Goal: Information Seeking & Learning: Check status

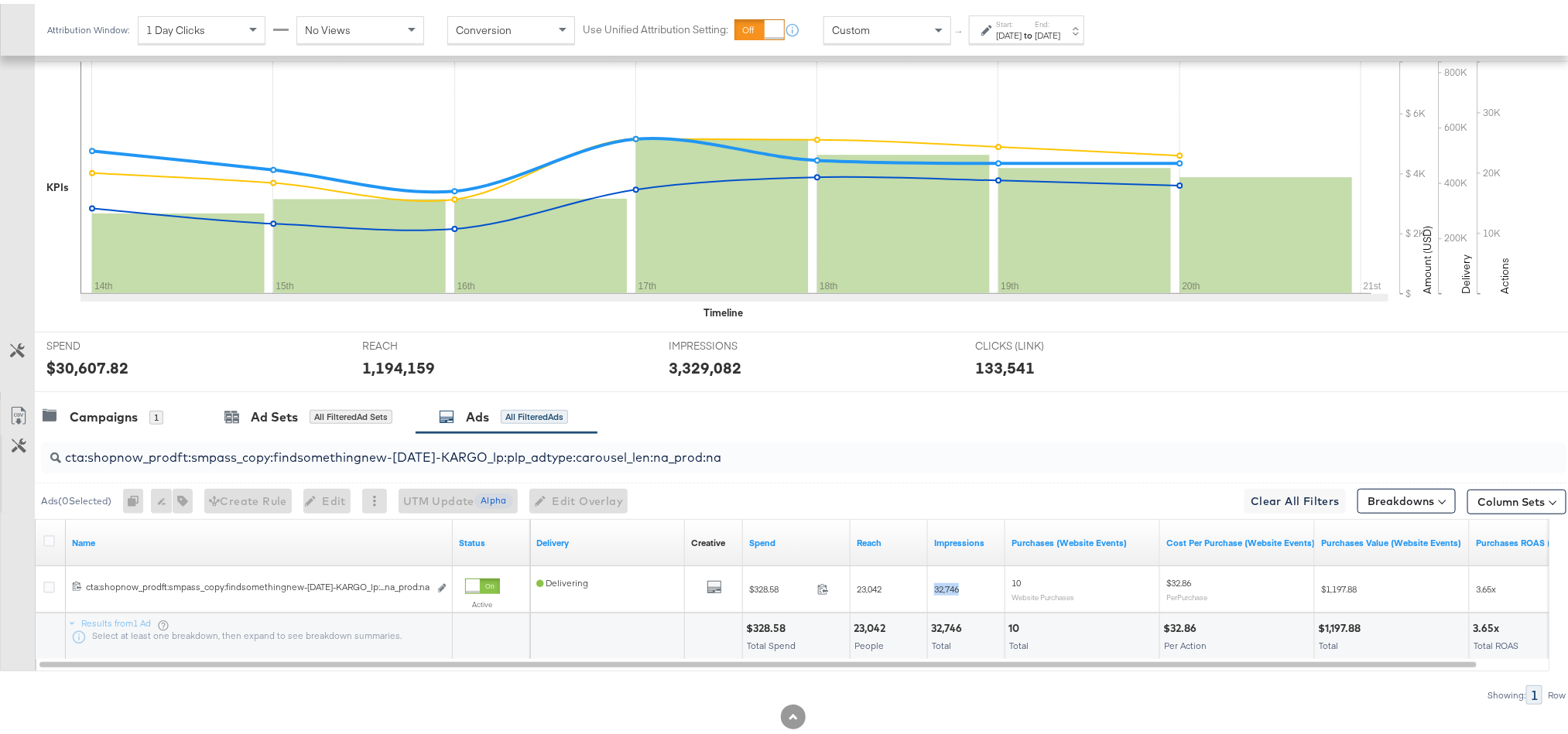
scroll to position [0, 912]
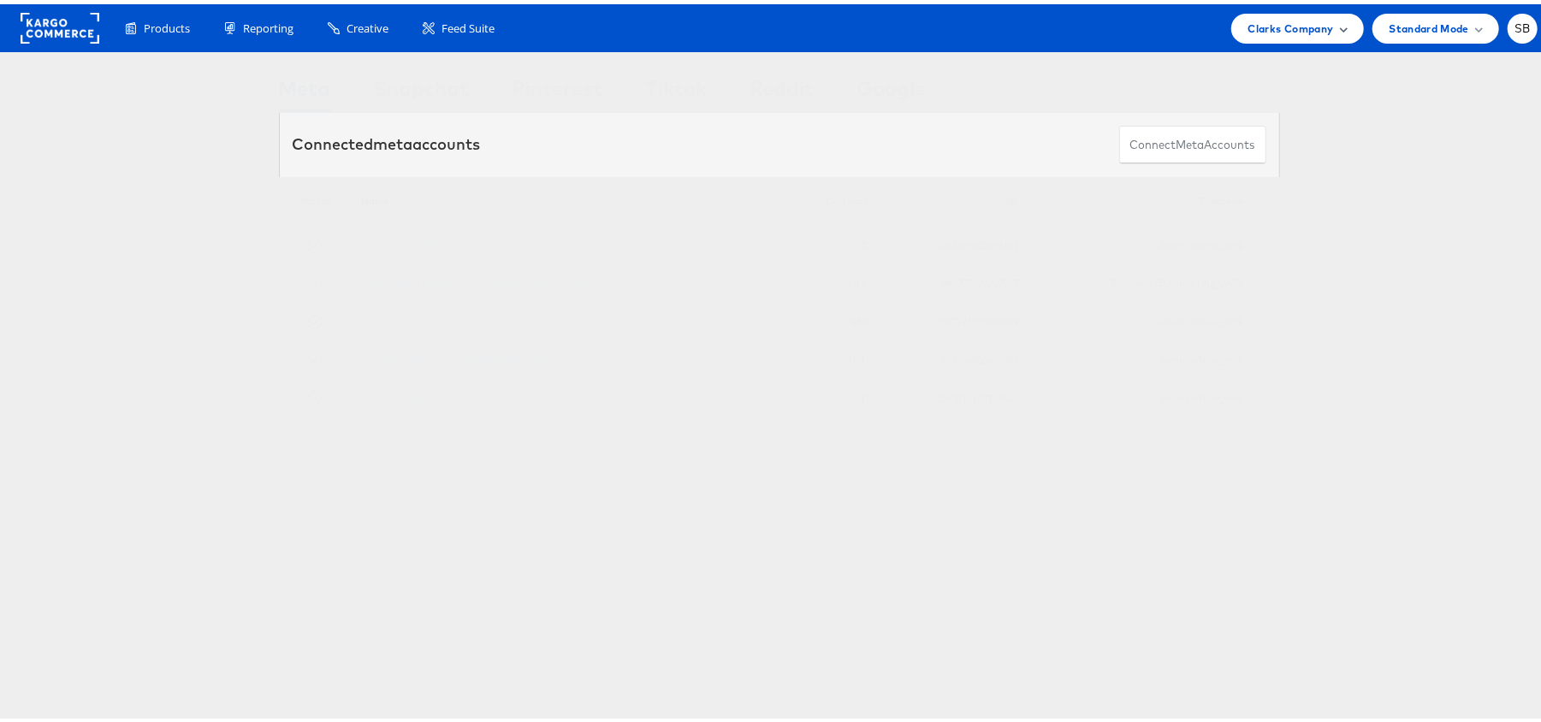
click at [1249, 27] on span "Clarks Company" at bounding box center [1292, 24] width 86 height 18
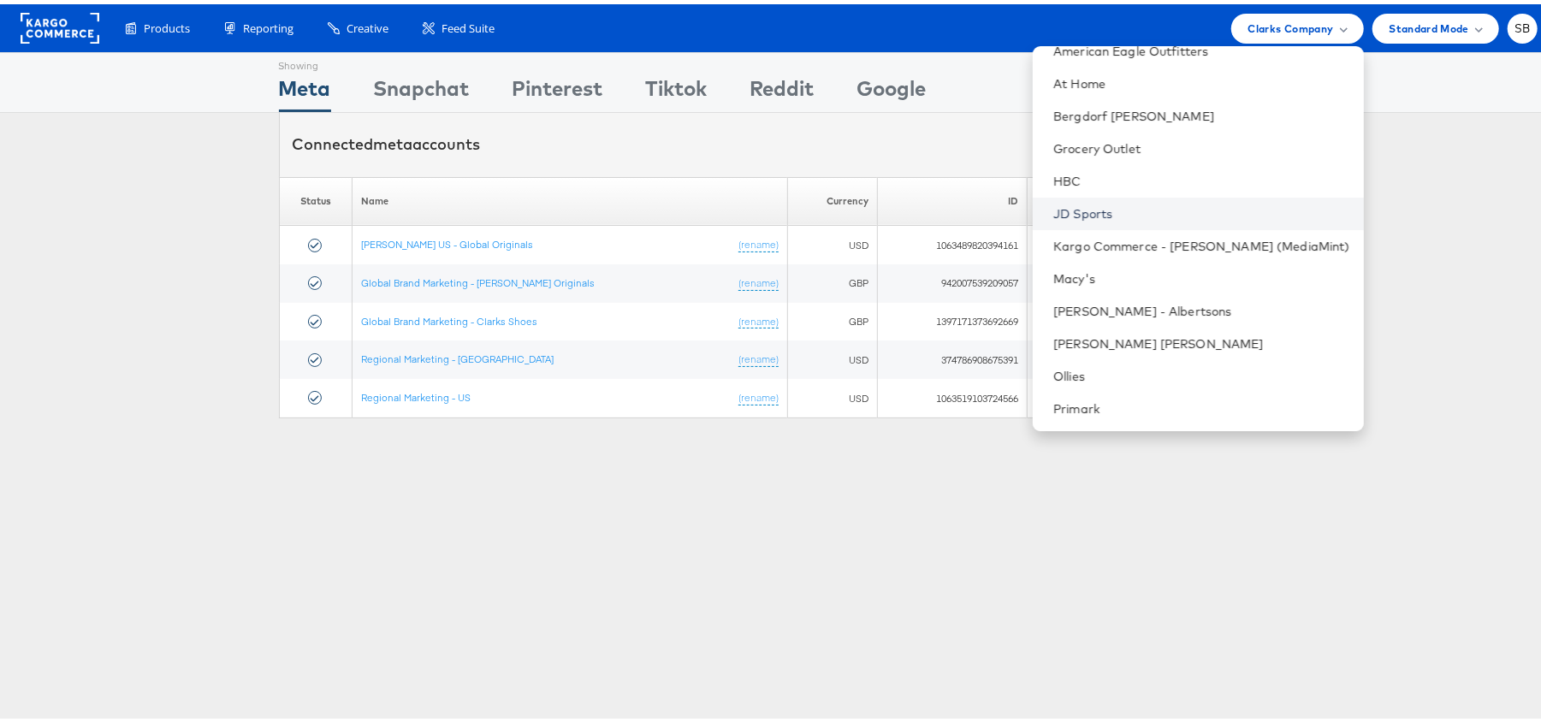
scroll to position [179, 0]
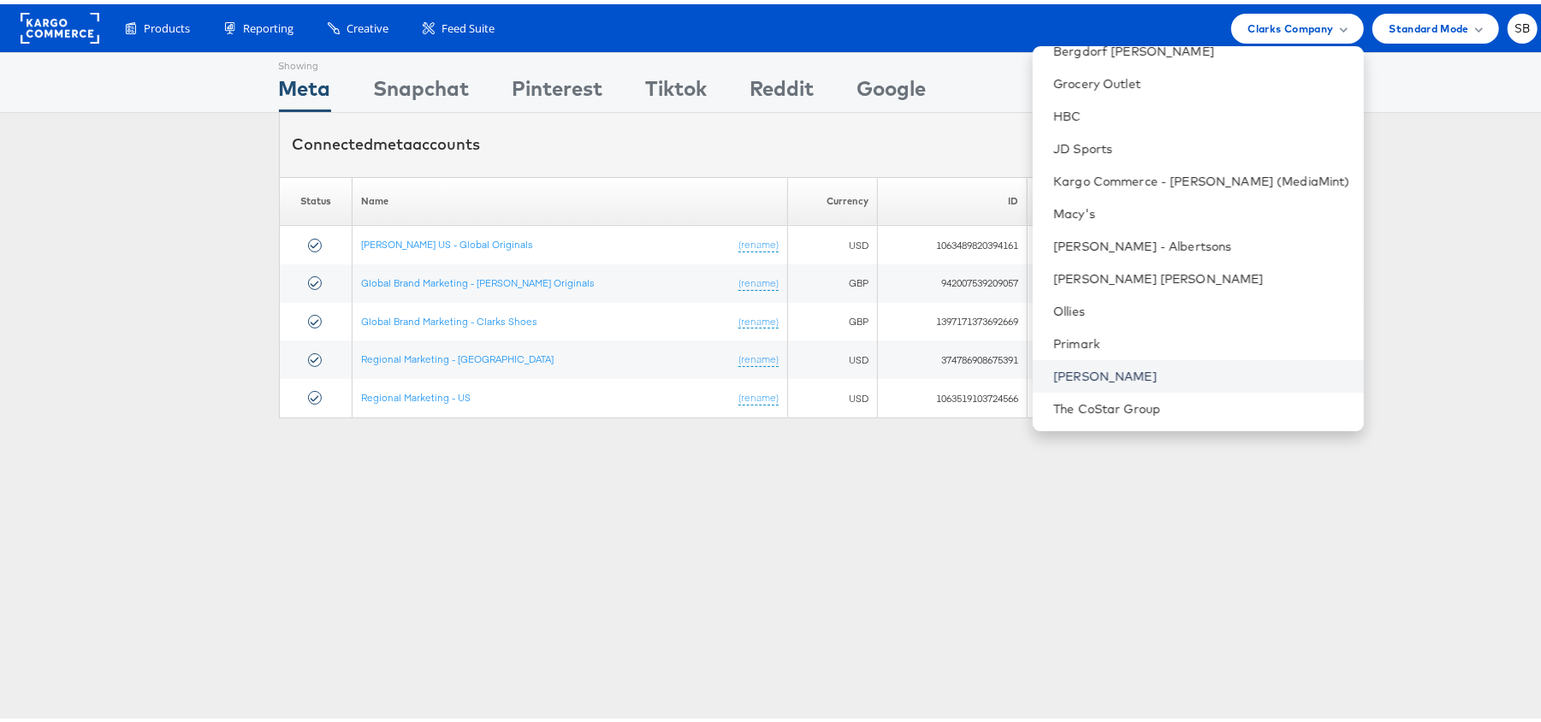
click at [1114, 368] on link "[PERSON_NAME]" at bounding box center [1202, 372] width 297 height 17
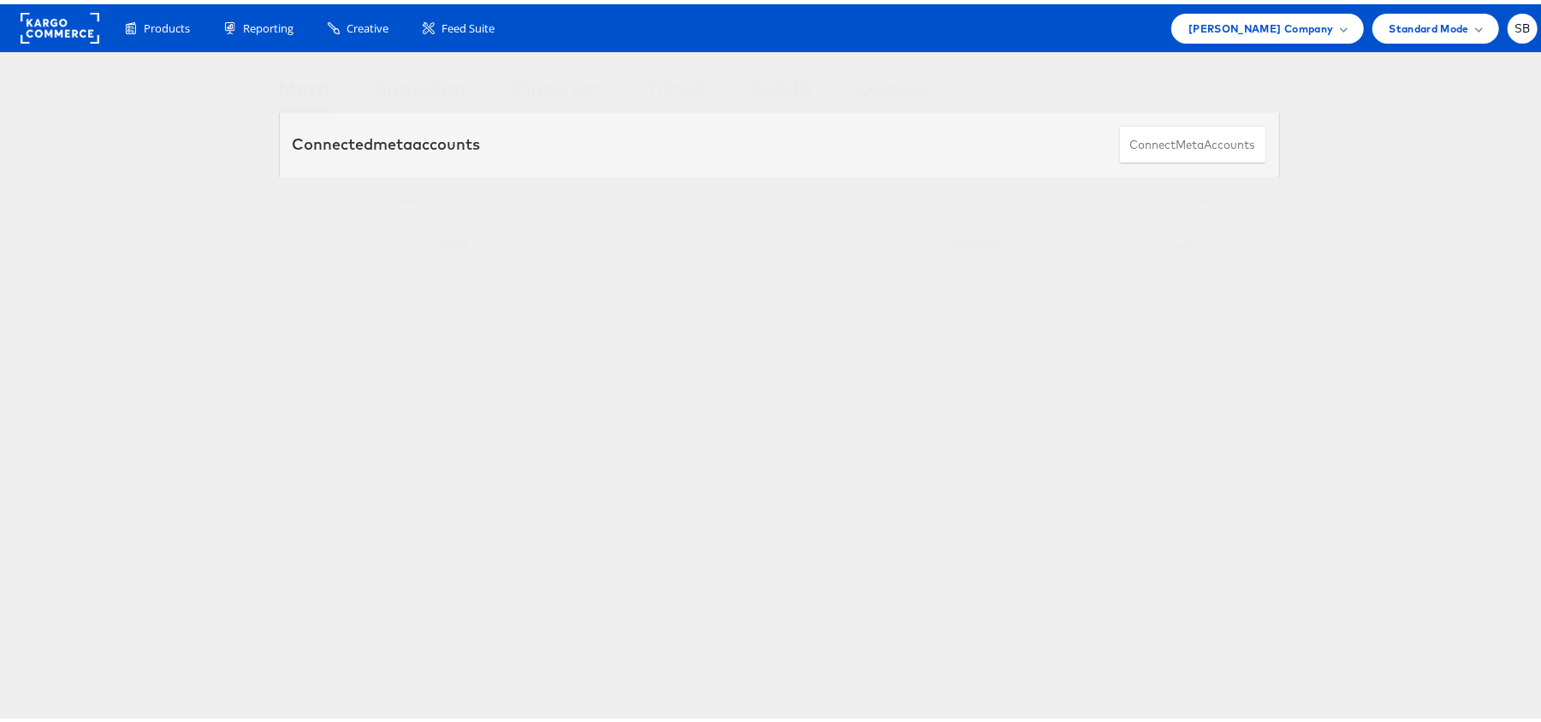
click at [432, 245] on link "[PERSON_NAME]" at bounding box center [432, 240] width 74 height 13
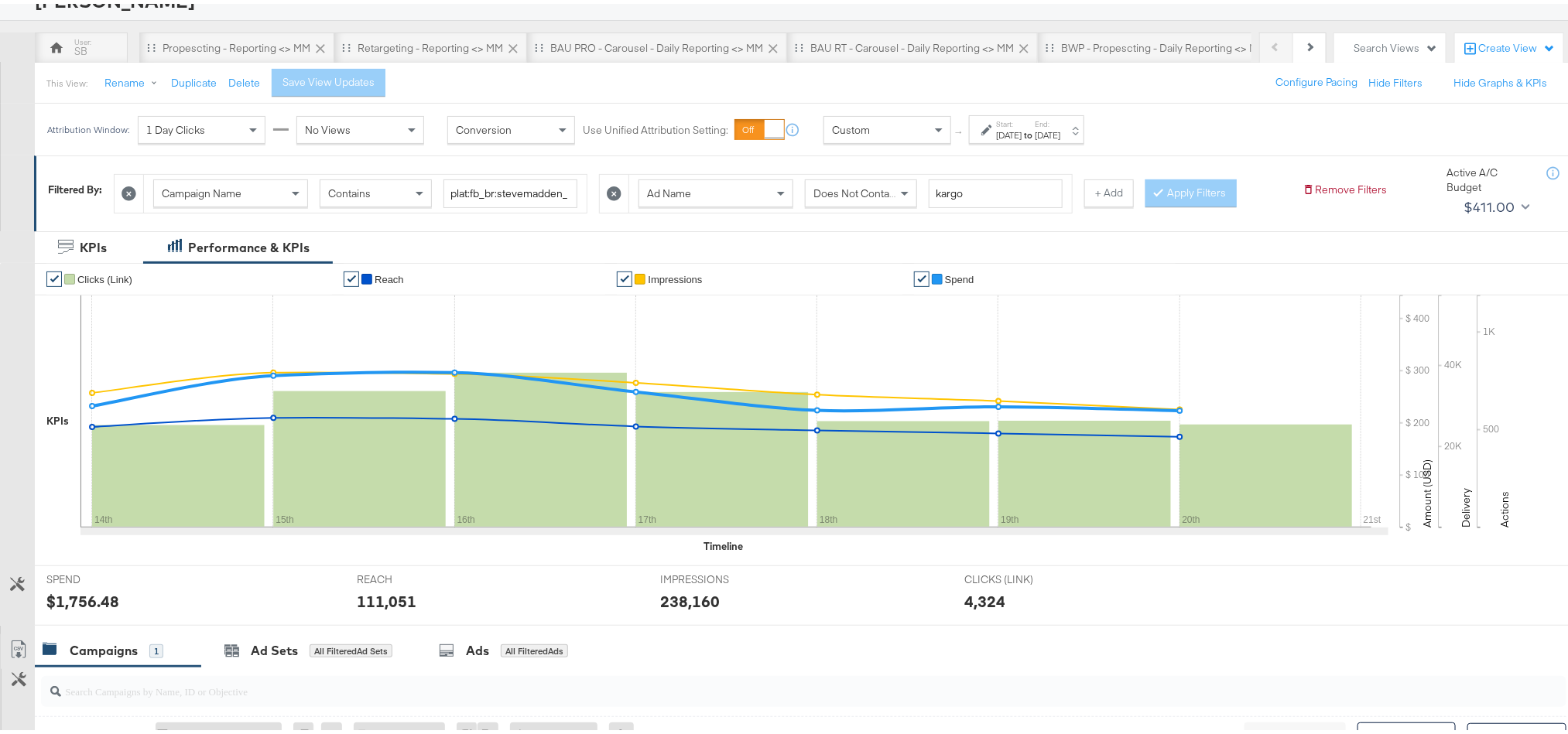
scroll to position [116, 0]
click at [198, 56] on div "Propescting - Reporting <> MM" at bounding box center [237, 42] width 195 height 31
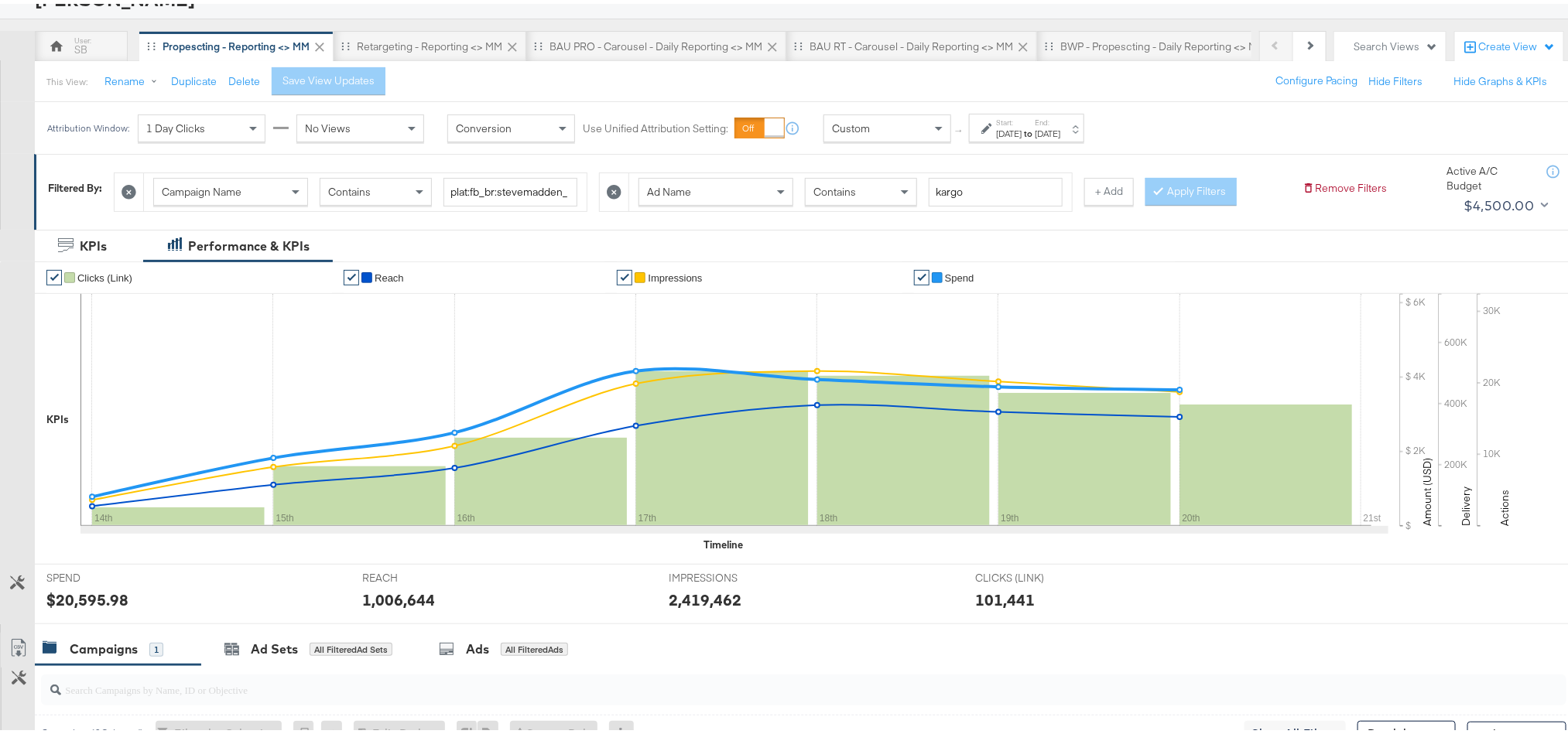
click at [1060, 127] on div "[DATE]" at bounding box center [1047, 130] width 25 height 13
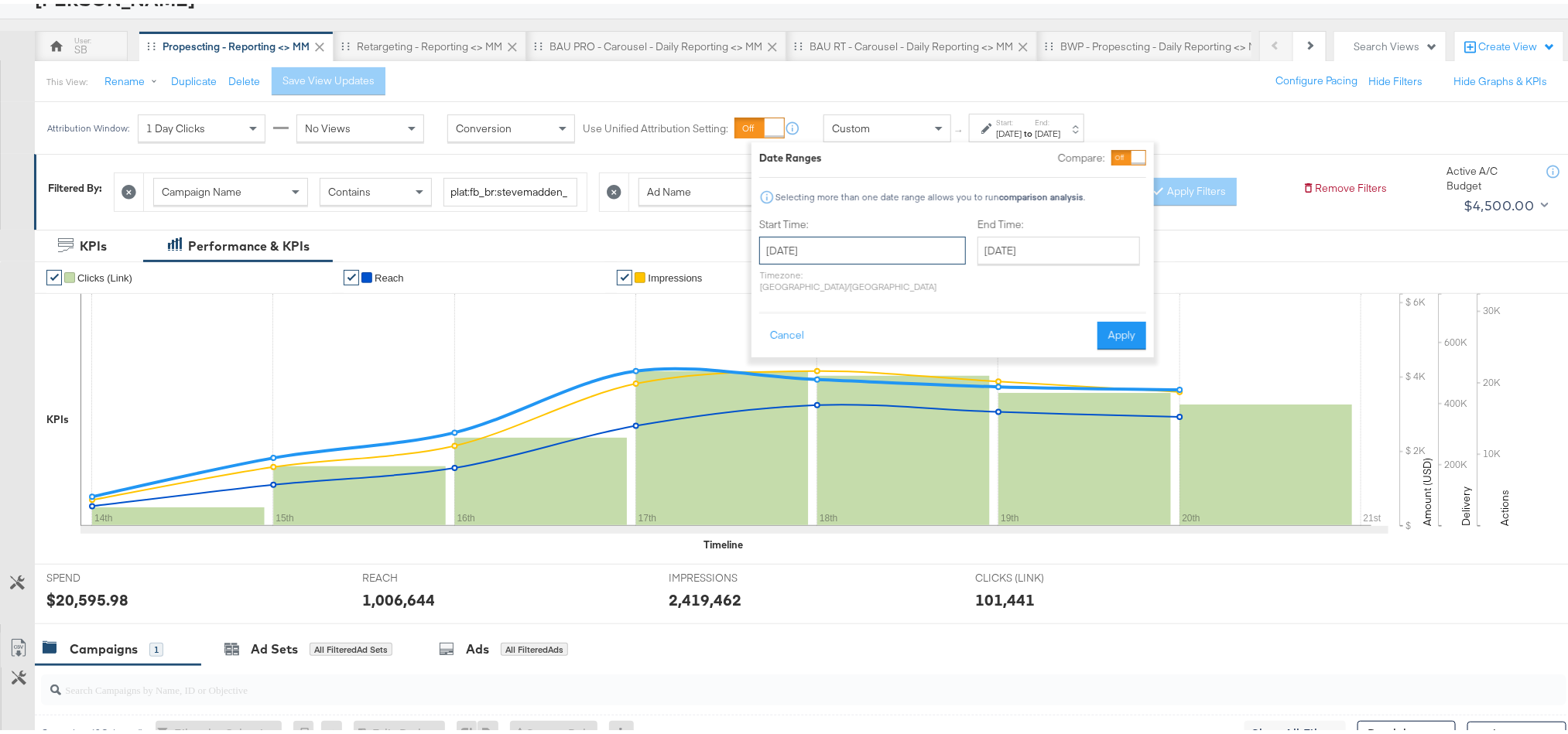
click at [893, 254] on input "[DATE]" at bounding box center [863, 247] width 207 height 28
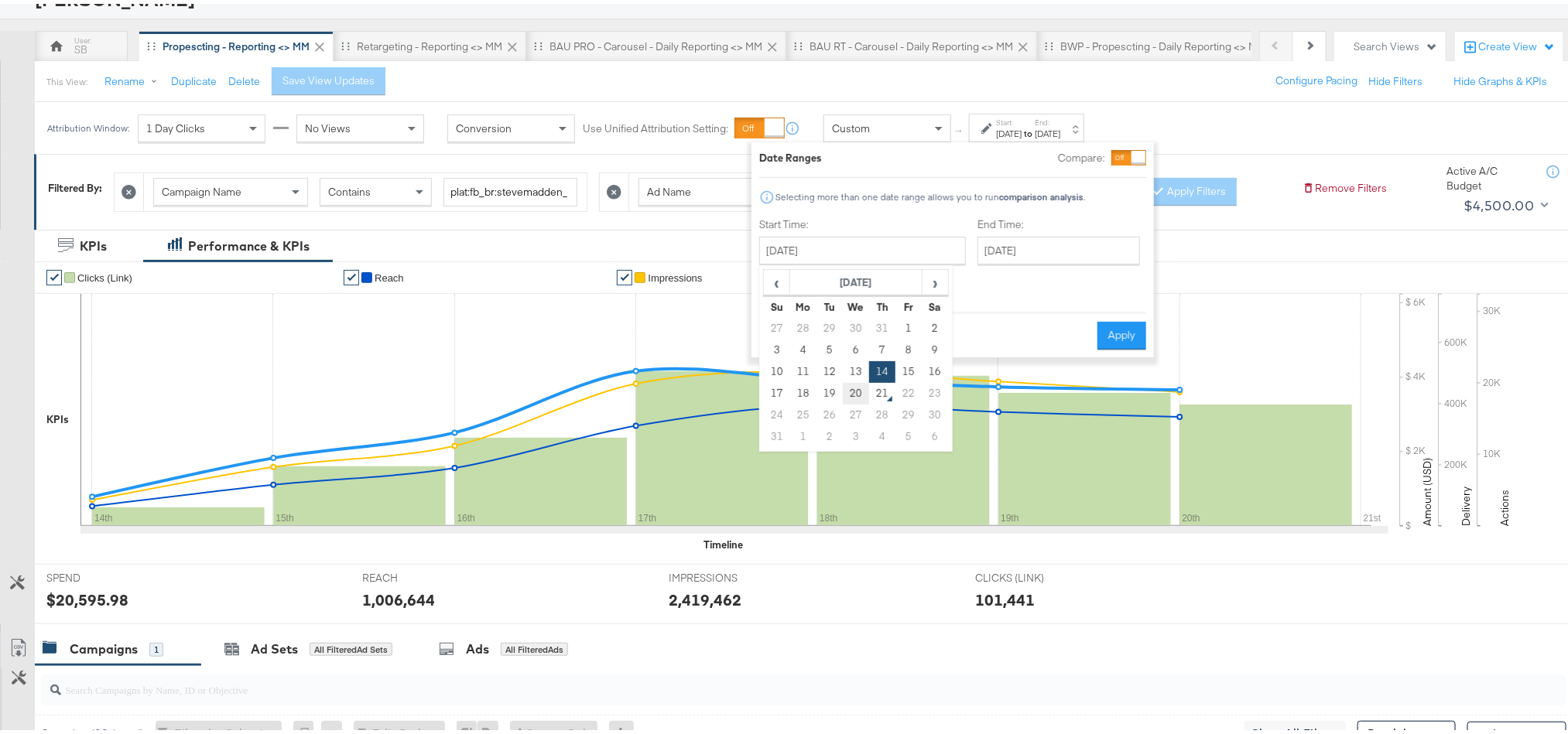
click at [856, 393] on td "20" at bounding box center [855, 390] width 26 height 22
type input "[DATE]"
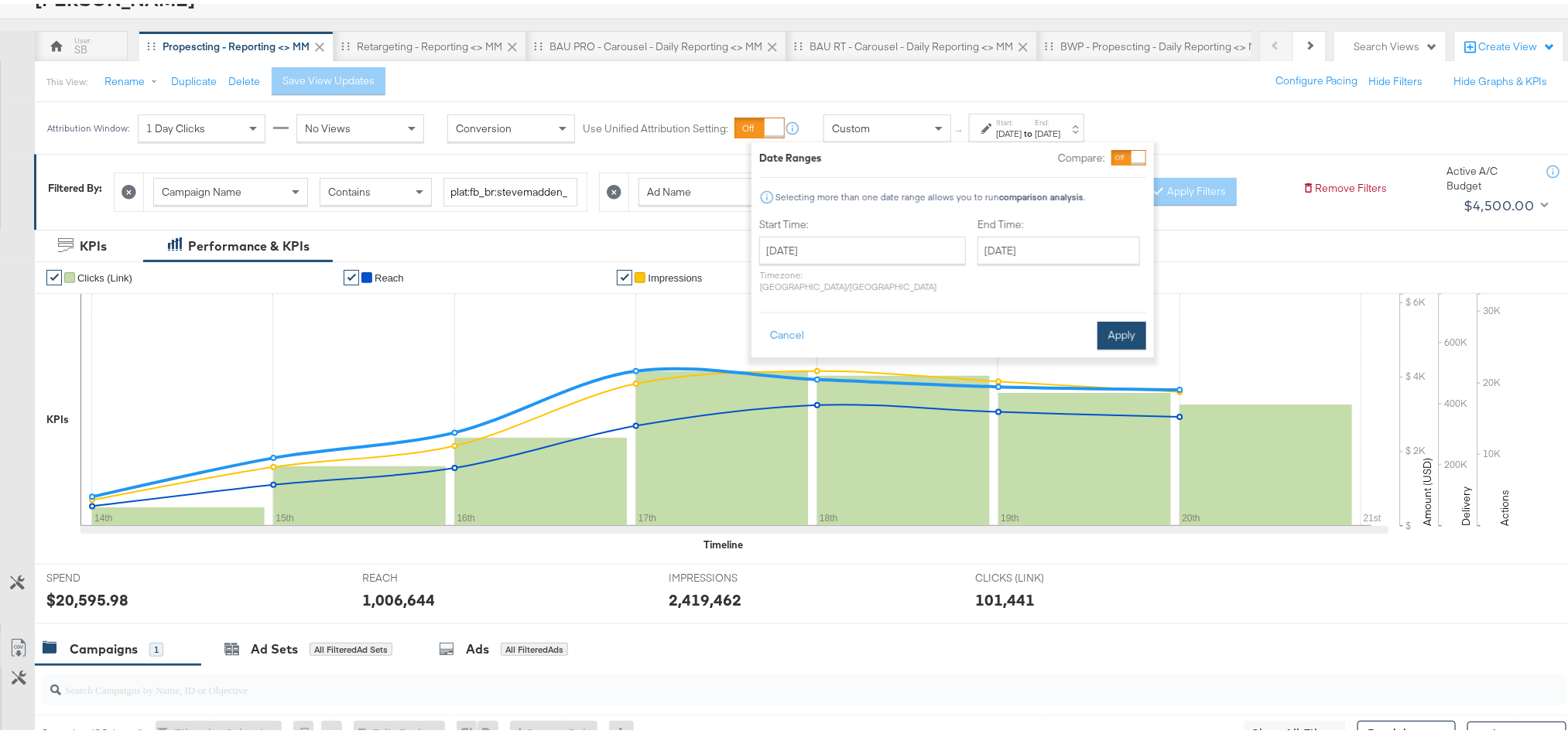
click at [1126, 320] on button "Apply" at bounding box center [1122, 332] width 49 height 28
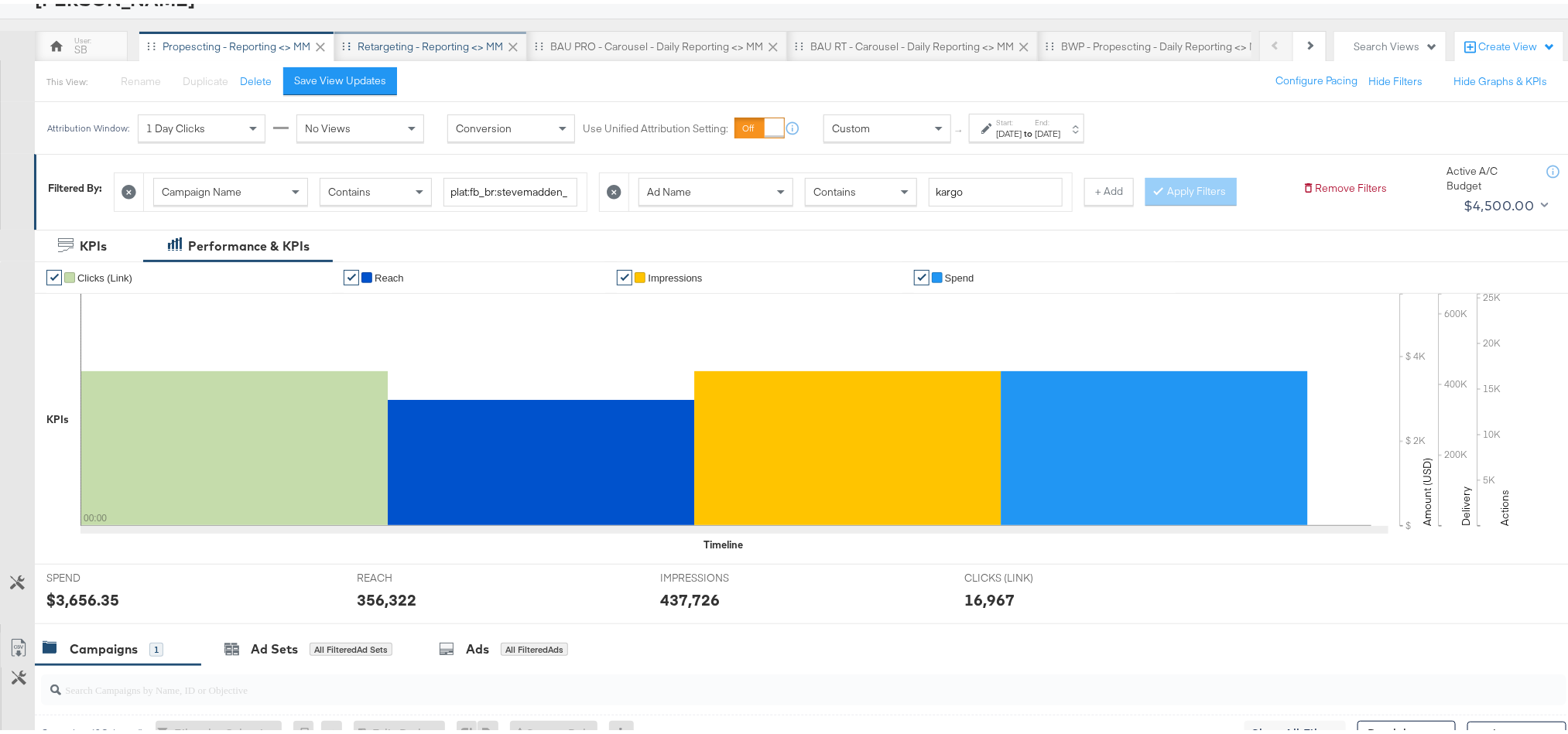
click at [379, 40] on div "Retargeting - Reporting <> MM" at bounding box center [430, 42] width 146 height 14
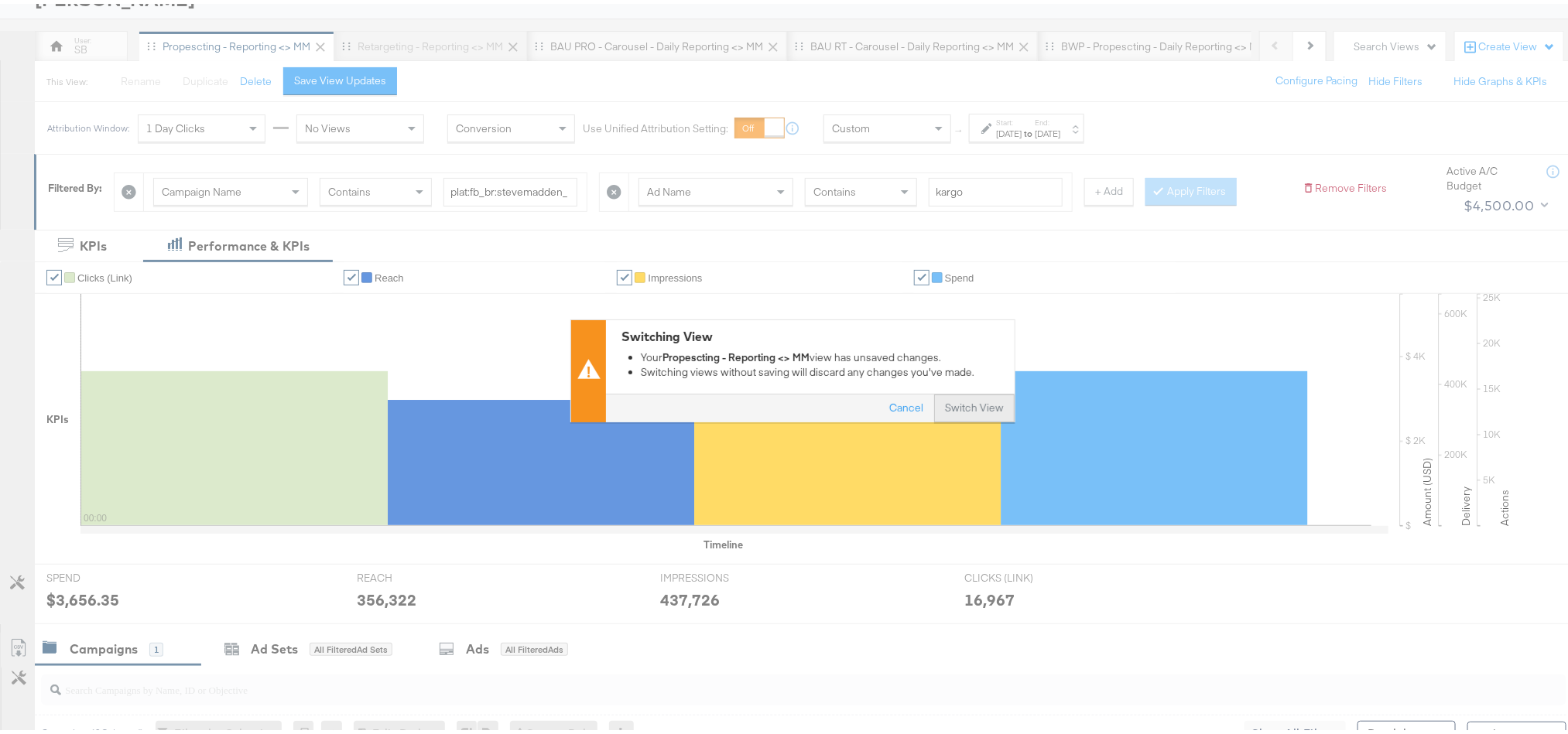
click at [946, 400] on button "Switch View" at bounding box center [974, 404] width 80 height 28
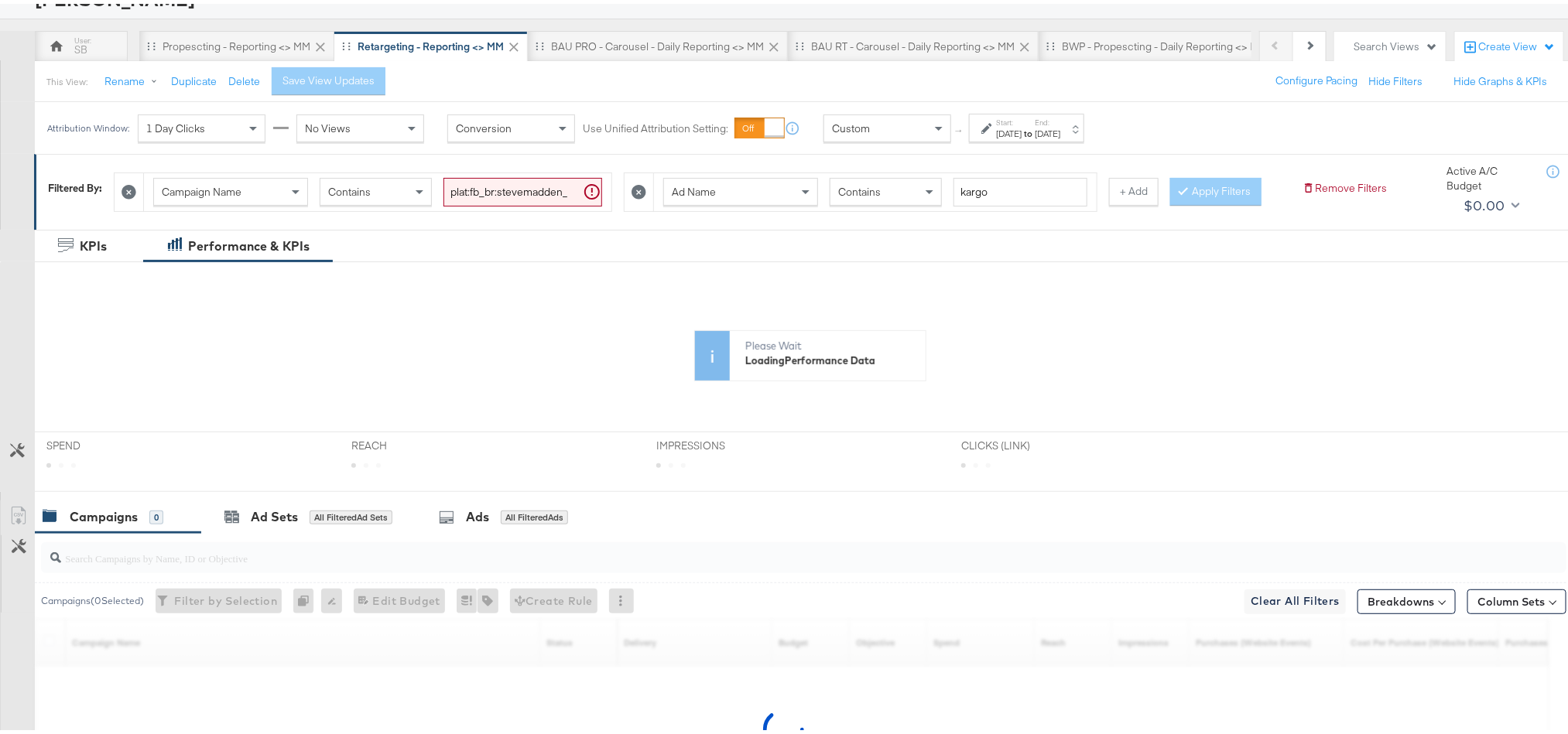
click at [1022, 126] on div "[DATE]" at bounding box center [1008, 130] width 25 height 13
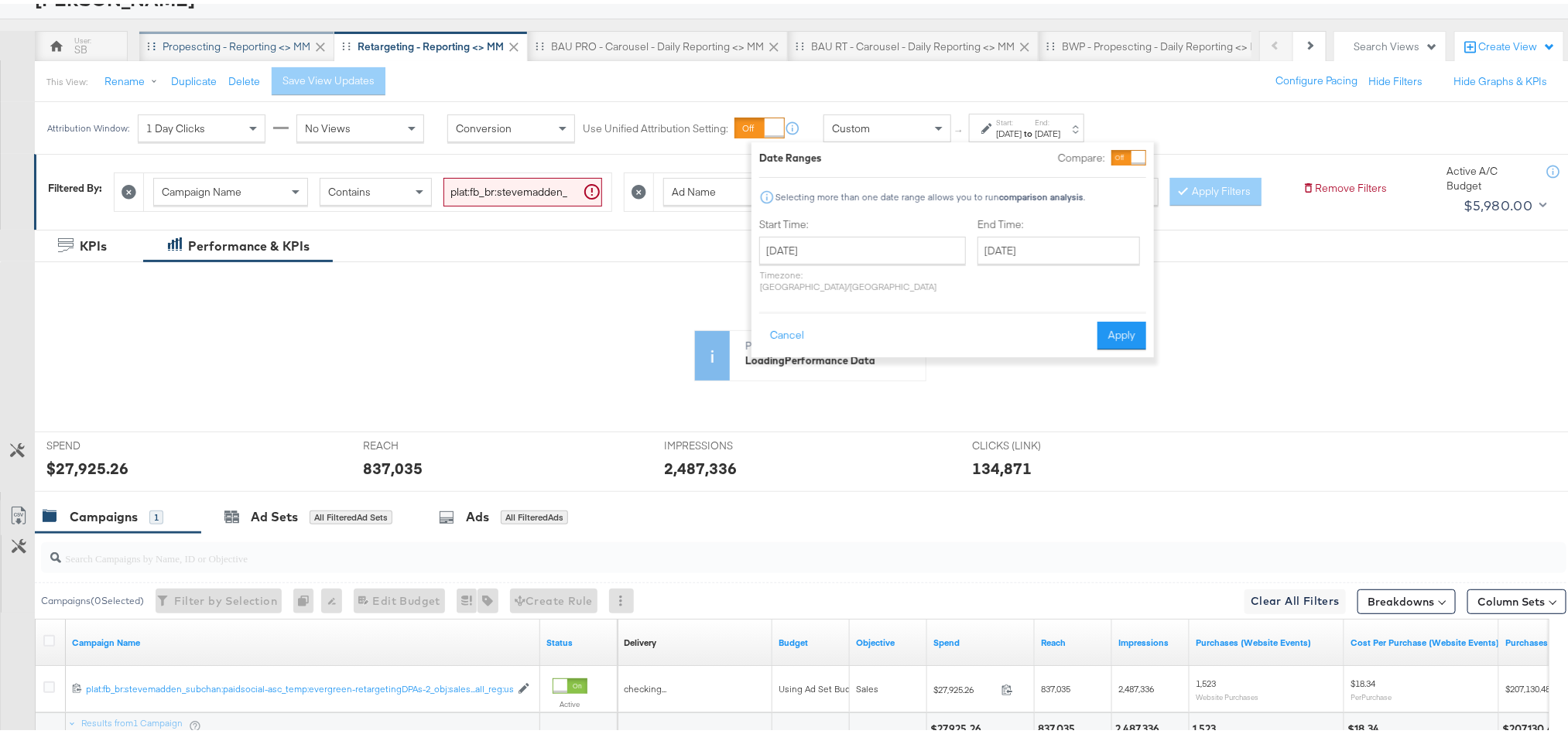
click at [240, 35] on div "Propescting - Reporting <> MM" at bounding box center [237, 42] width 195 height 31
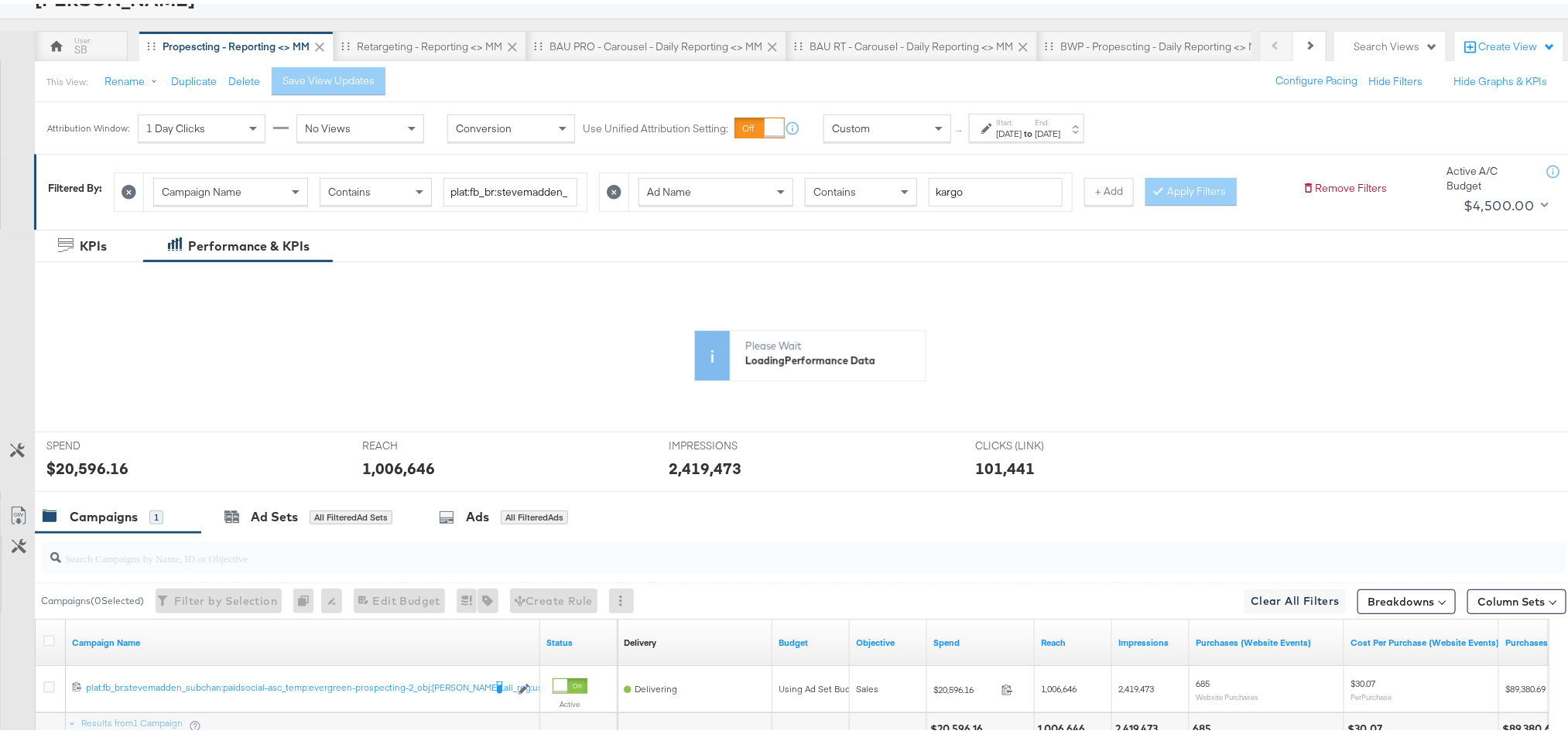
click at [1034, 127] on strong "to" at bounding box center [1028, 129] width 14 height 12
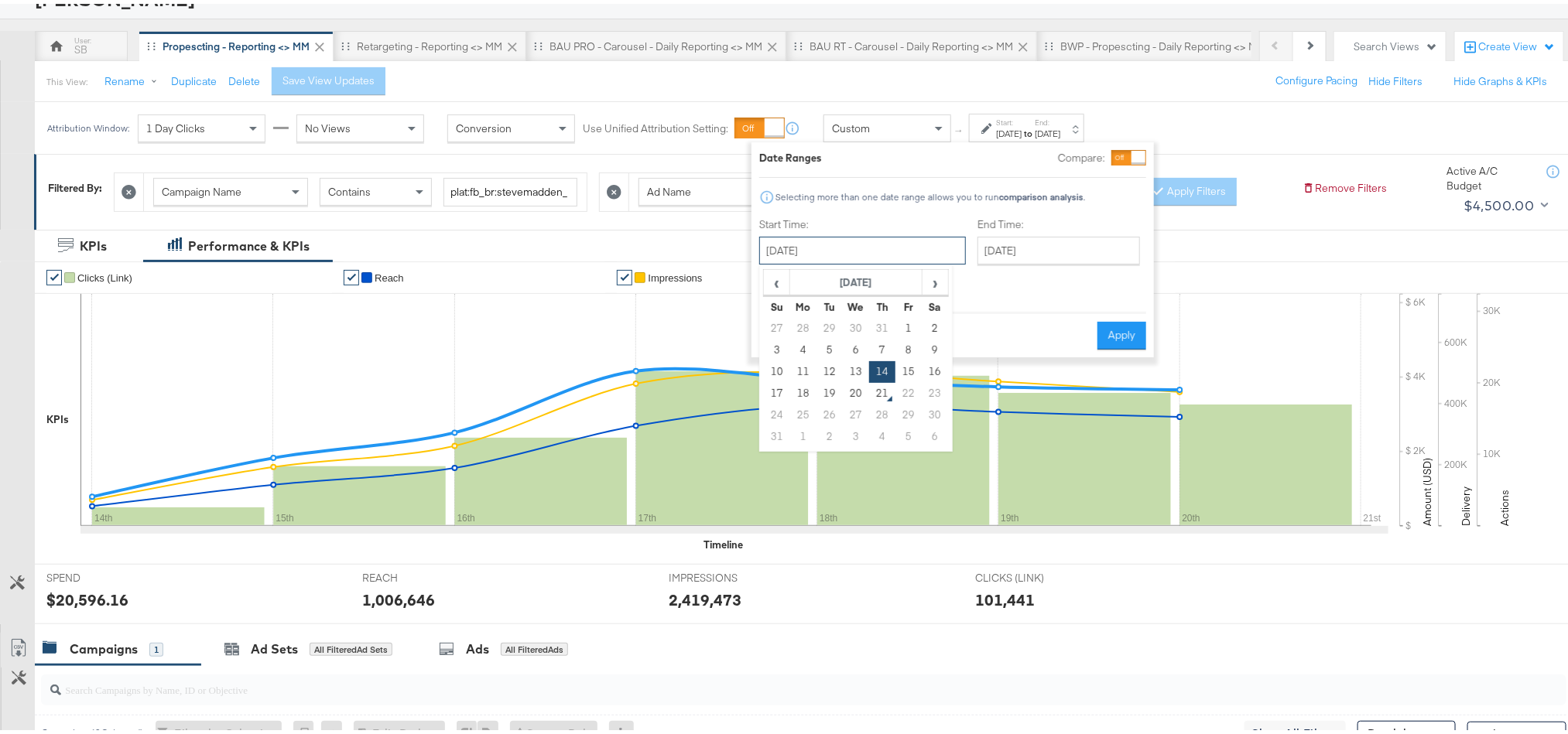
click at [885, 254] on input "[DATE]" at bounding box center [863, 247] width 207 height 28
click at [852, 388] on td "20" at bounding box center [855, 390] width 26 height 22
type input "[DATE]"
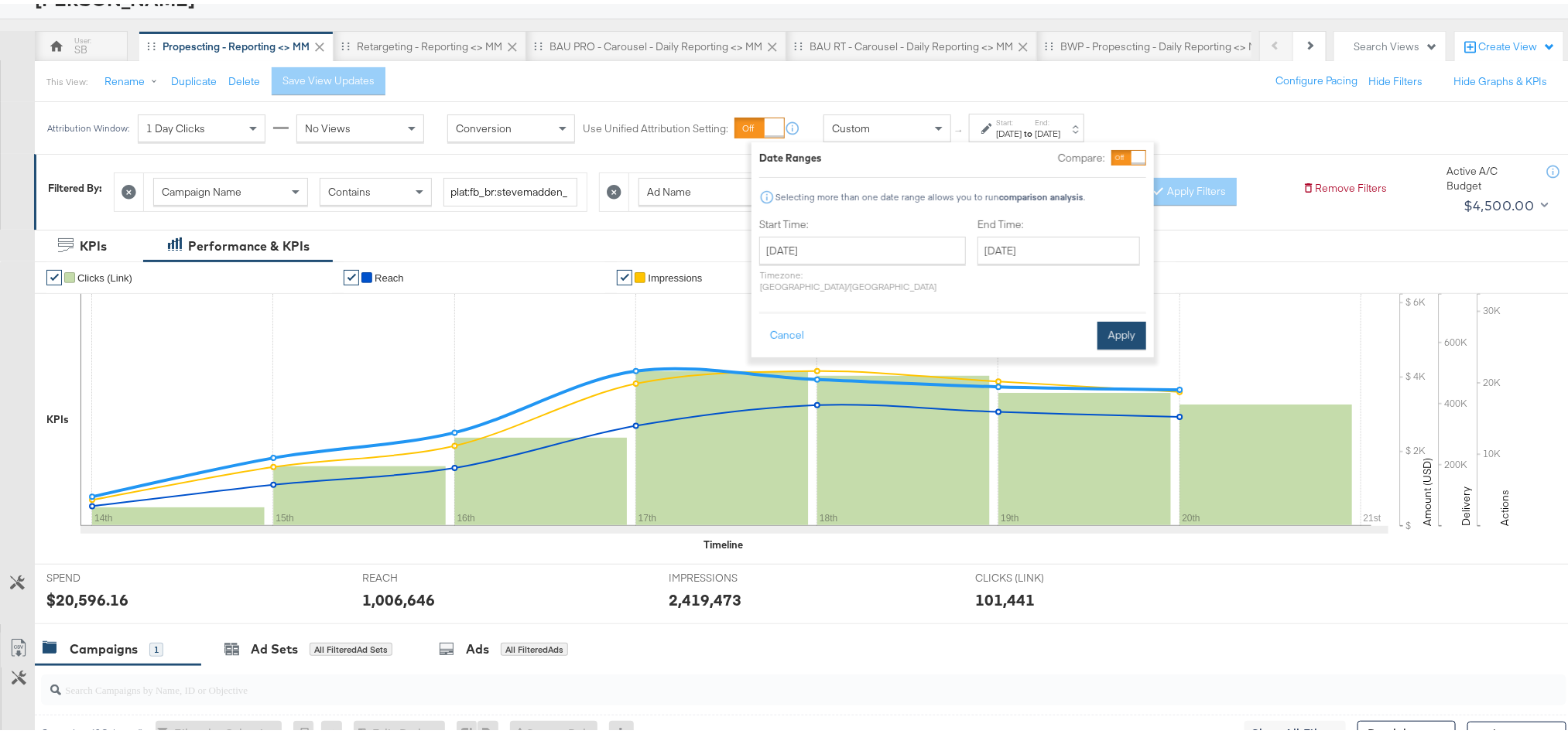
click at [1130, 318] on button "Apply" at bounding box center [1122, 332] width 49 height 28
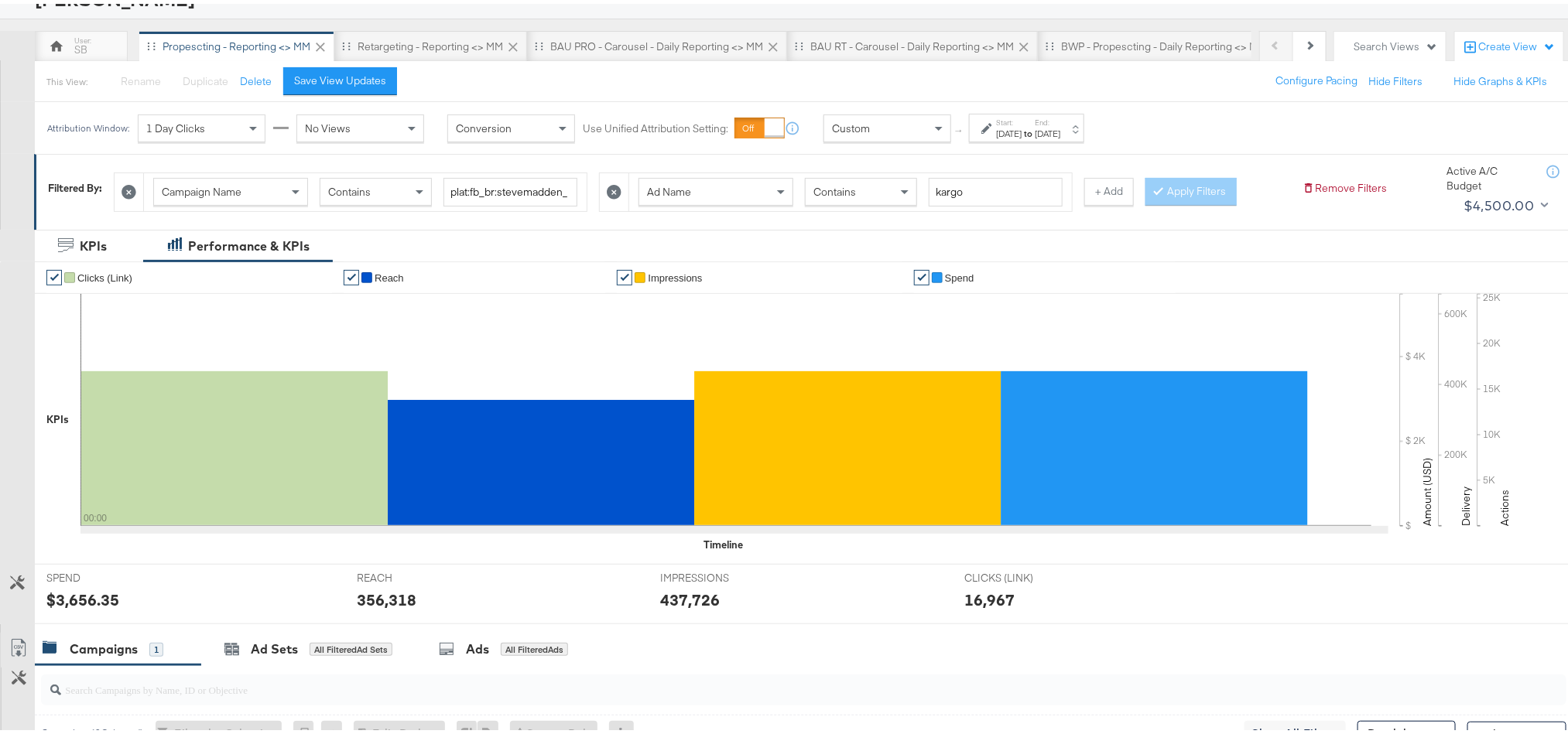
click at [75, 604] on div "$3,656.35" at bounding box center [82, 596] width 72 height 23
copy div "3,656.35"
click at [373, 602] on div "356,318" at bounding box center [387, 596] width 60 height 23
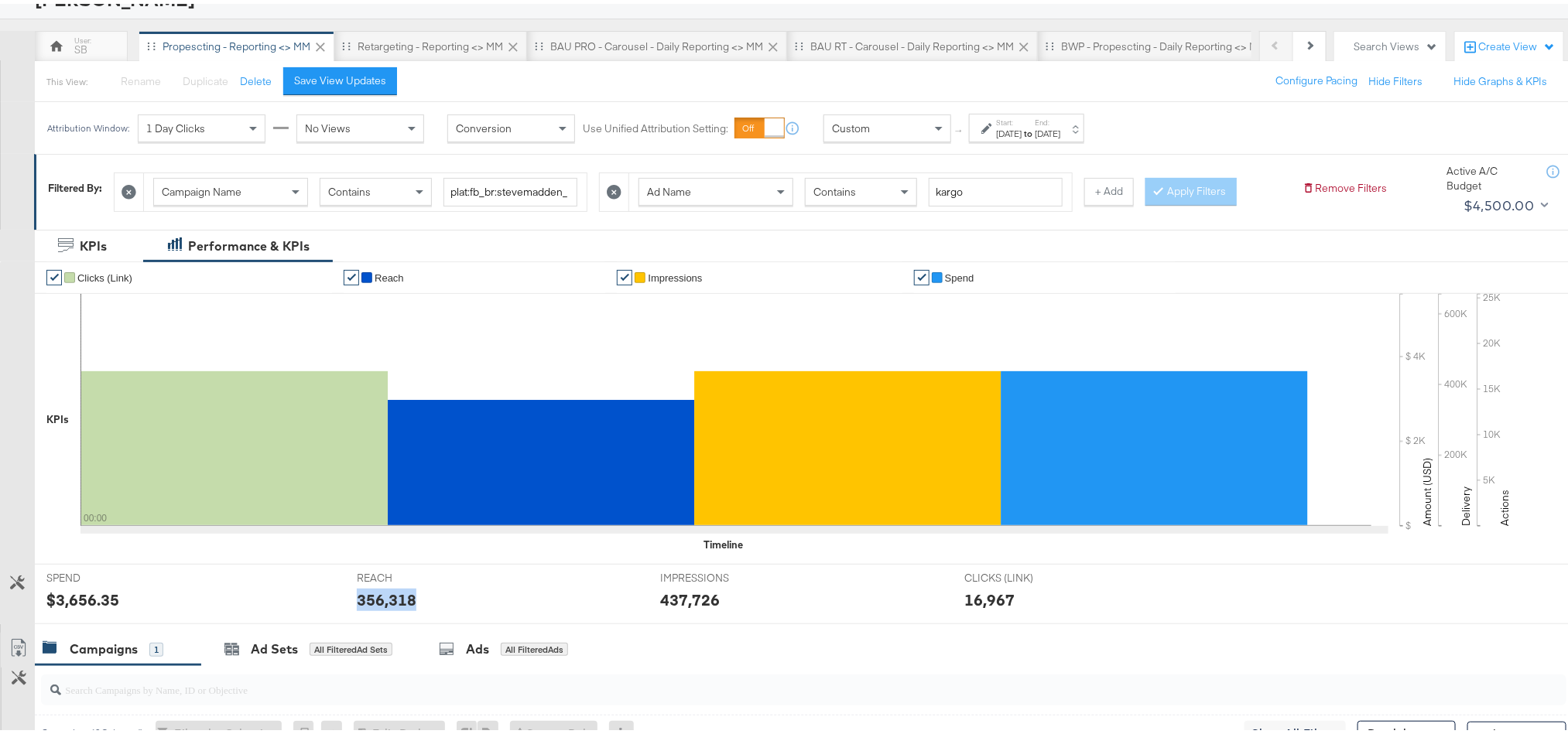
copy div "356,318"
click at [695, 592] on div "437,726" at bounding box center [690, 596] width 60 height 23
copy div "437,726"
click at [418, 44] on div "Retargeting - Reporting <> MM" at bounding box center [430, 42] width 146 height 14
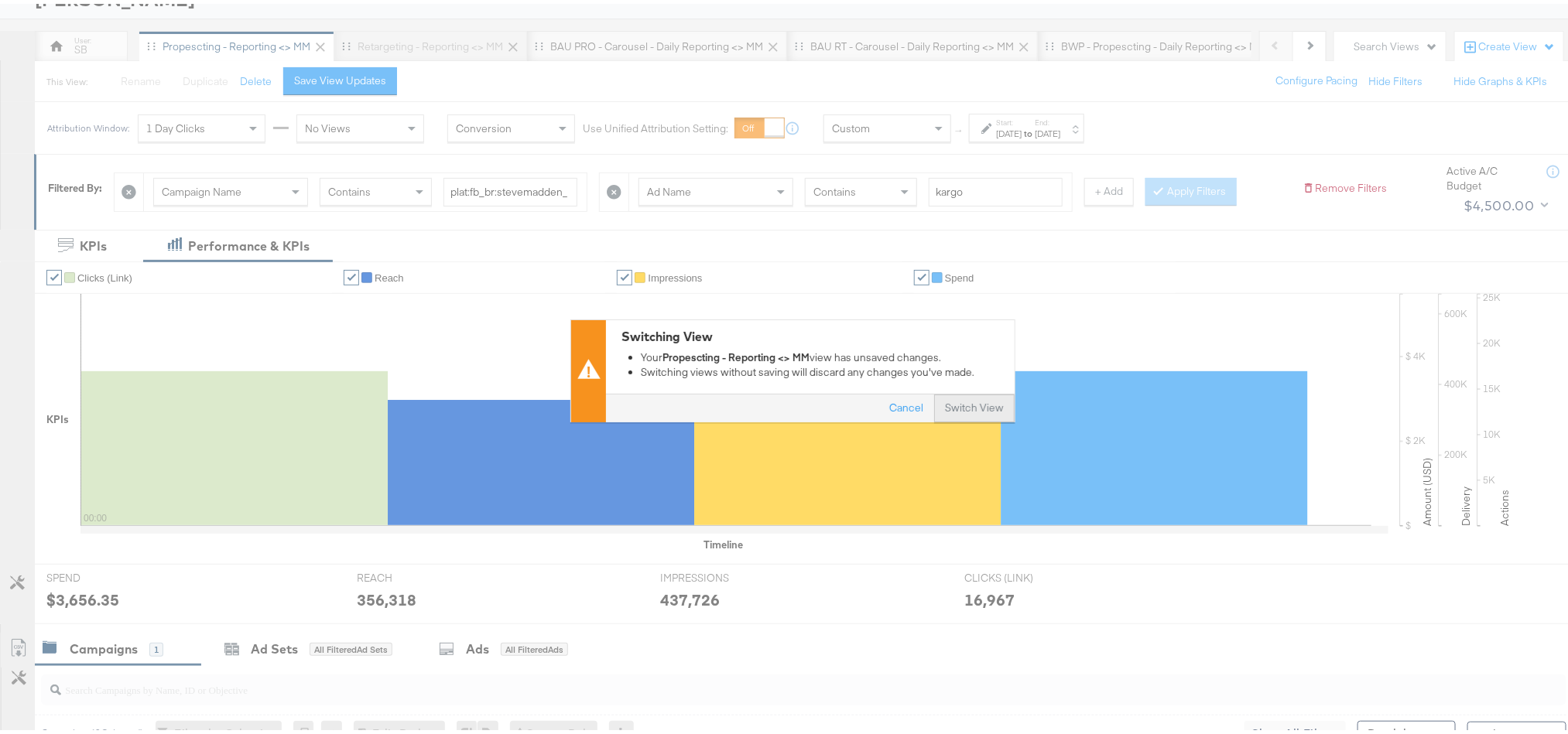
click at [940, 407] on button "Switch View" at bounding box center [974, 404] width 80 height 28
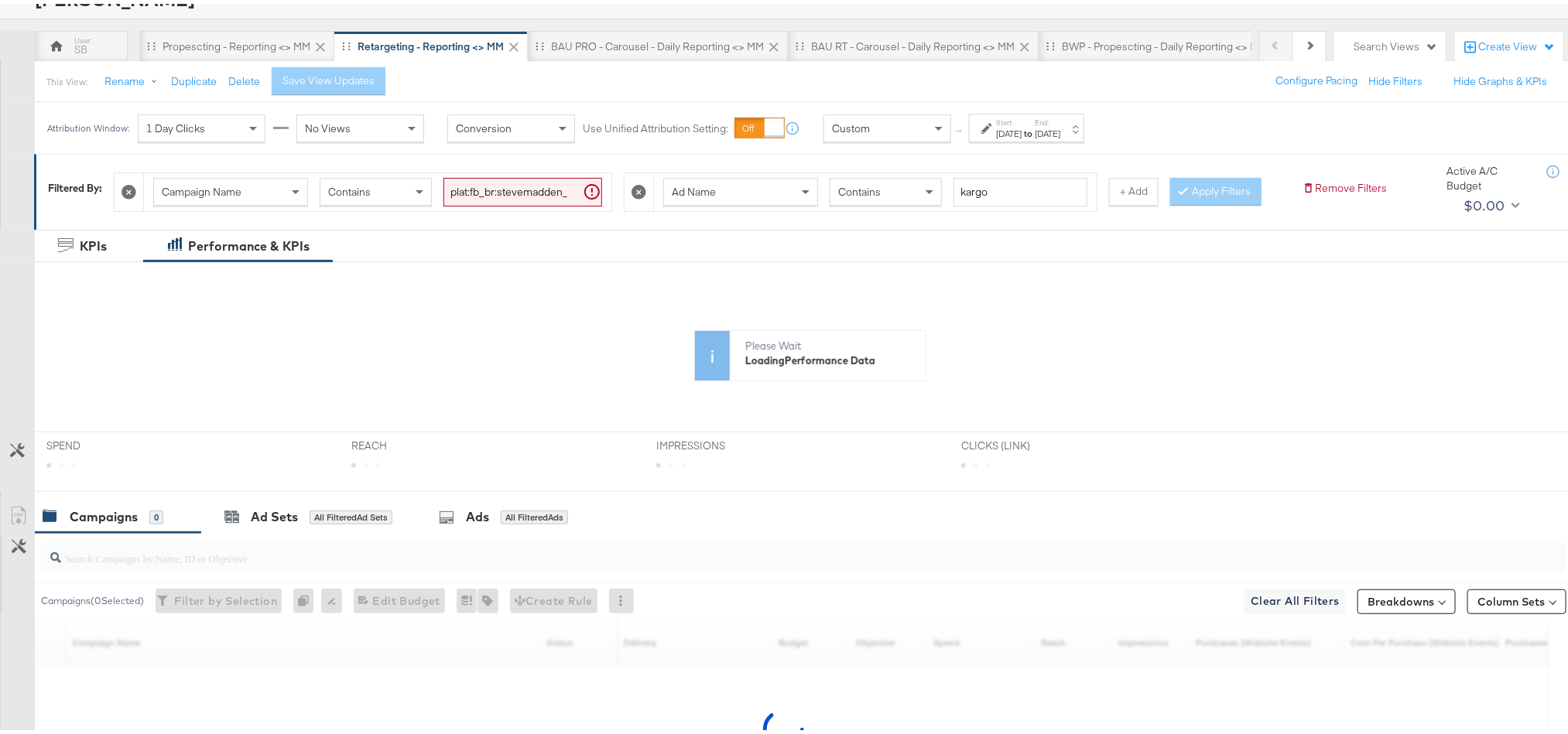
click at [1019, 137] on div "Start: [DATE] to End: [DATE]" at bounding box center [1027, 125] width 116 height 29
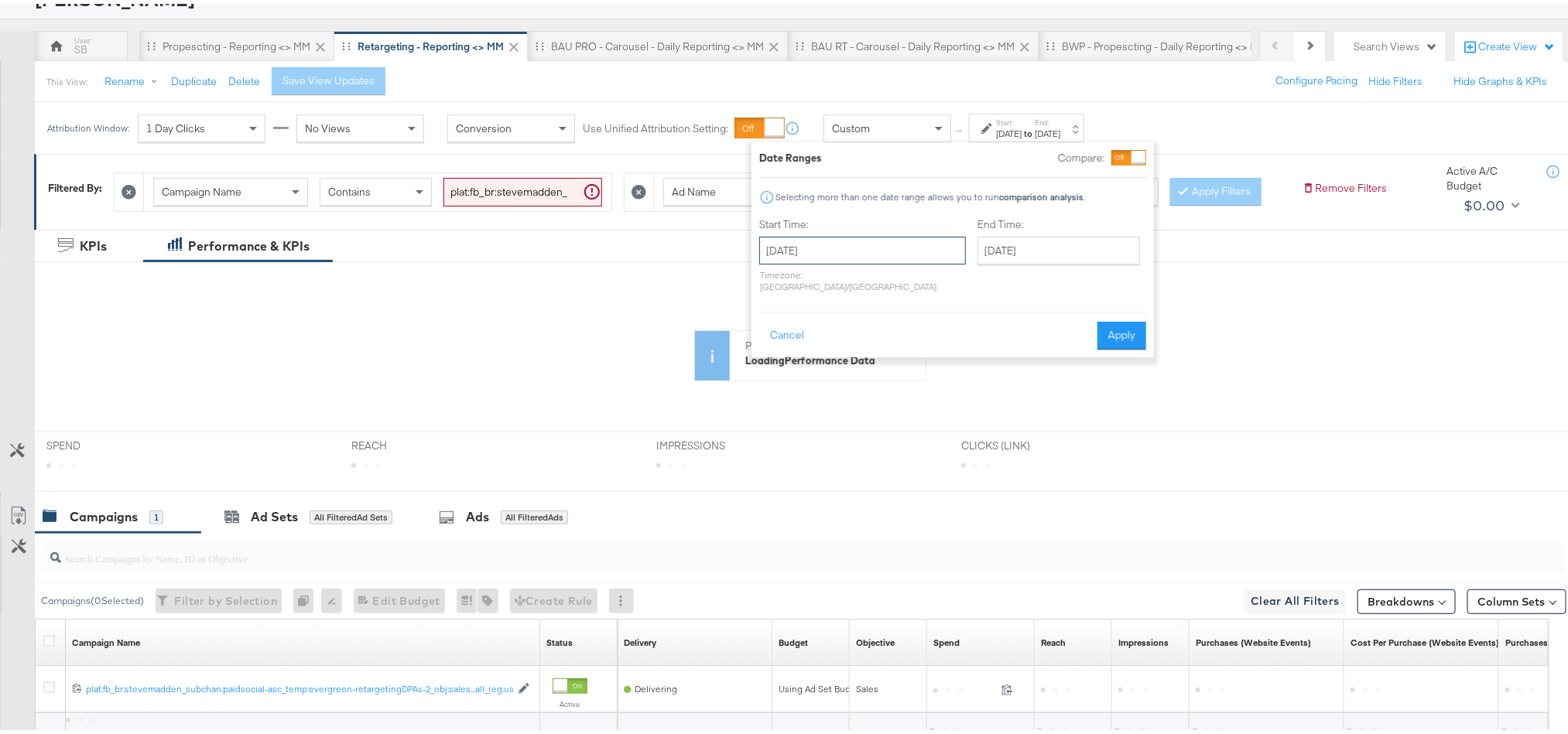
click at [875, 260] on input "[DATE]" at bounding box center [863, 247] width 207 height 28
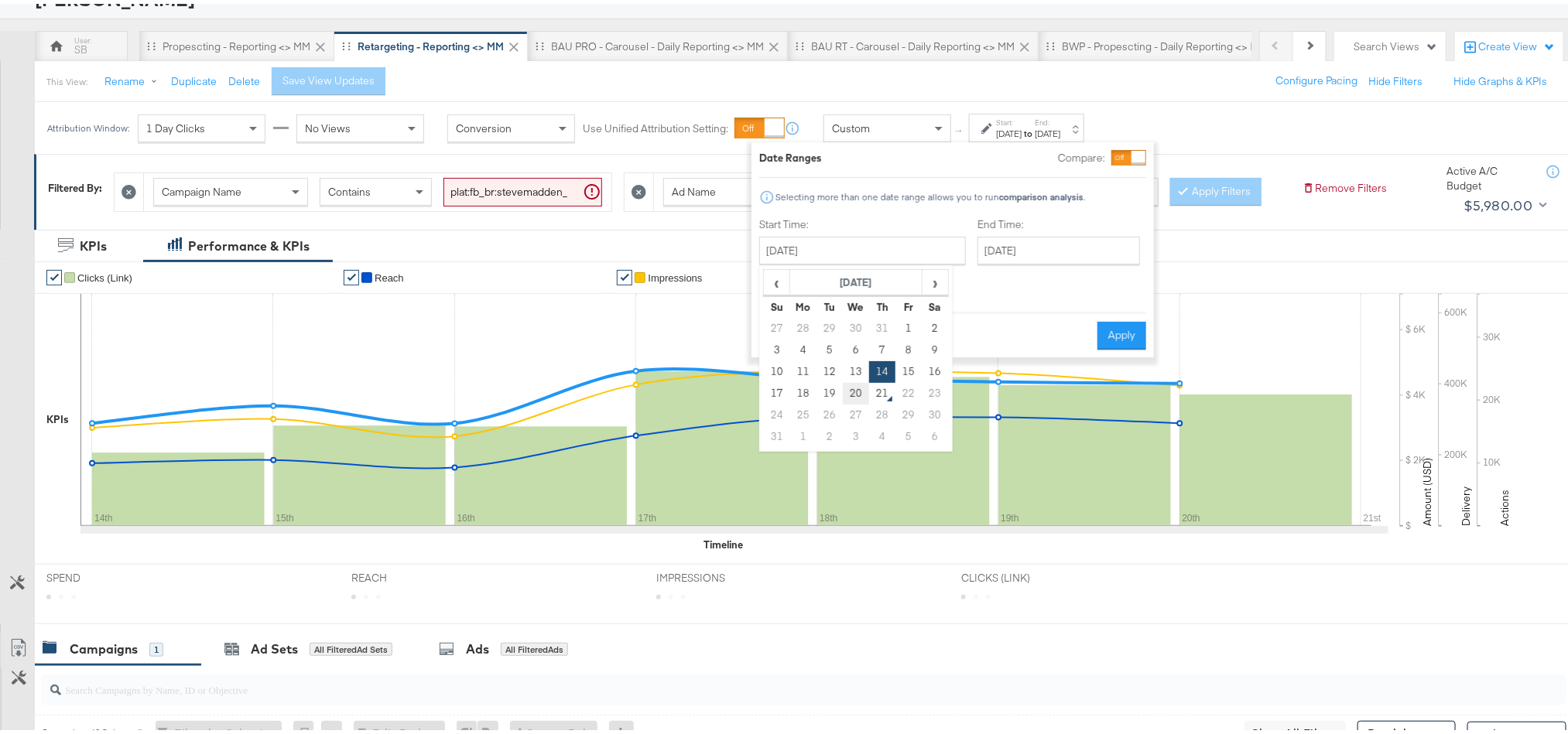
click at [852, 385] on td "20" at bounding box center [855, 390] width 26 height 22
type input "[DATE]"
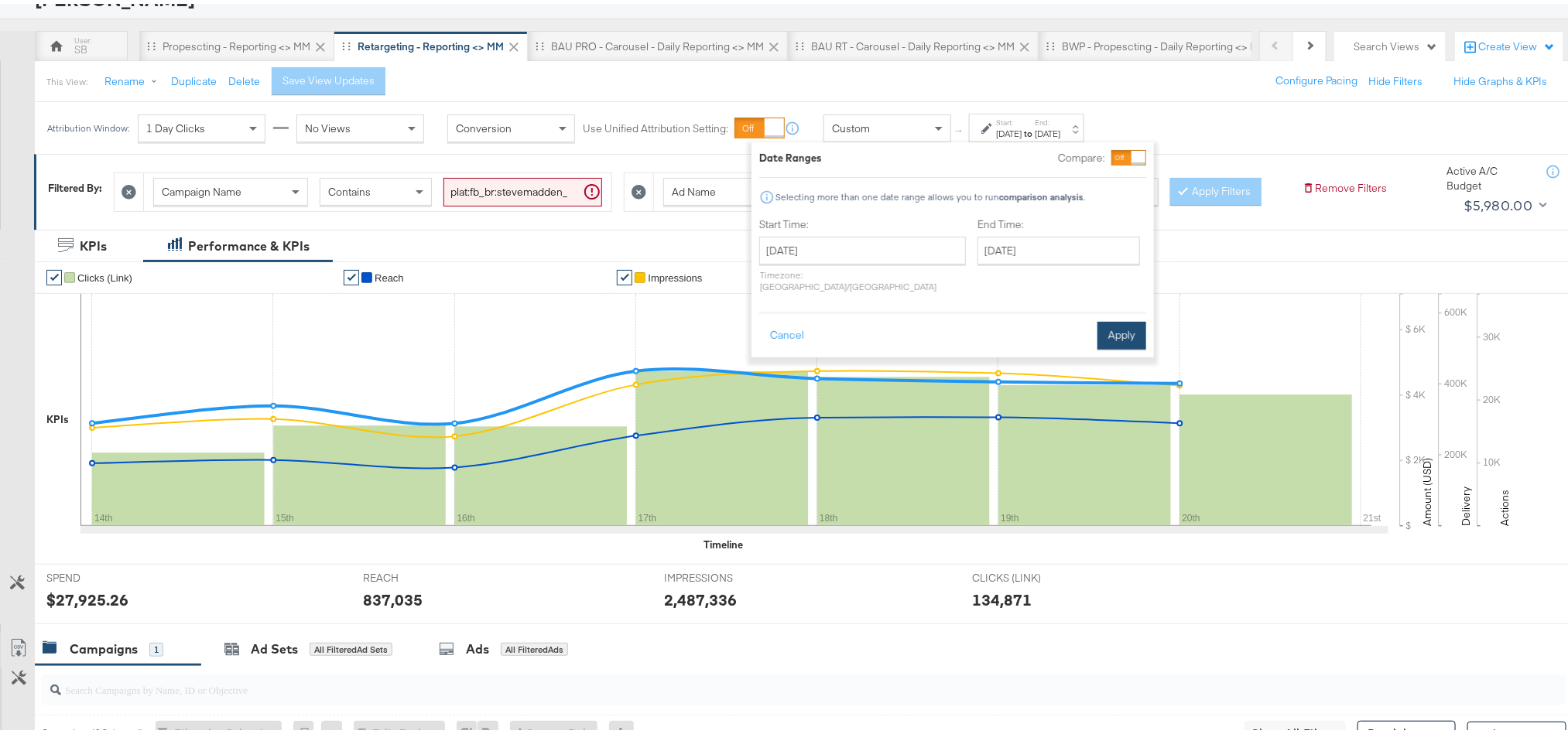
click at [1122, 327] on button "Apply" at bounding box center [1122, 332] width 49 height 28
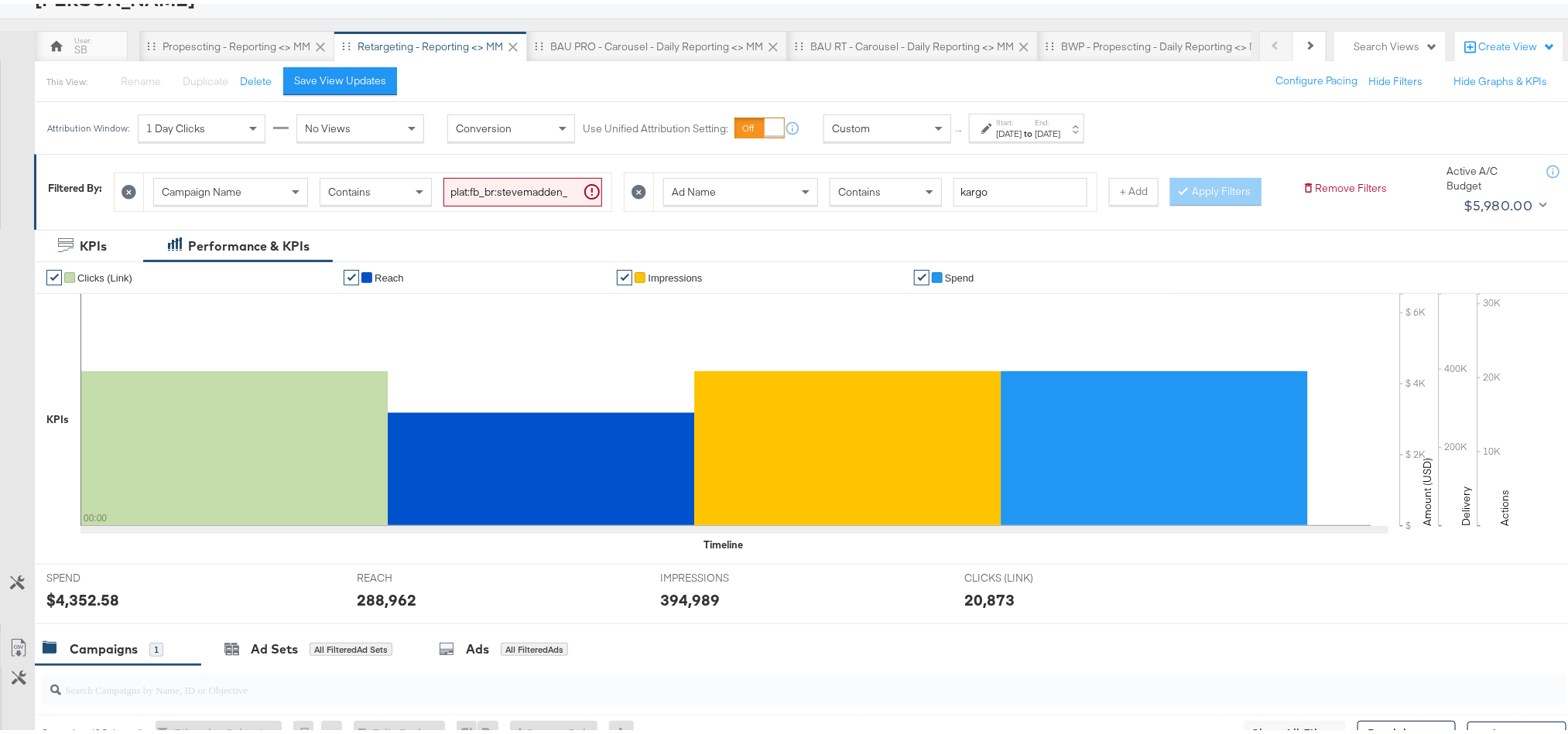
click at [96, 607] on div "$4,352.58" at bounding box center [82, 596] width 72 height 23
copy div "4,352.58"
click at [370, 607] on div "288,962" at bounding box center [387, 596] width 60 height 23
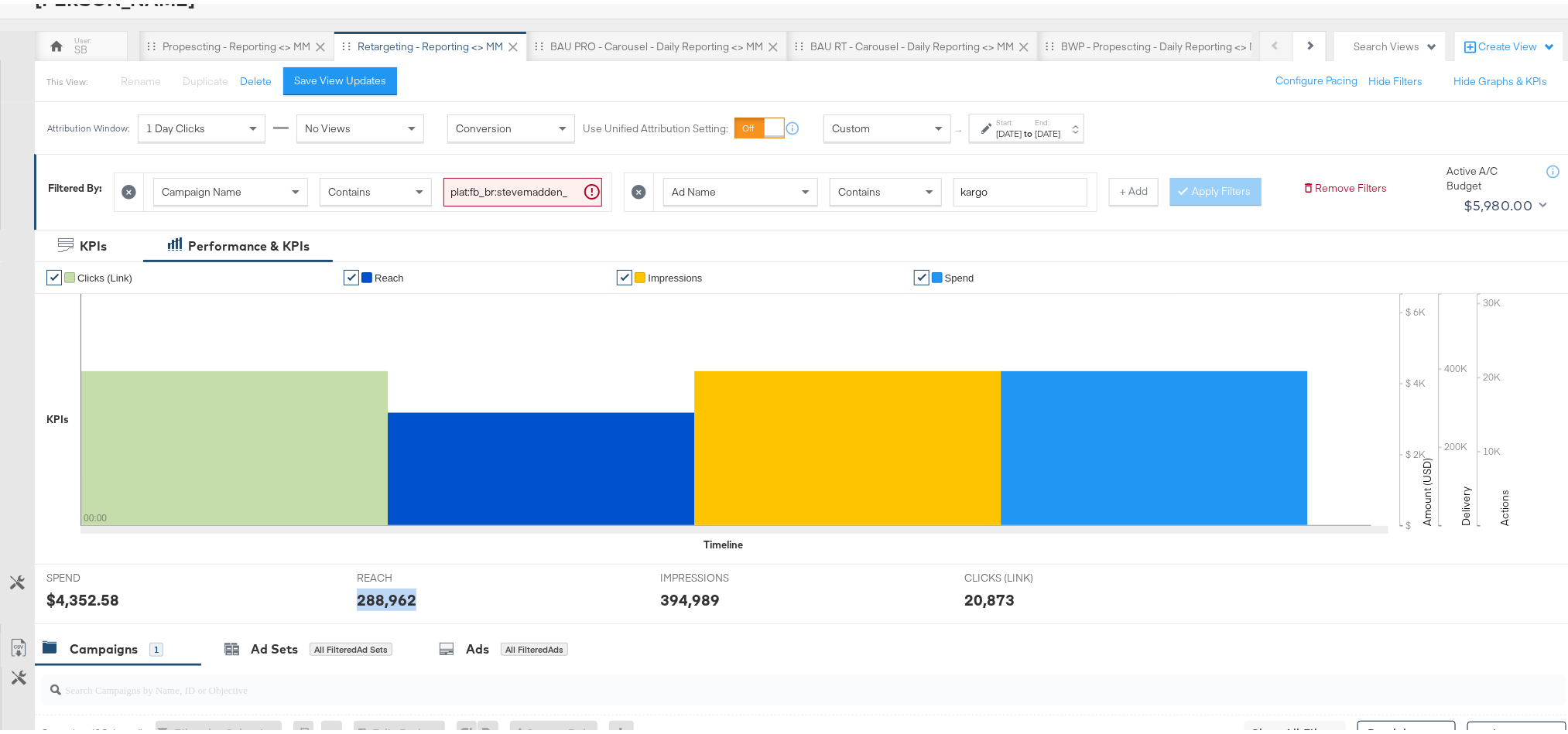
copy div "288,962"
click at [683, 607] on div "394,989" at bounding box center [690, 596] width 60 height 23
copy div "394,989"
click at [565, 45] on div "BAU PRO - Carousel - Daily Reporting <> MM" at bounding box center [656, 42] width 213 height 14
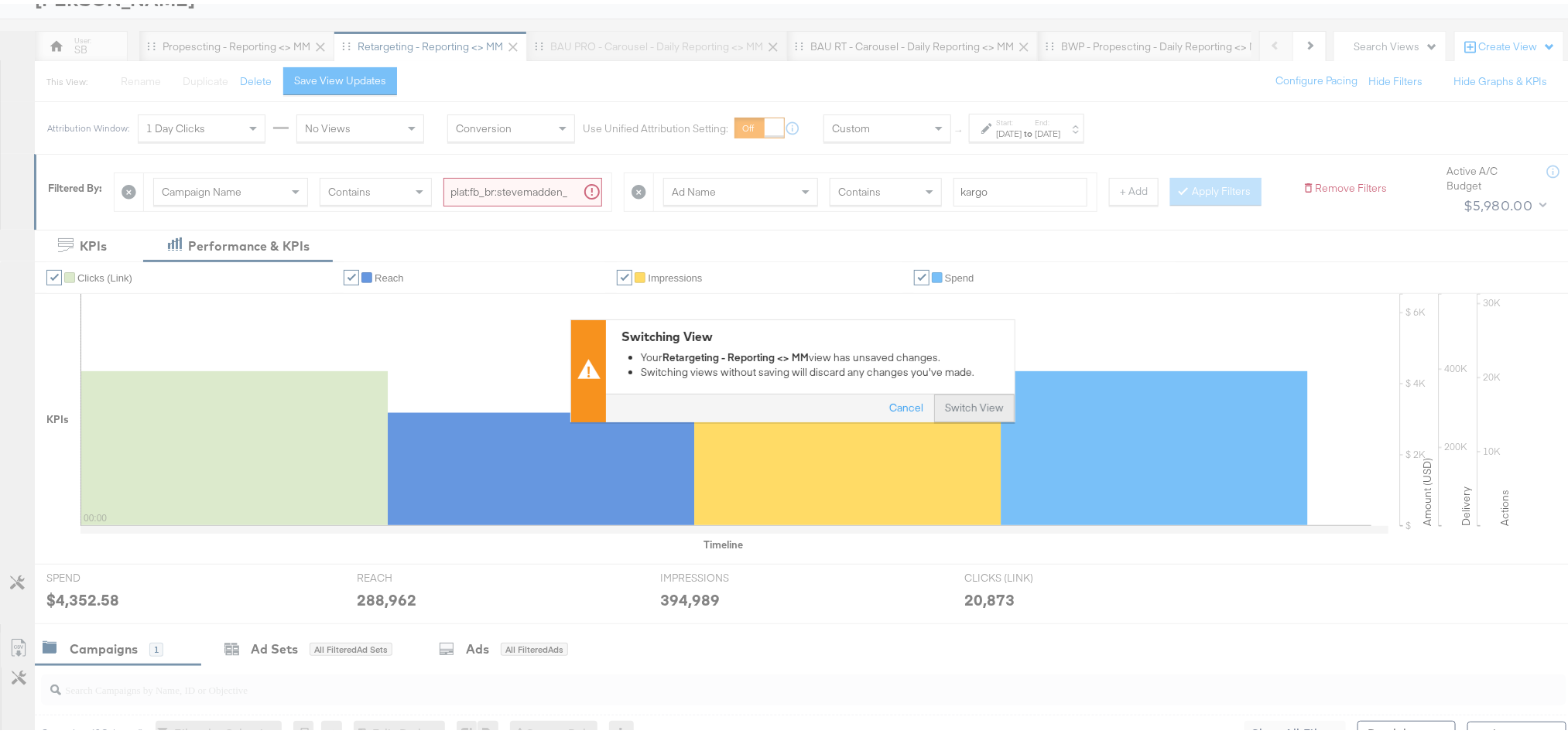
click at [952, 409] on button "Switch View" at bounding box center [974, 404] width 80 height 28
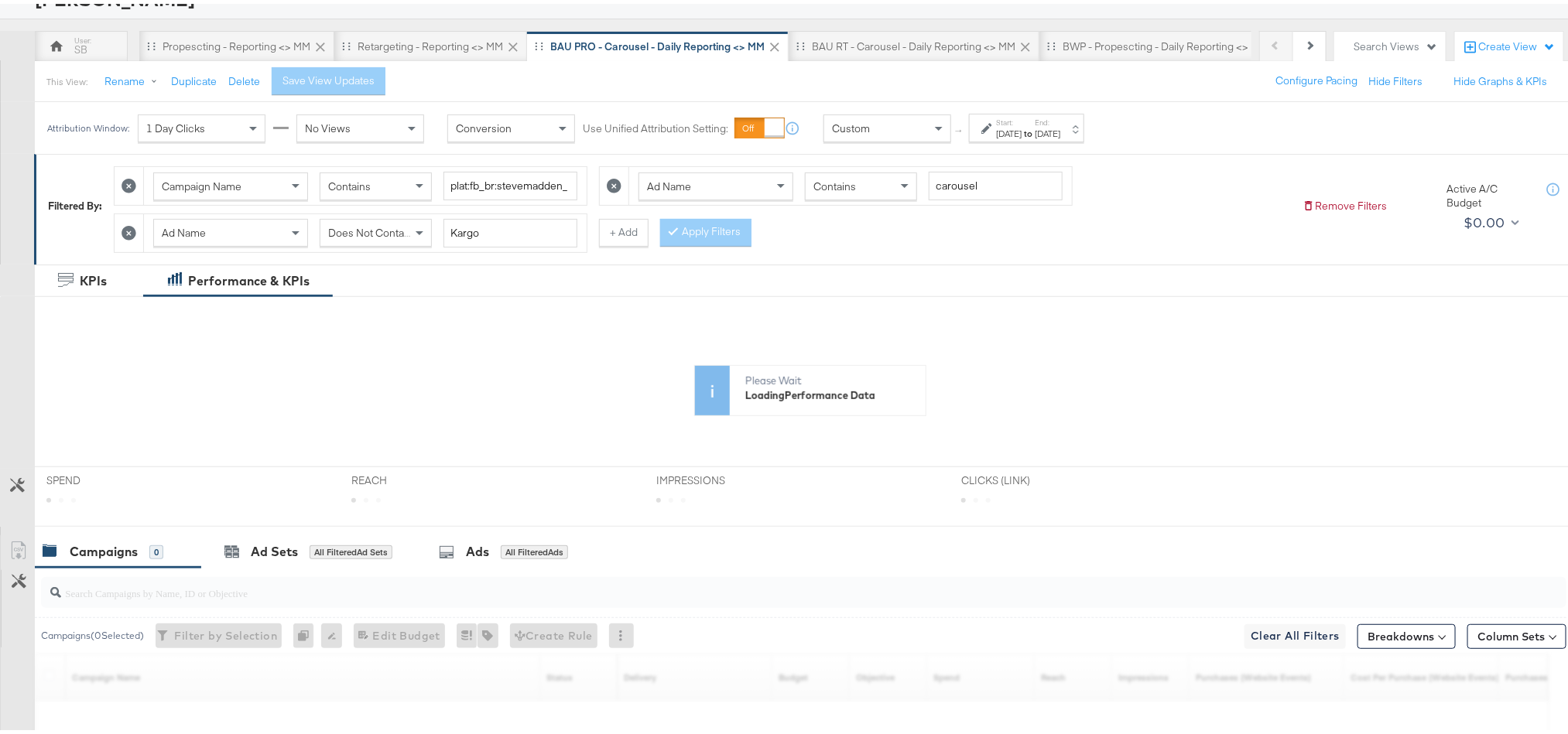
click at [1022, 133] on div "[DATE]" at bounding box center [1008, 130] width 25 height 13
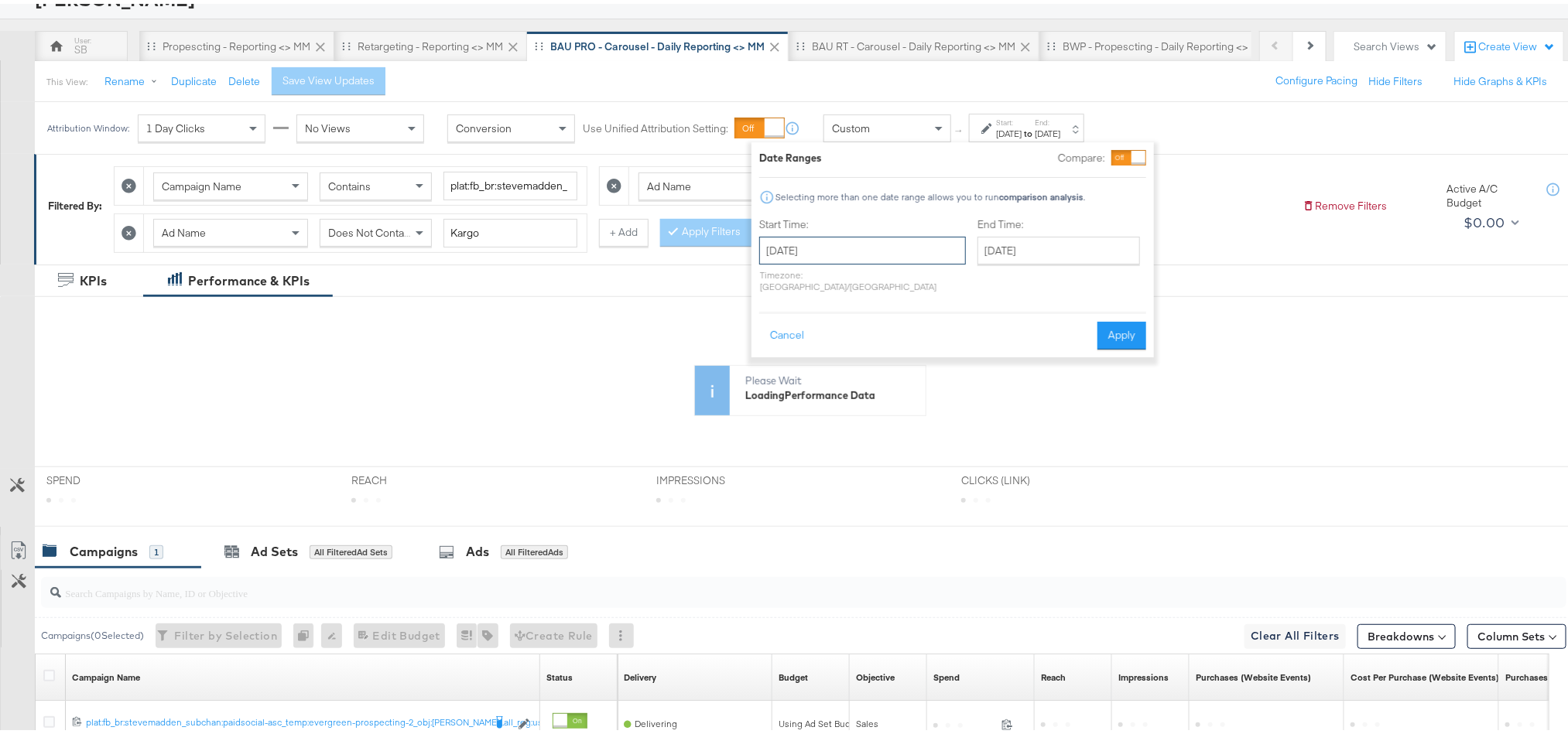
click at [890, 244] on input "[DATE]" at bounding box center [863, 247] width 207 height 28
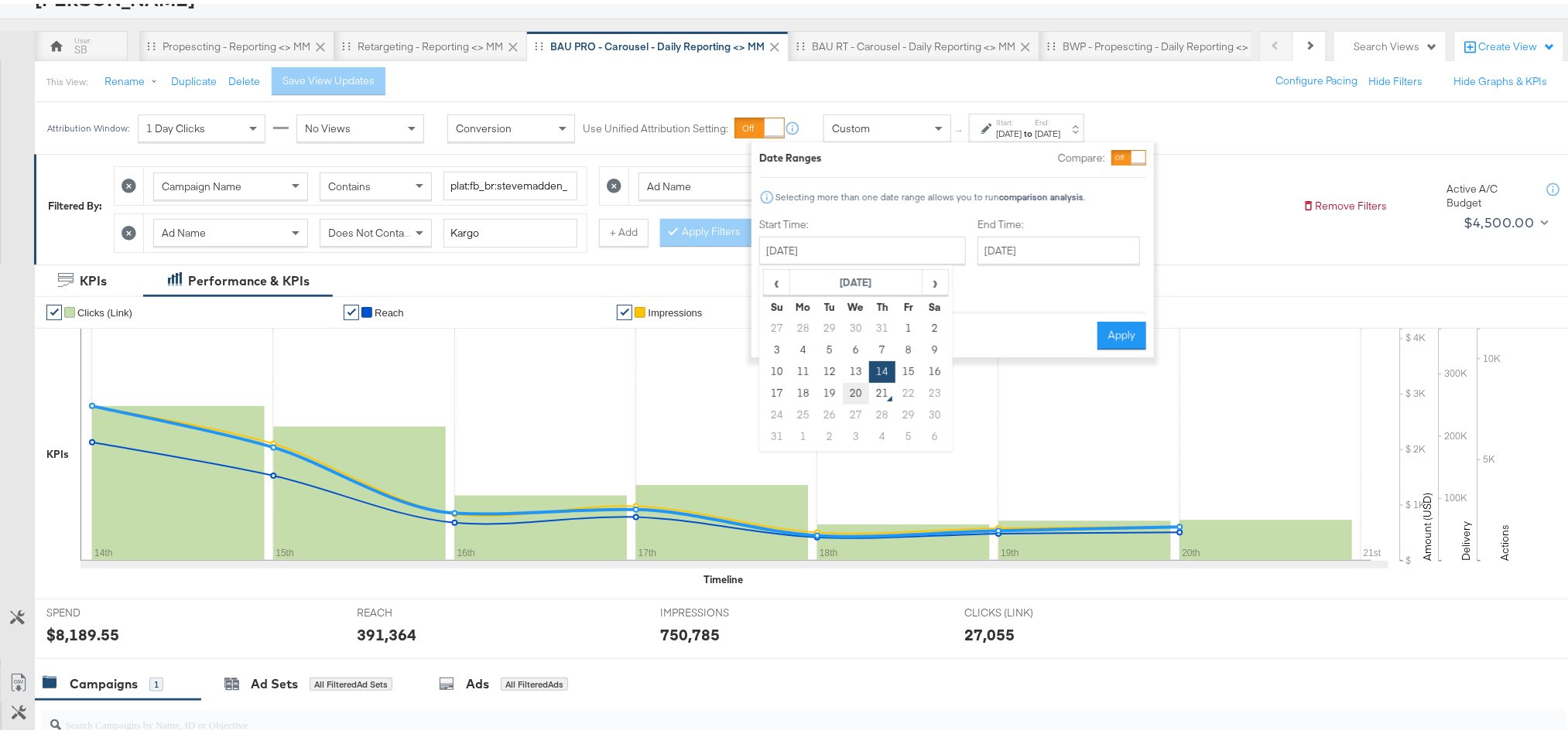
click at [848, 400] on td "20" at bounding box center [855, 390] width 26 height 22
type input "[DATE]"
click at [1138, 327] on button "Apply" at bounding box center [1122, 332] width 49 height 28
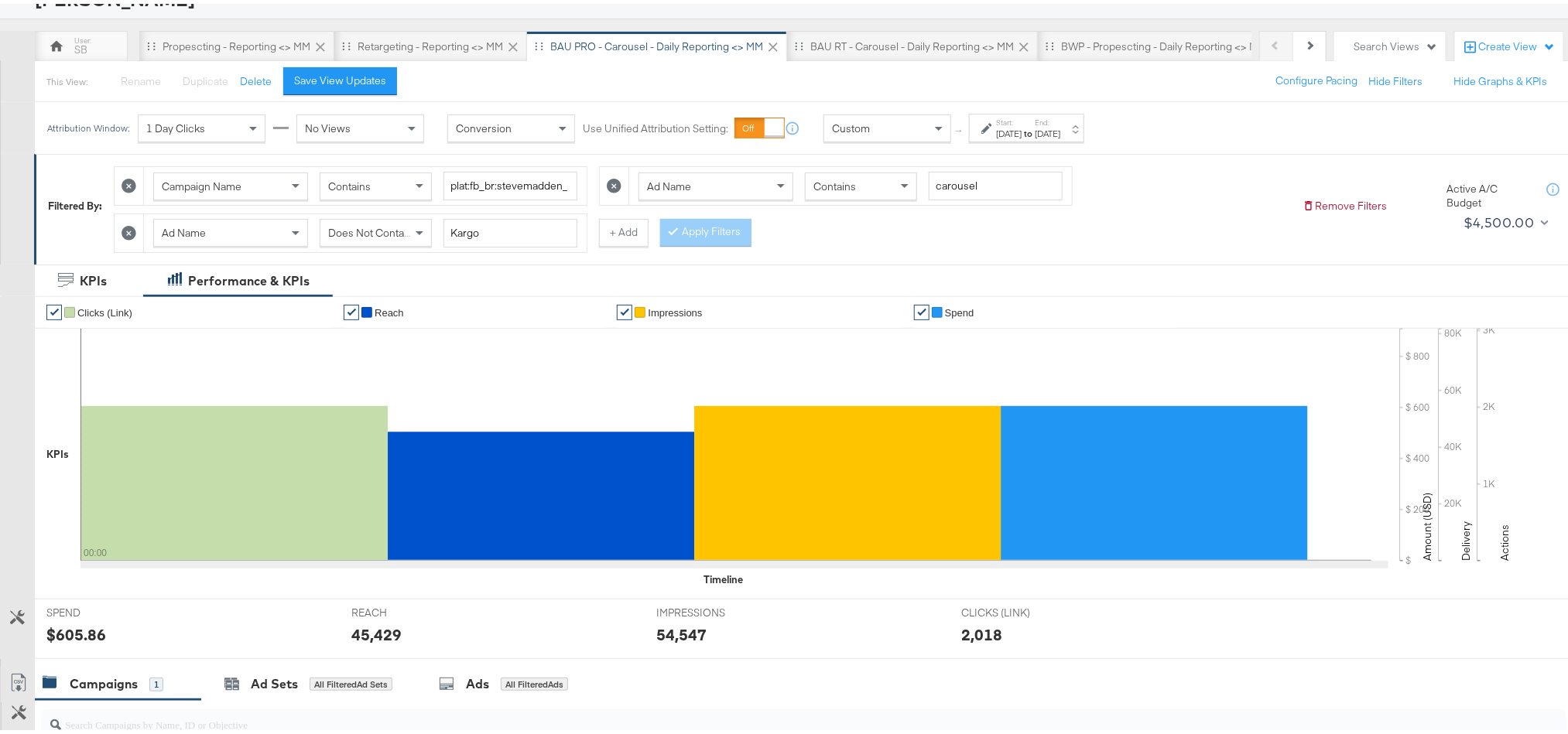
click at [84, 638] on div "$605.86" at bounding box center [76, 631] width 60 height 23
copy div "605.86"
click at [386, 639] on div "45,429" at bounding box center [377, 631] width 51 height 23
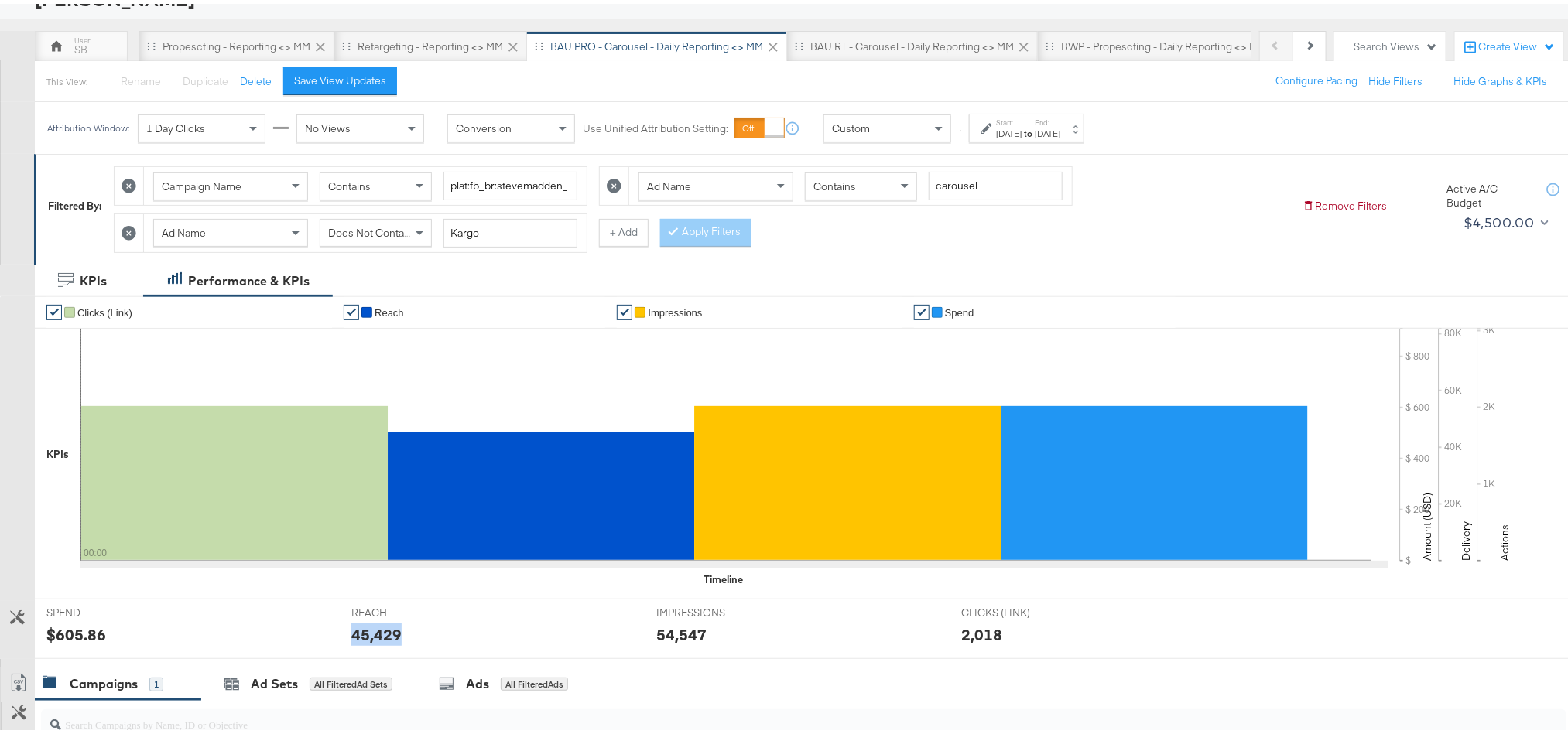
copy div "45,429"
click at [669, 634] on div "54,547" at bounding box center [682, 631] width 51 height 23
copy div "54,547"
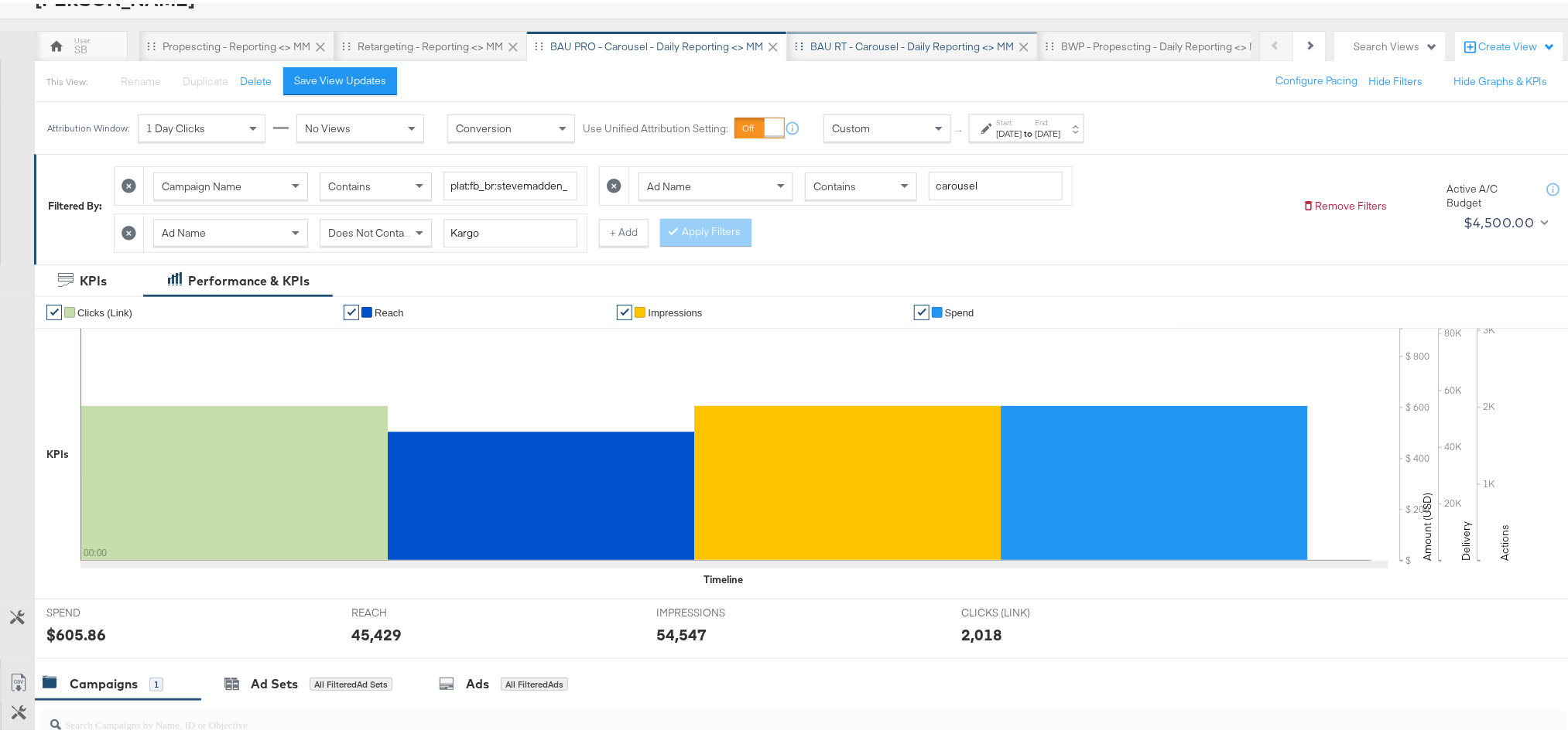
click at [852, 49] on div "BAU RT - Carousel - Daily Reporting <> MM" at bounding box center [912, 42] width 203 height 14
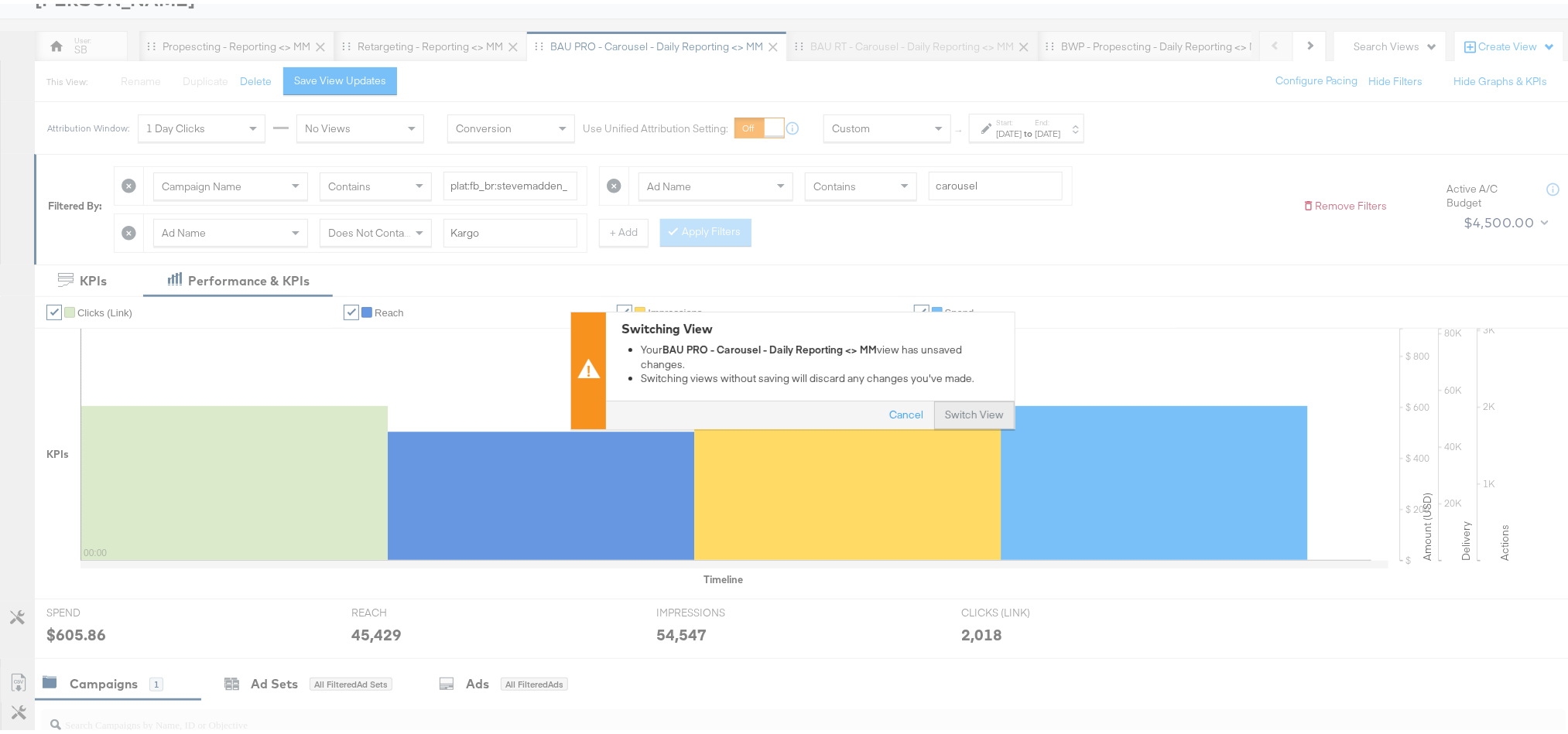
click at [964, 402] on button "Switch View" at bounding box center [974, 412] width 80 height 28
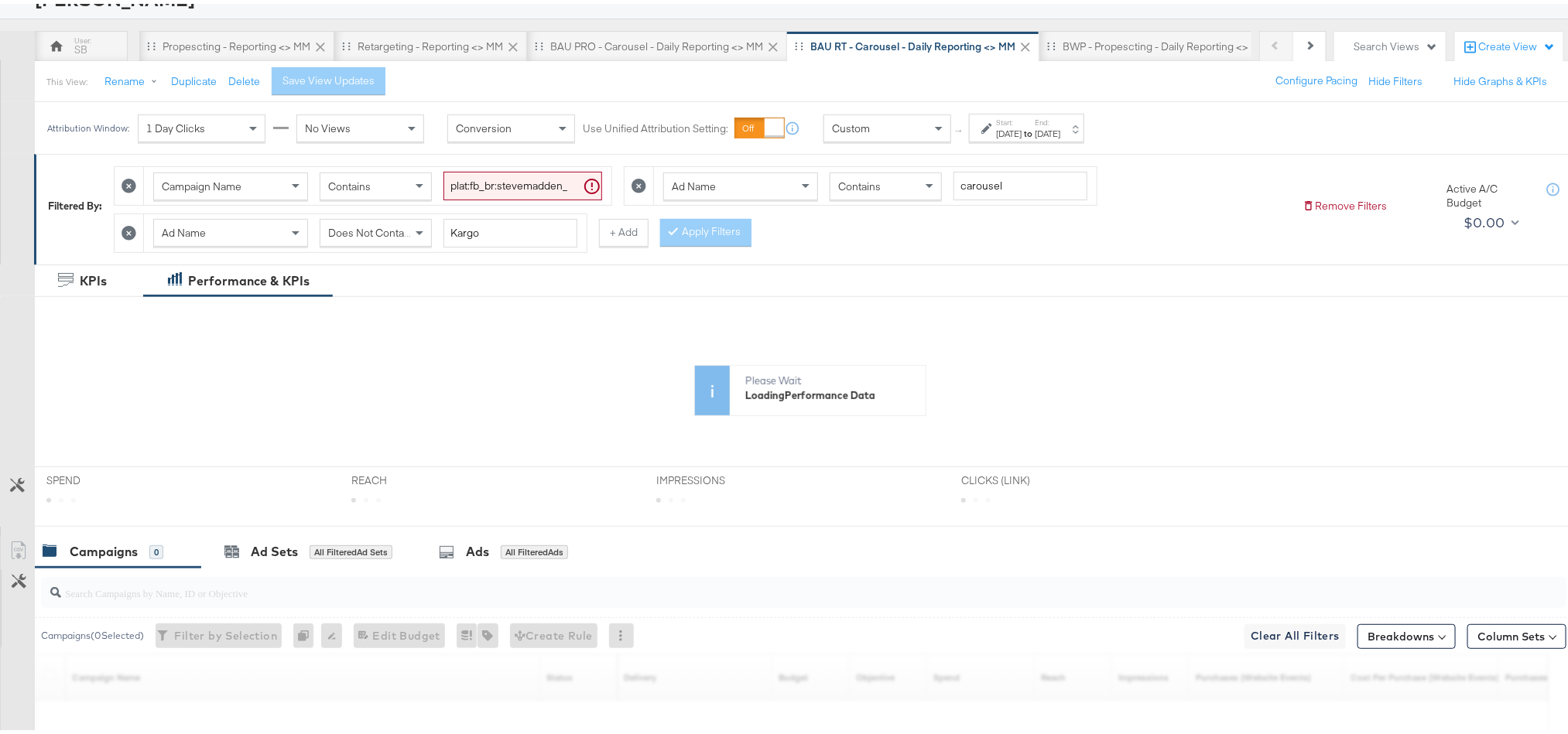
click at [1031, 108] on div "Attribution Window: 1 Day Clicks No Views Conversion Use Unified Attribution Se…" at bounding box center [570, 124] width 1069 height 52
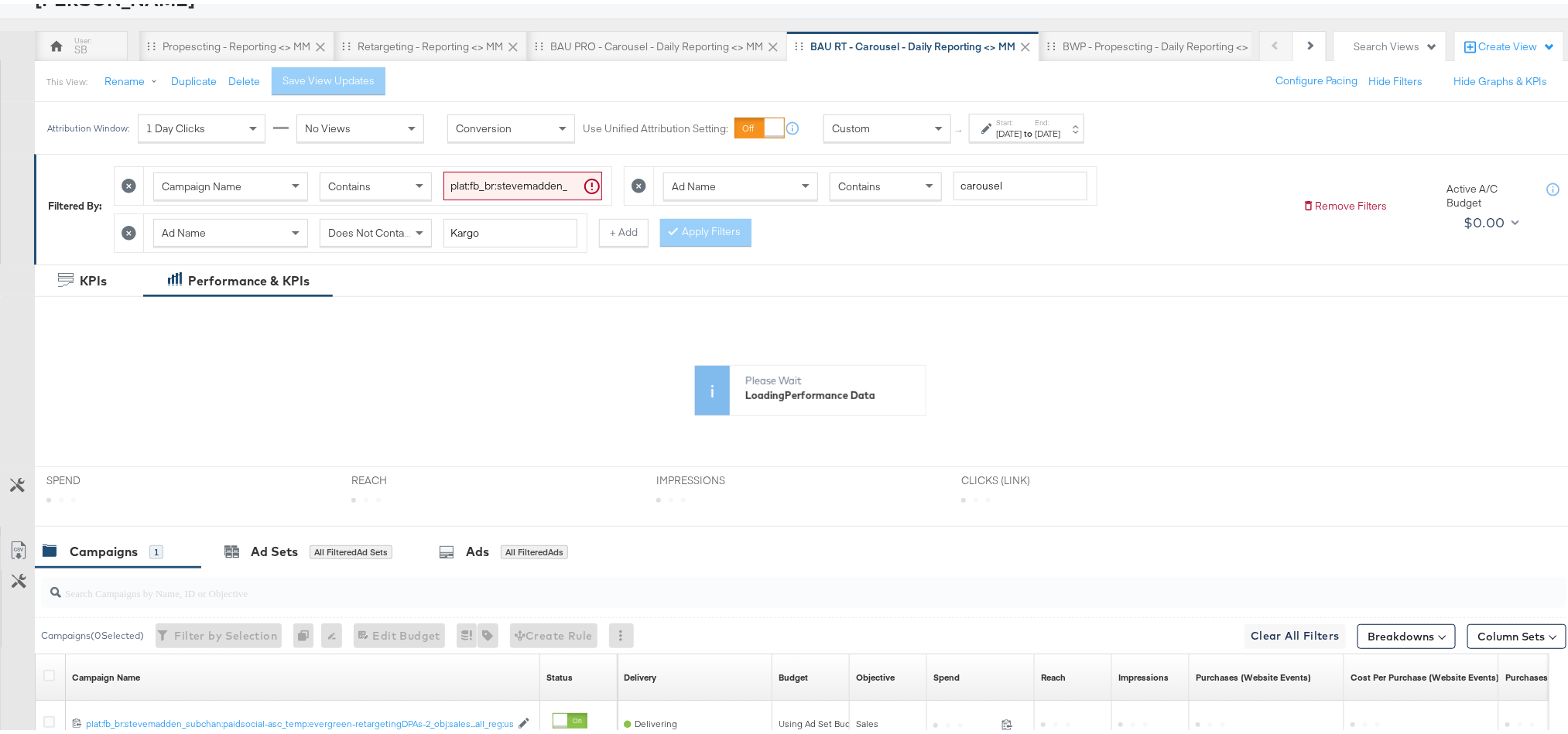
click at [1022, 121] on label "Start:" at bounding box center [1008, 118] width 25 height 10
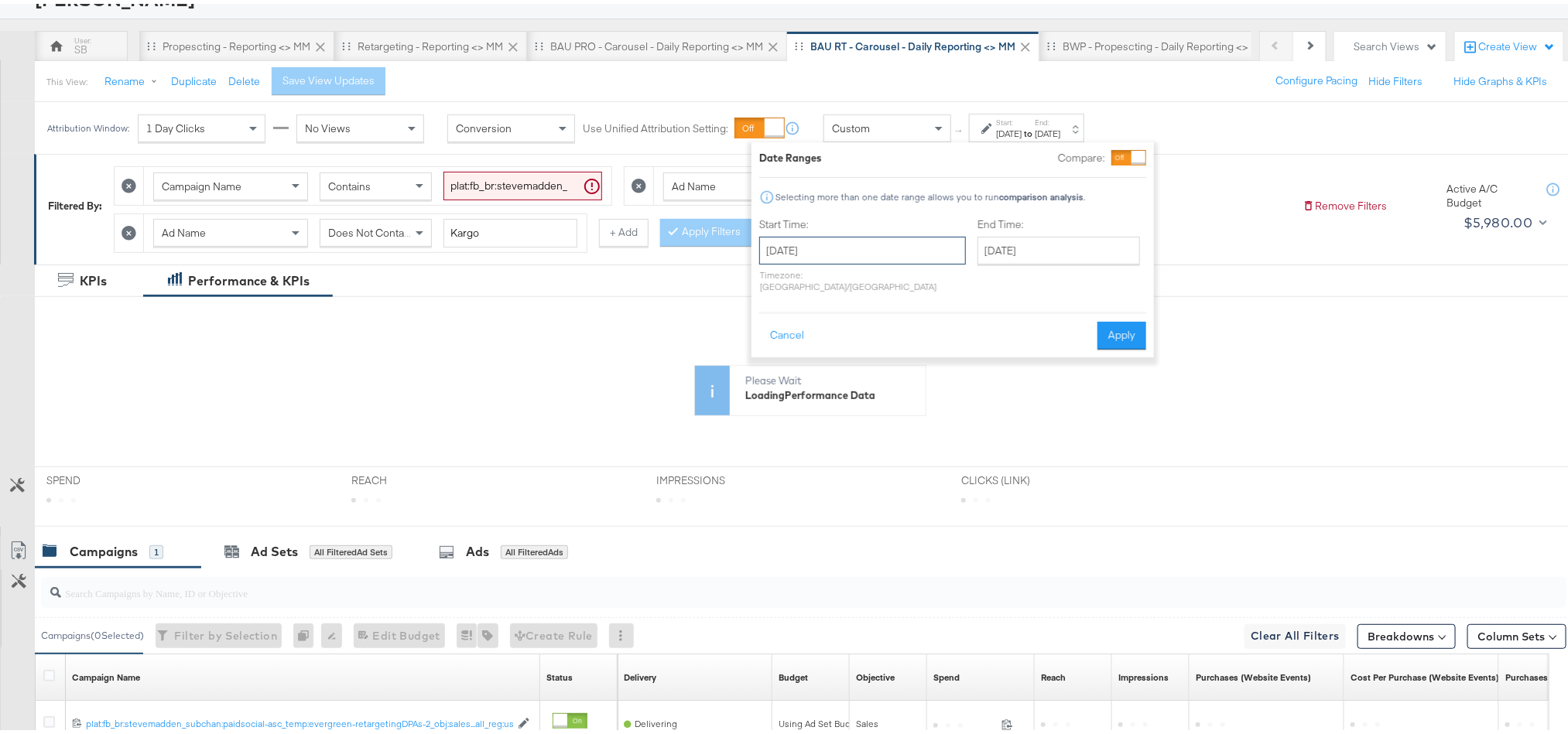
click at [899, 250] on input "[DATE]" at bounding box center [863, 247] width 207 height 28
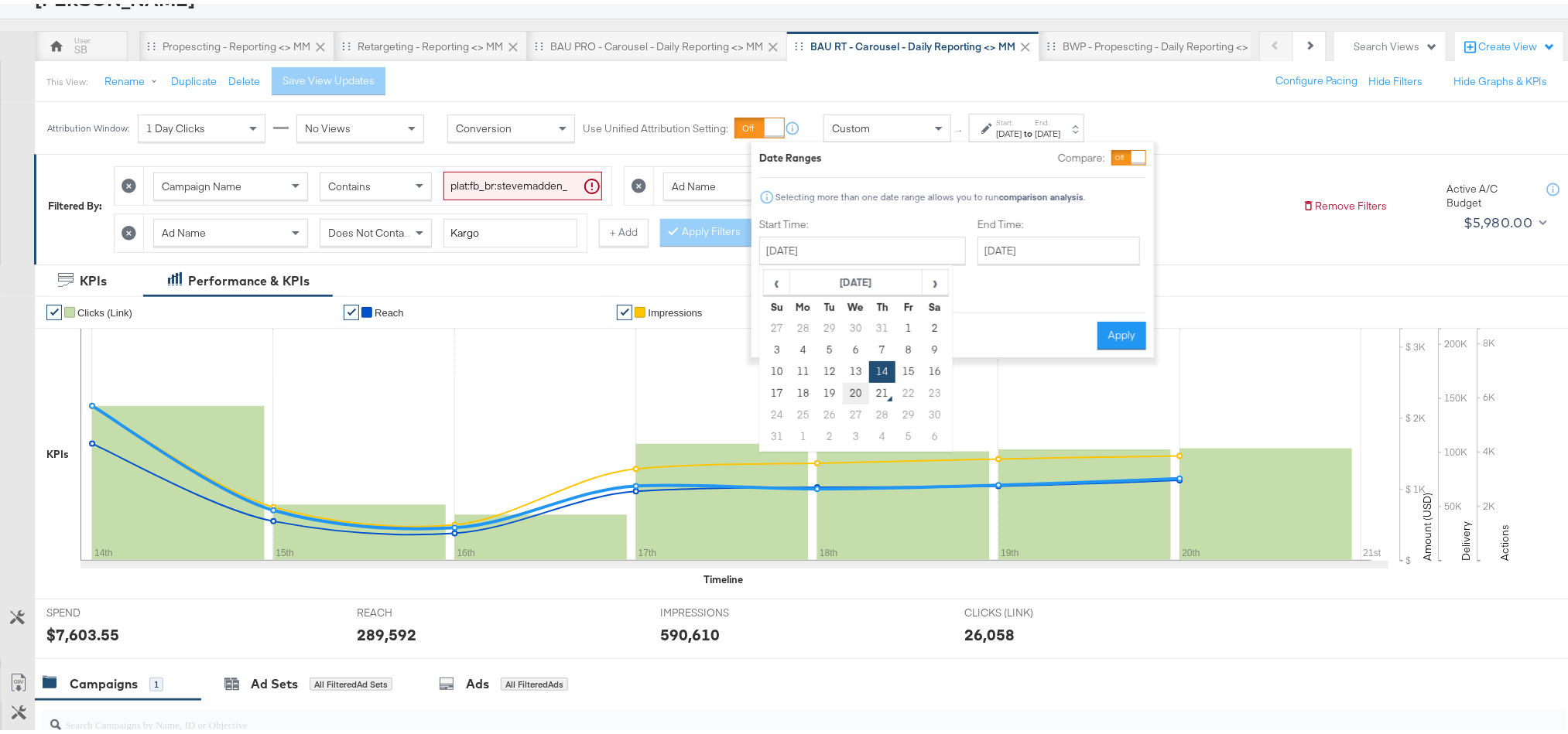
click at [853, 393] on td "20" at bounding box center [855, 390] width 26 height 22
type input "[DATE]"
click at [1105, 318] on button "Apply" at bounding box center [1122, 332] width 49 height 28
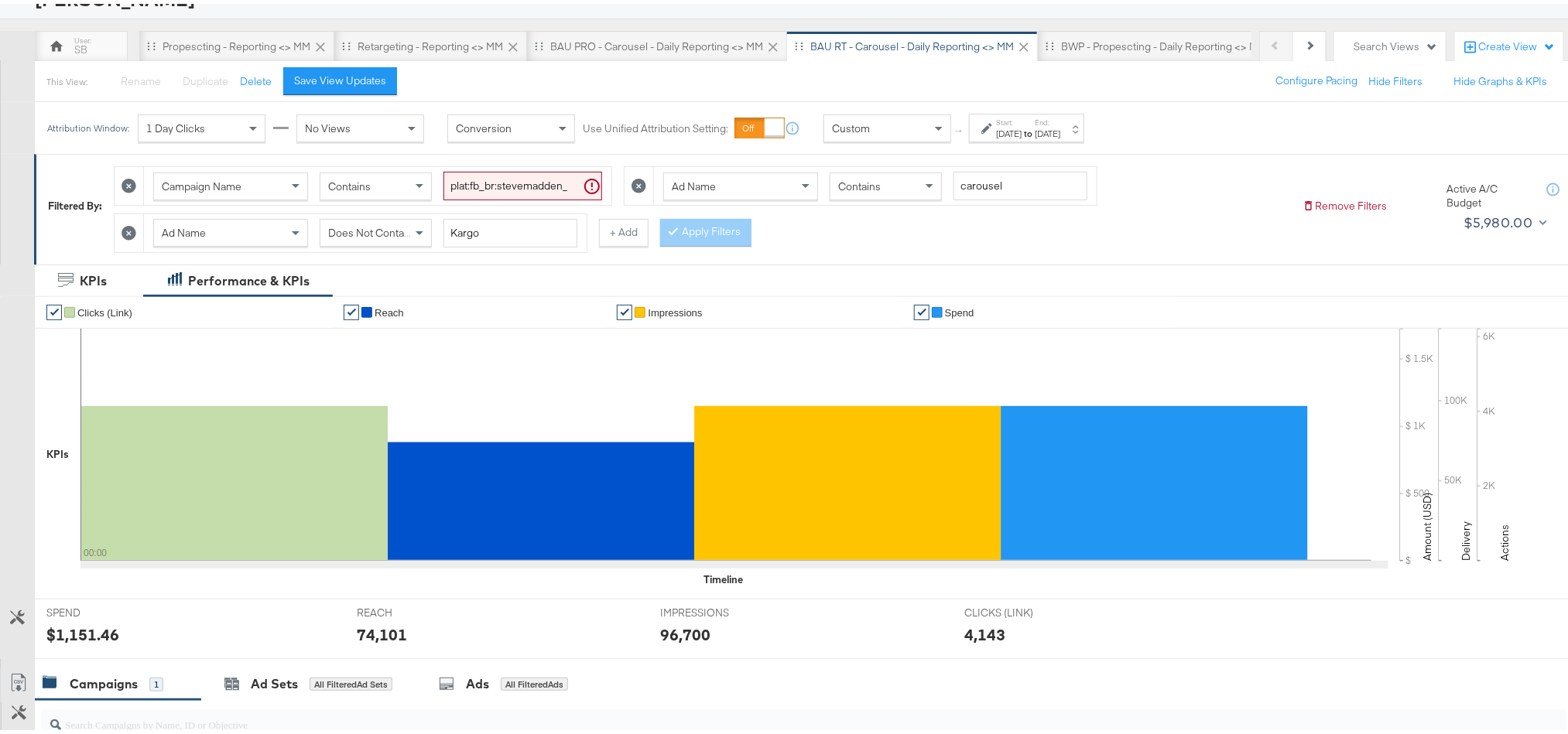
click at [103, 635] on div "$1,151.46" at bounding box center [82, 631] width 72 height 23
copy div "1,151.46"
click at [390, 638] on div "74,101" at bounding box center [383, 631] width 51 height 23
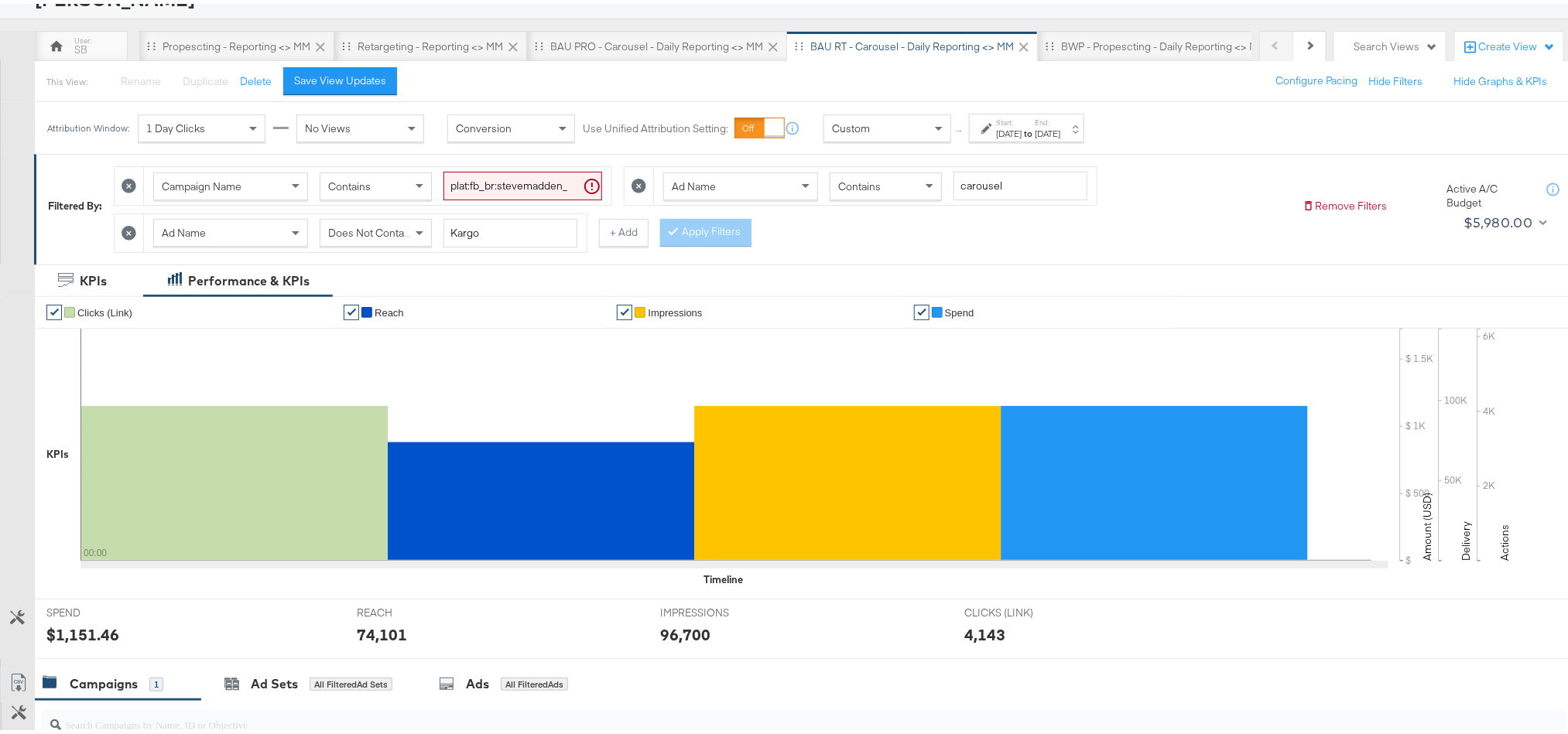
click at [679, 642] on div "96,700" at bounding box center [685, 631] width 51 height 23
click at [1100, 56] on div "BWP - Propescting - Daily Reporting <> MM" at bounding box center [1164, 42] width 252 height 31
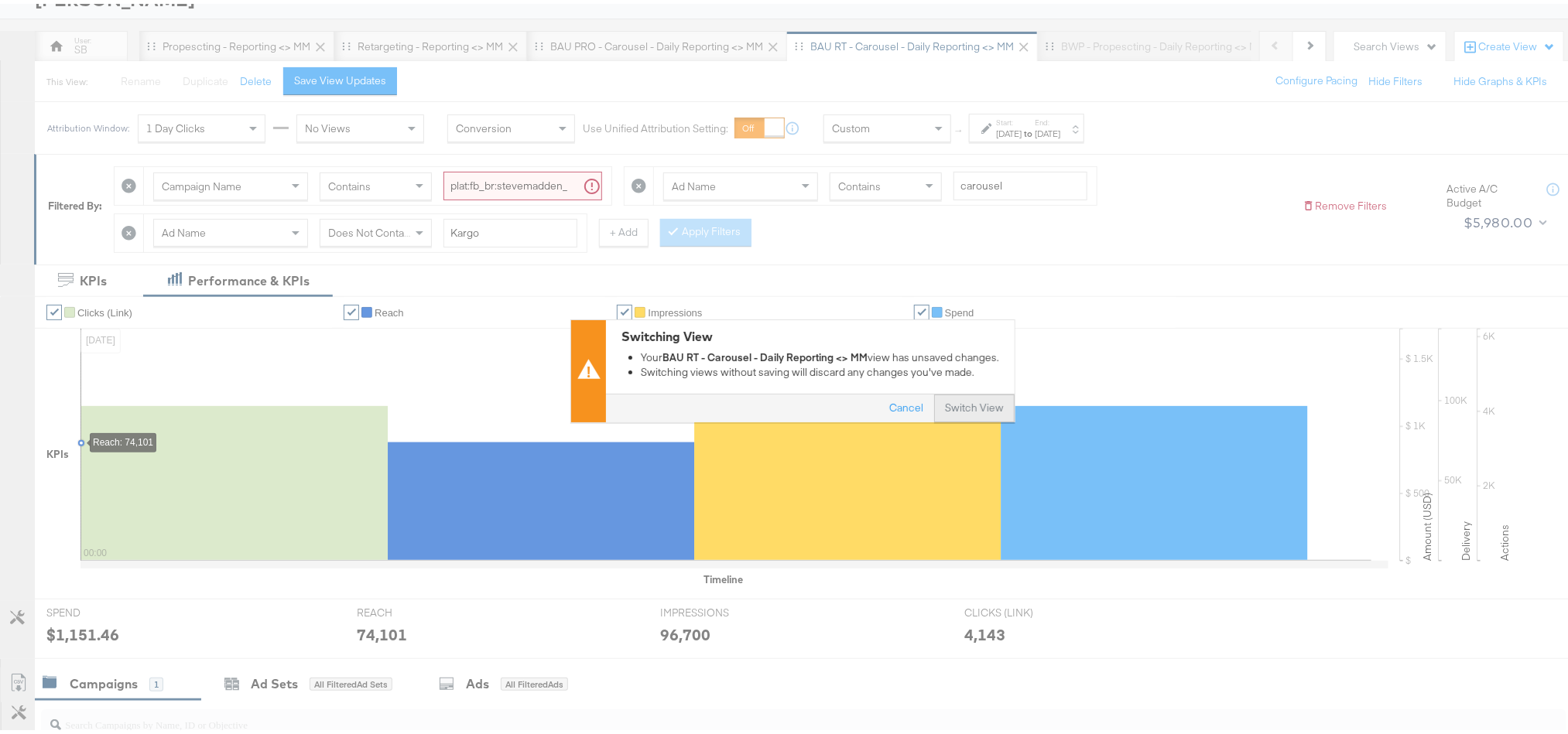
click at [957, 410] on button "Switch View" at bounding box center [974, 404] width 80 height 28
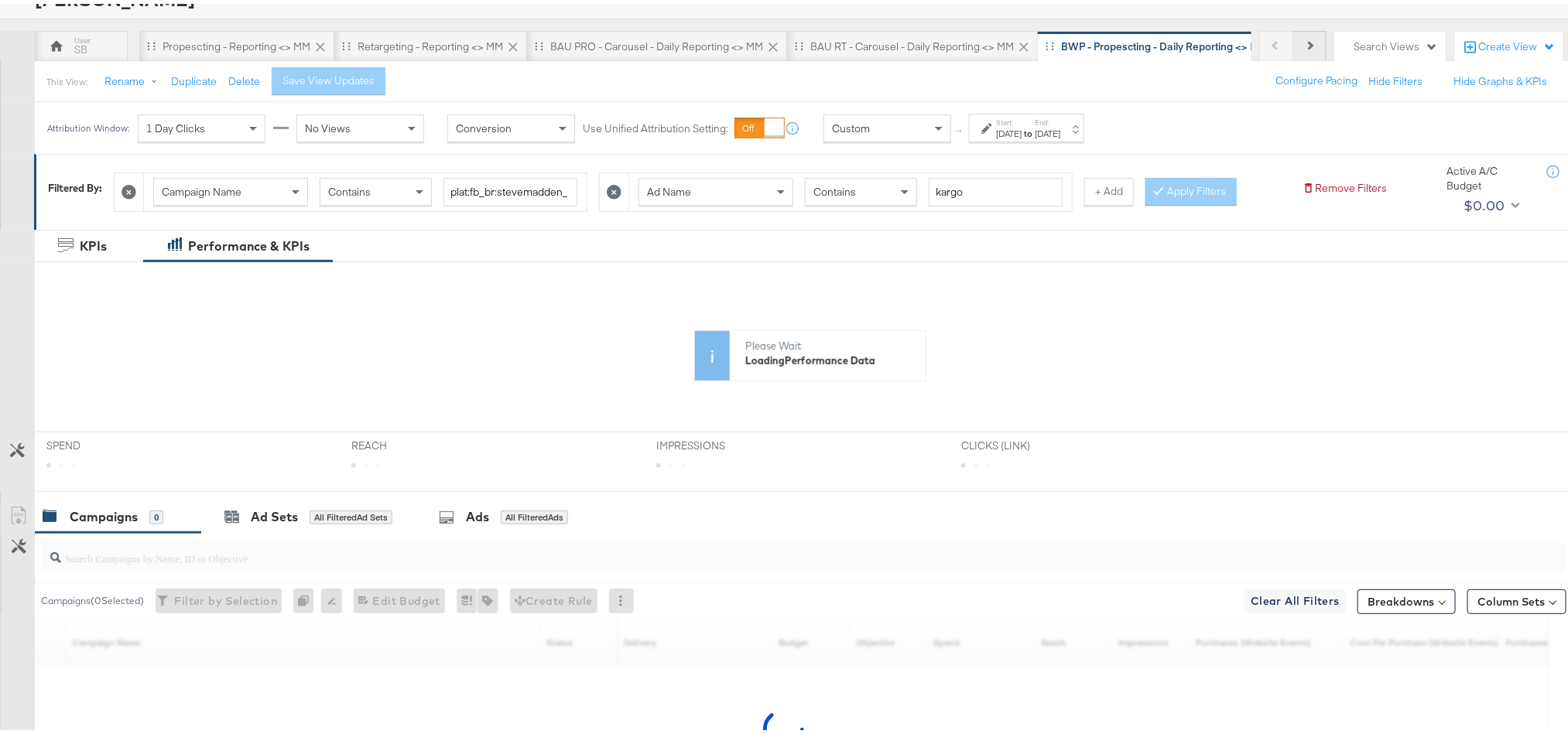
click at [1293, 30] on button "Next" at bounding box center [1309, 42] width 33 height 31
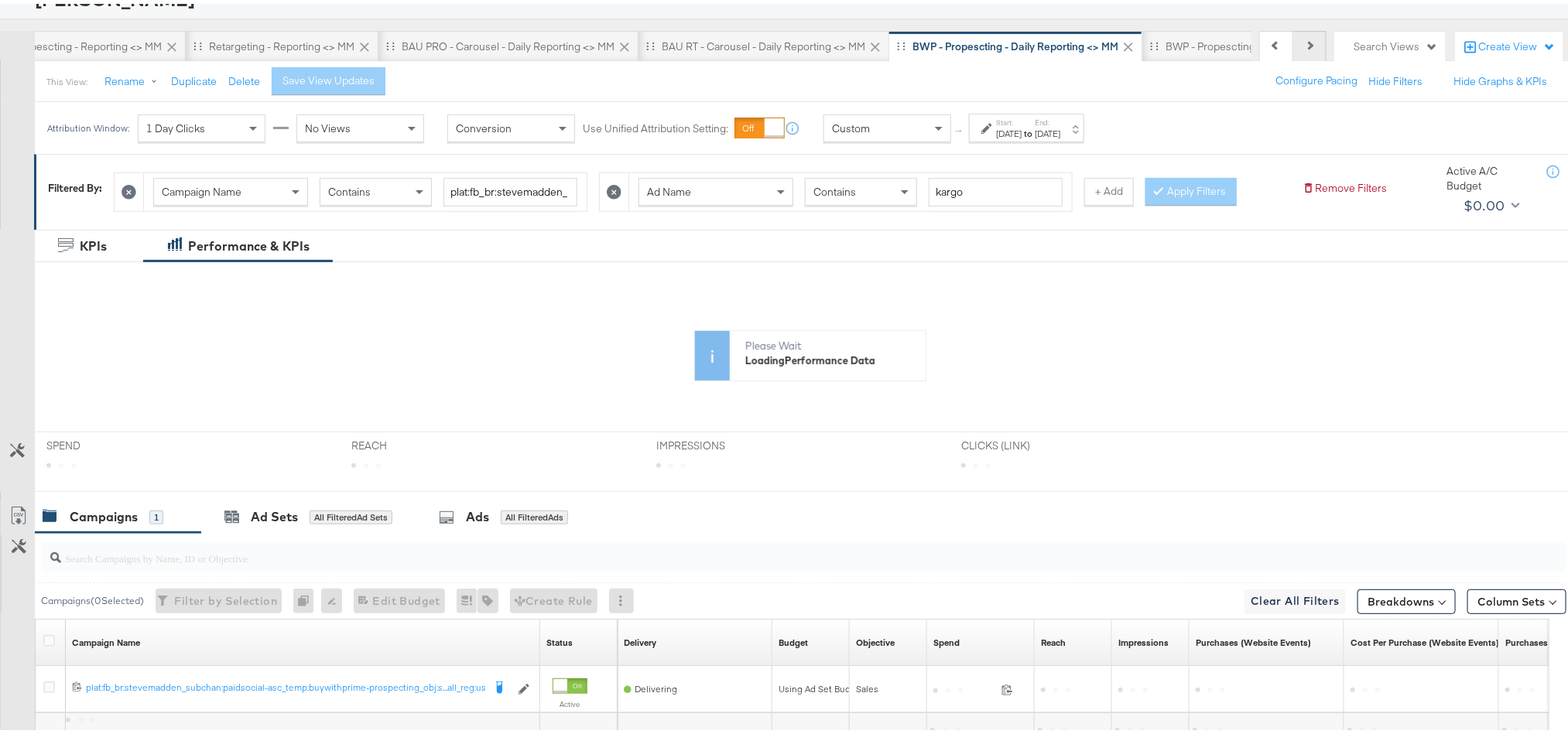
click at [1293, 30] on button "Next" at bounding box center [1309, 42] width 33 height 31
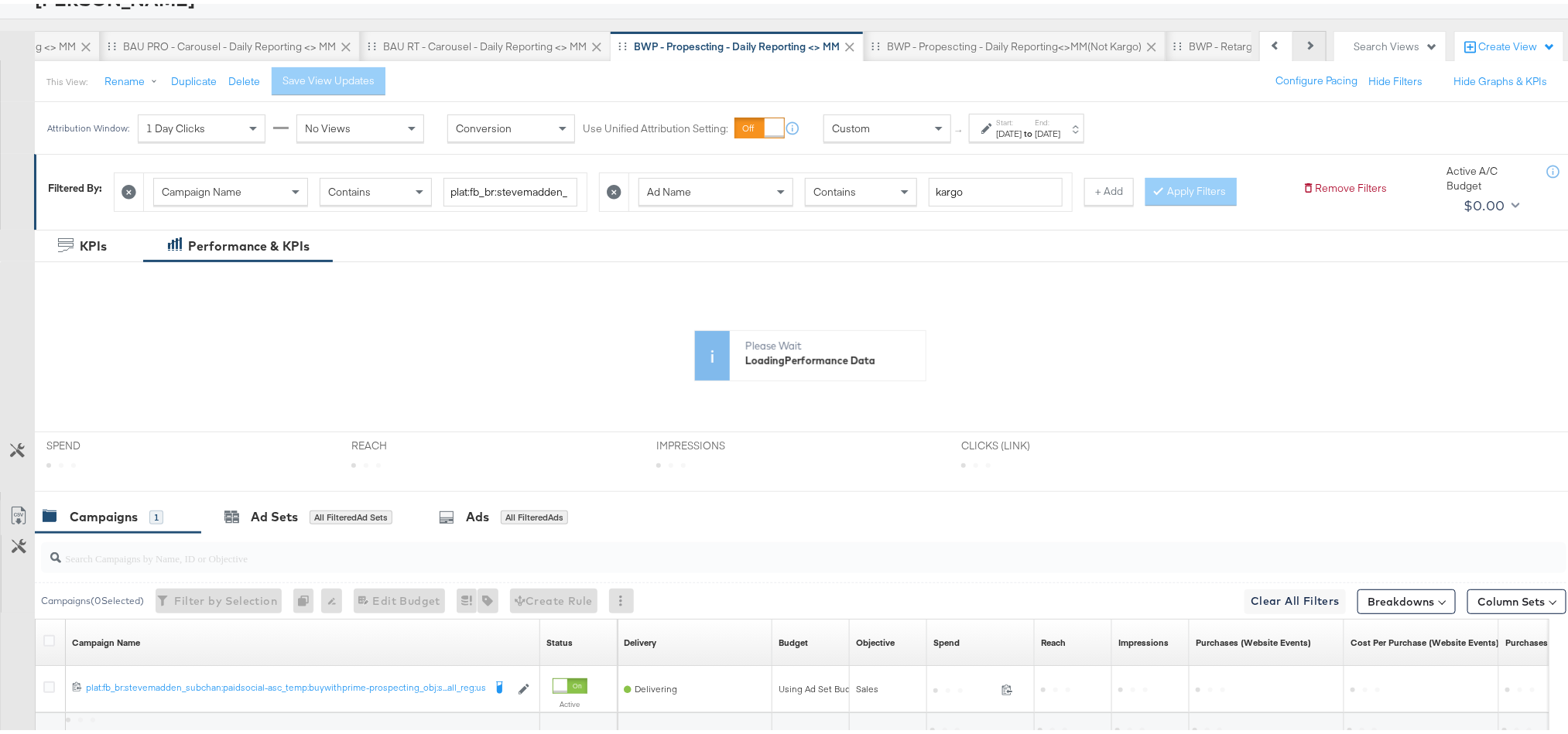
click at [1293, 30] on button "Next" at bounding box center [1309, 42] width 33 height 31
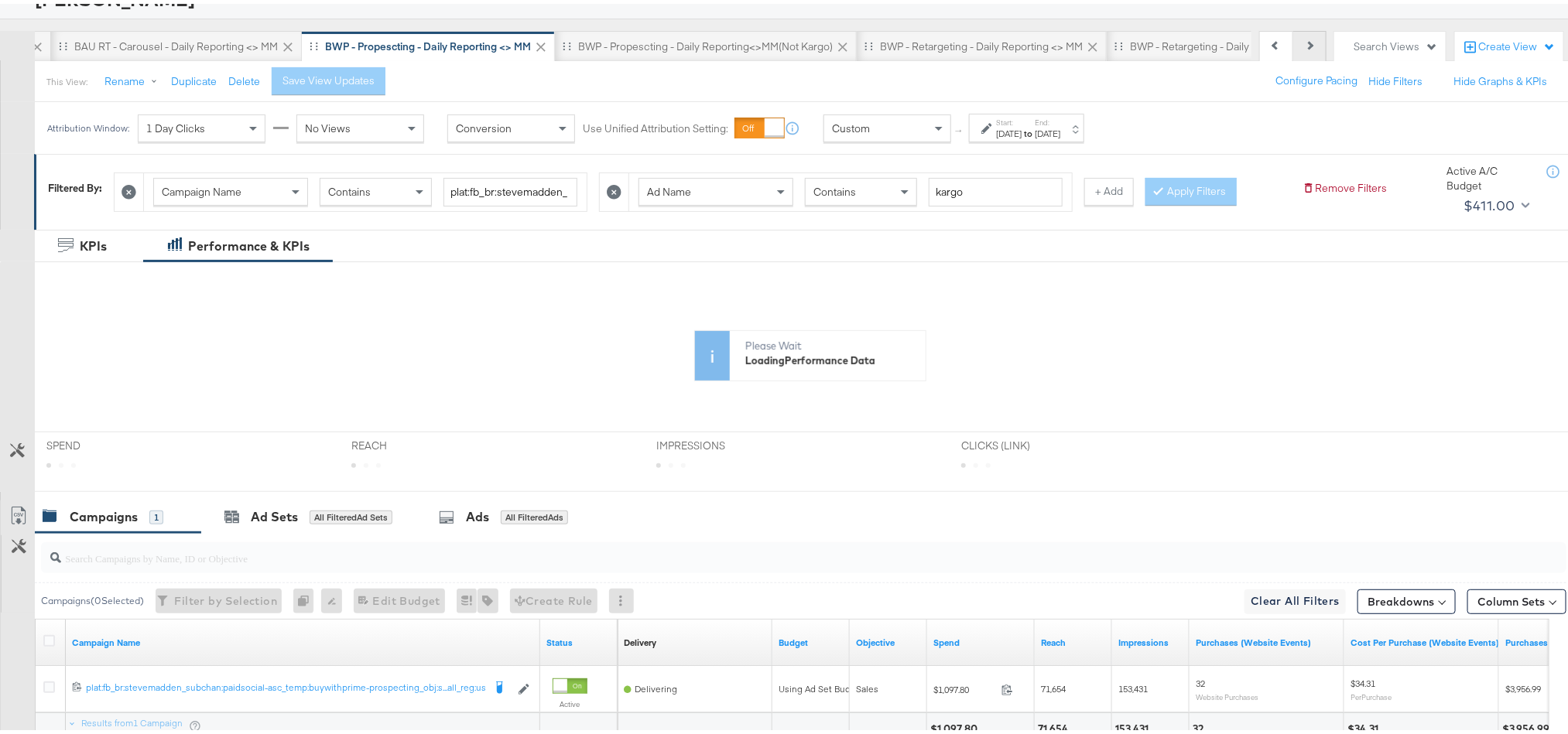
click at [1293, 30] on button "Next" at bounding box center [1309, 42] width 33 height 31
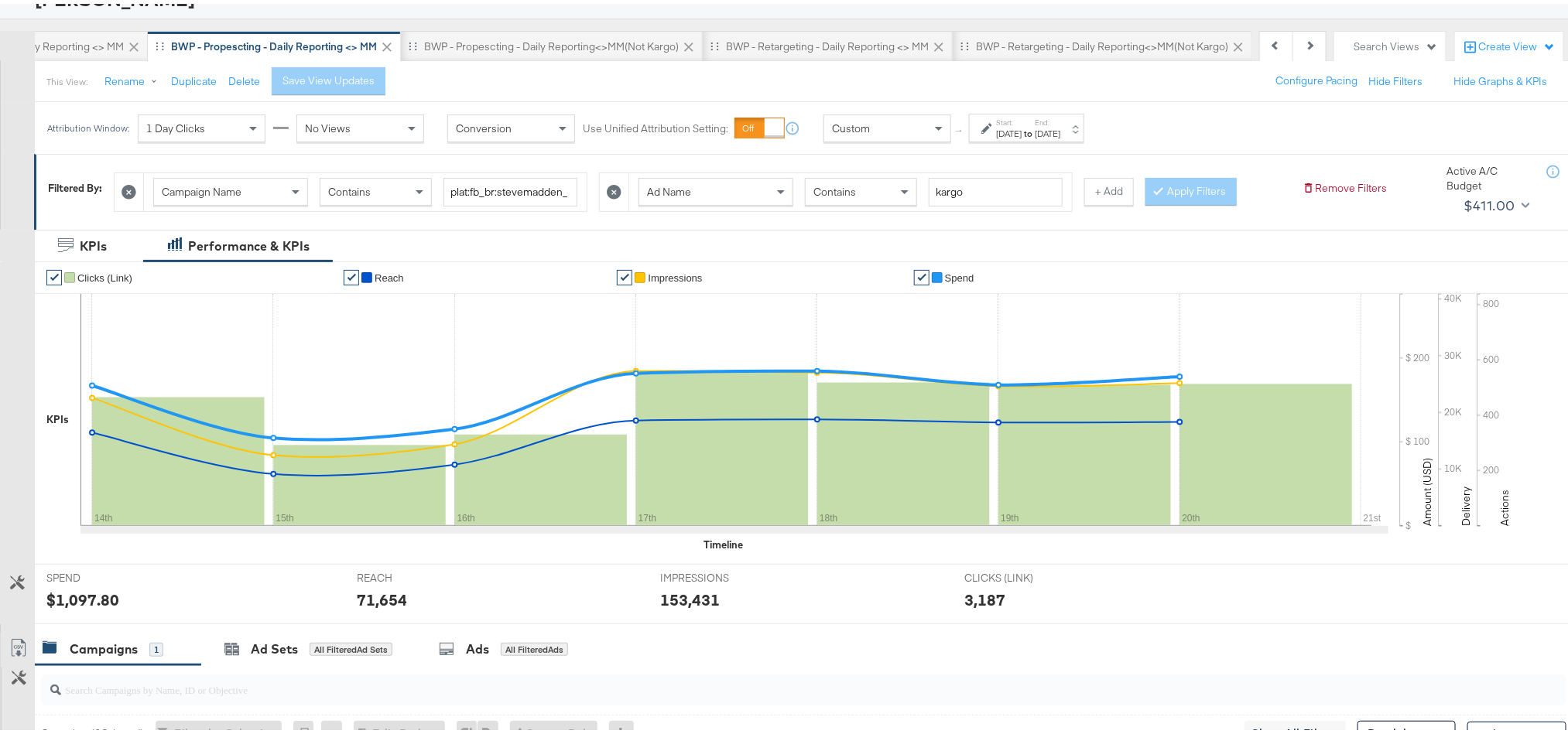
click at [1034, 128] on strong "to" at bounding box center [1028, 129] width 14 height 12
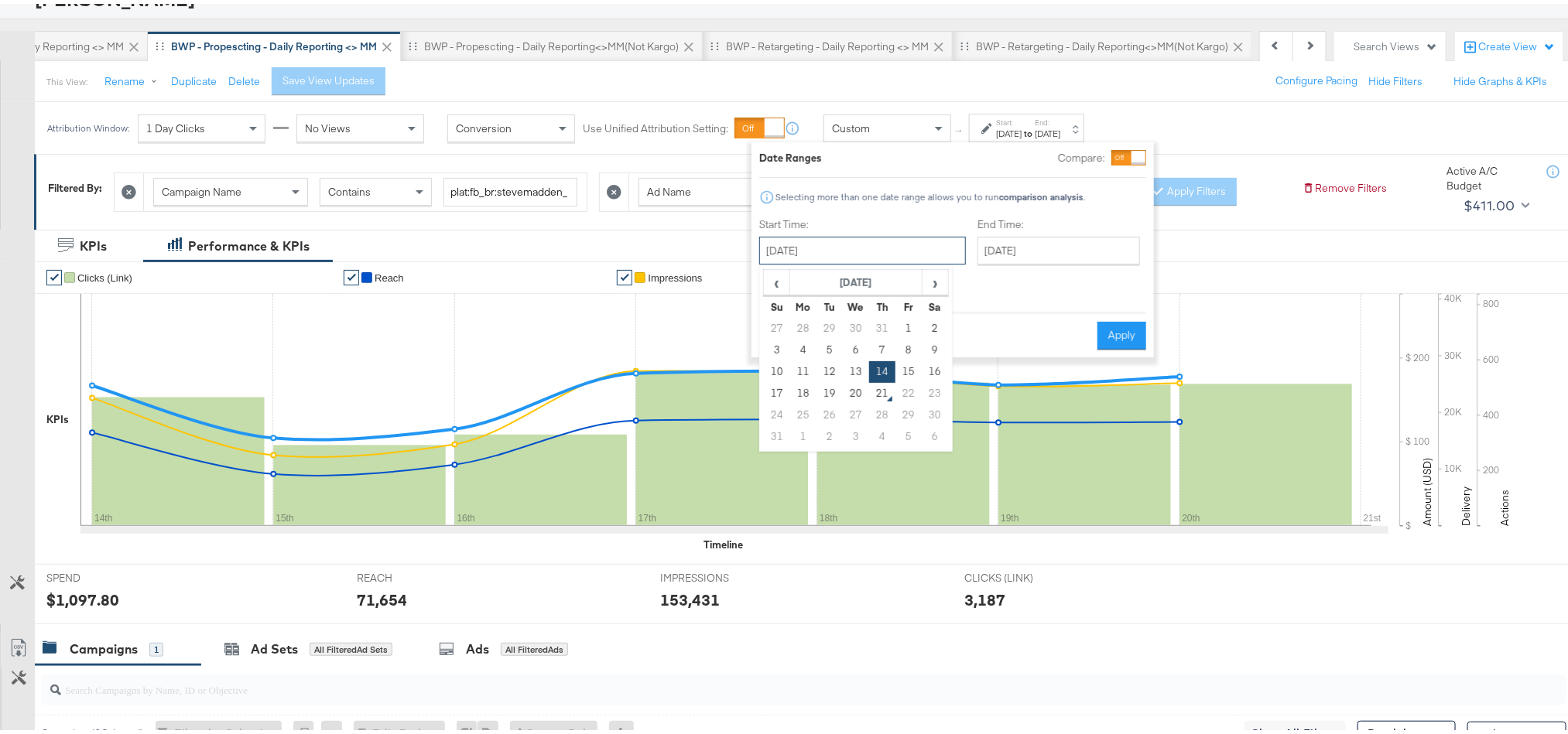
click at [841, 250] on input "[DATE]" at bounding box center [863, 247] width 207 height 28
click at [850, 391] on td "20" at bounding box center [855, 390] width 26 height 22
type input "[DATE]"
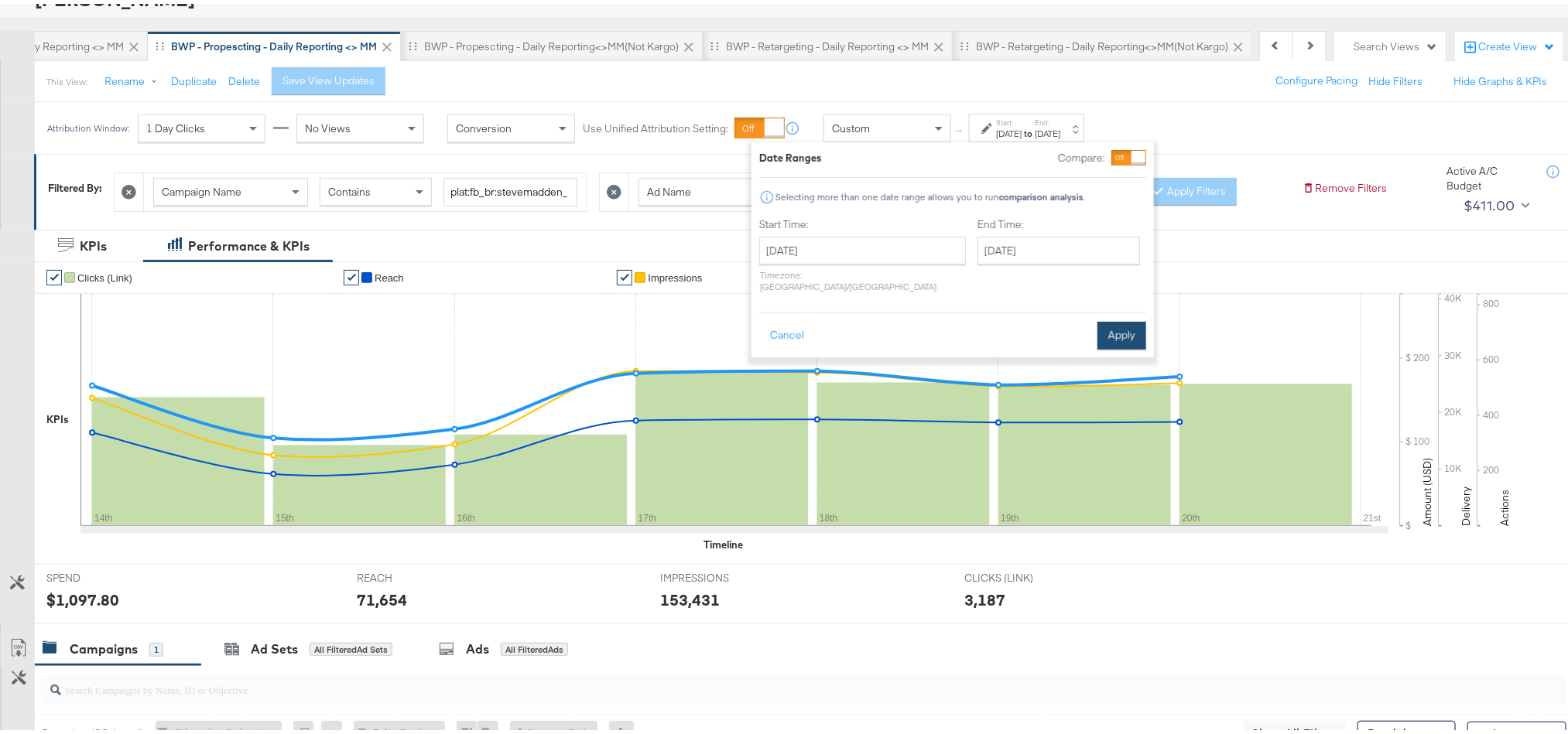
click at [1131, 318] on button "Apply" at bounding box center [1122, 332] width 49 height 28
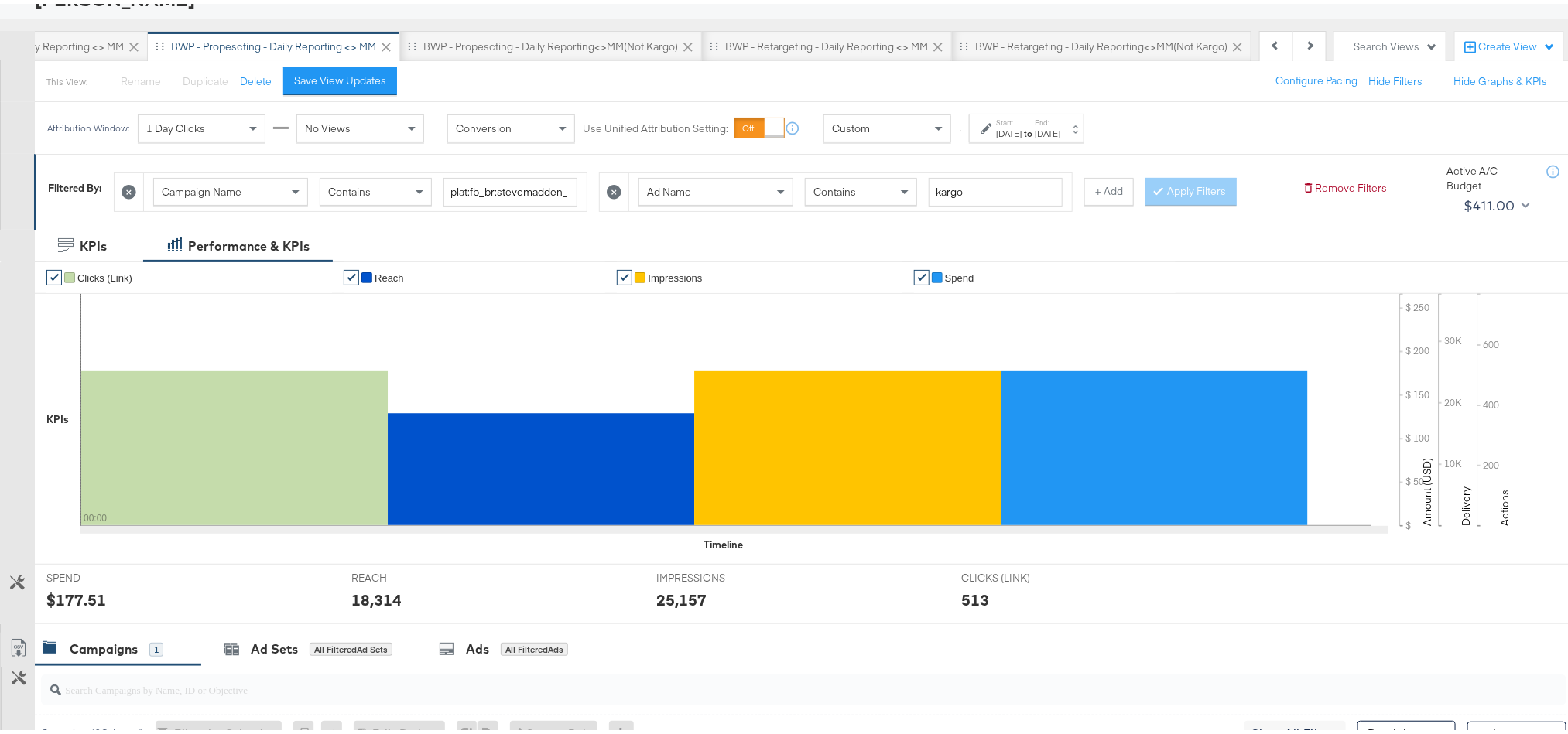
click at [72, 601] on div "$177.51" at bounding box center [76, 596] width 60 height 23
click at [367, 595] on div "18,314" at bounding box center [377, 596] width 51 height 23
click at [656, 593] on div "25,157" at bounding box center [682, 596] width 51 height 23
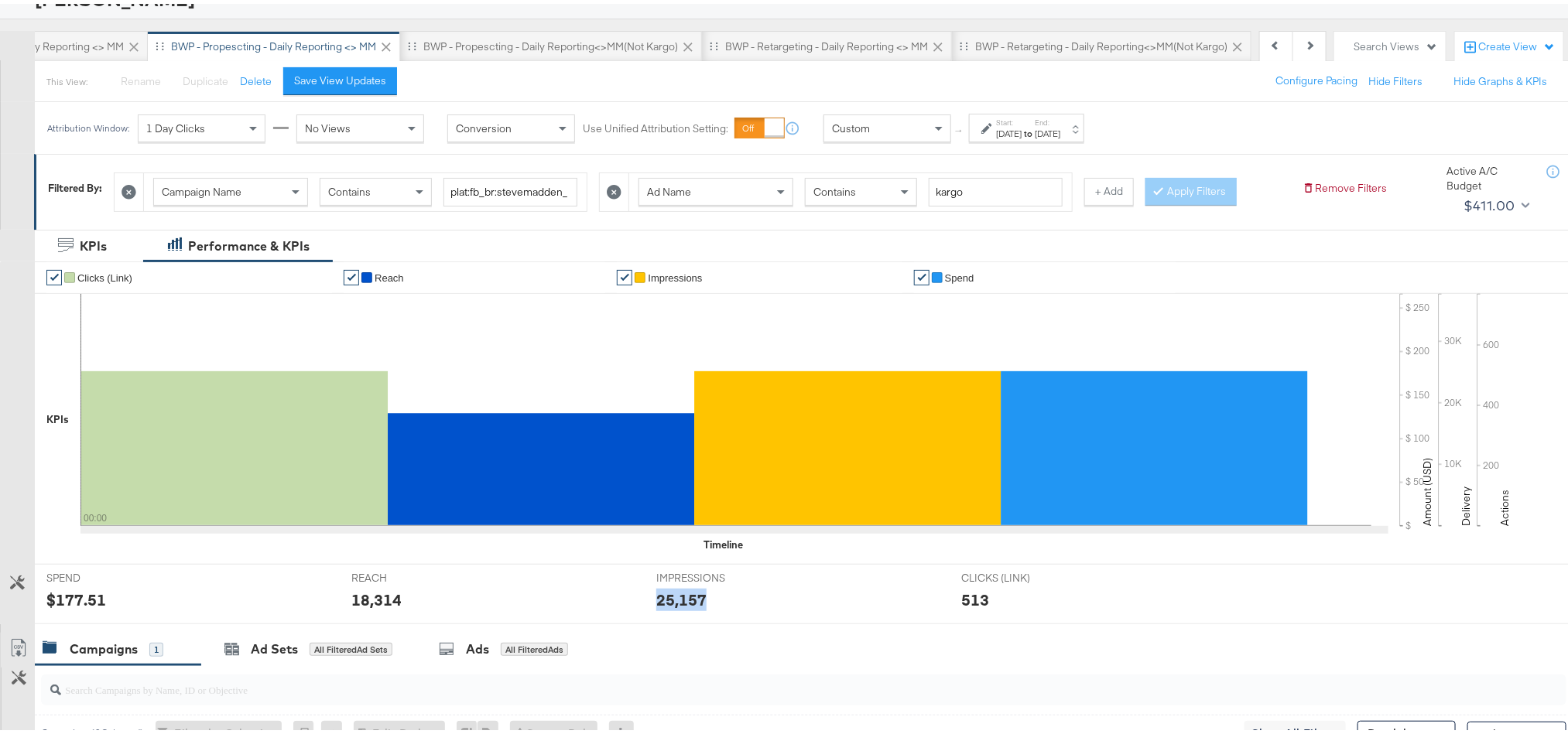
click at [656, 593] on div "25,157" at bounding box center [682, 596] width 51 height 23
click at [570, 49] on div "BWP - Propescting - Daily Reporting<>MM(not kargo)" at bounding box center [551, 42] width 255 height 14
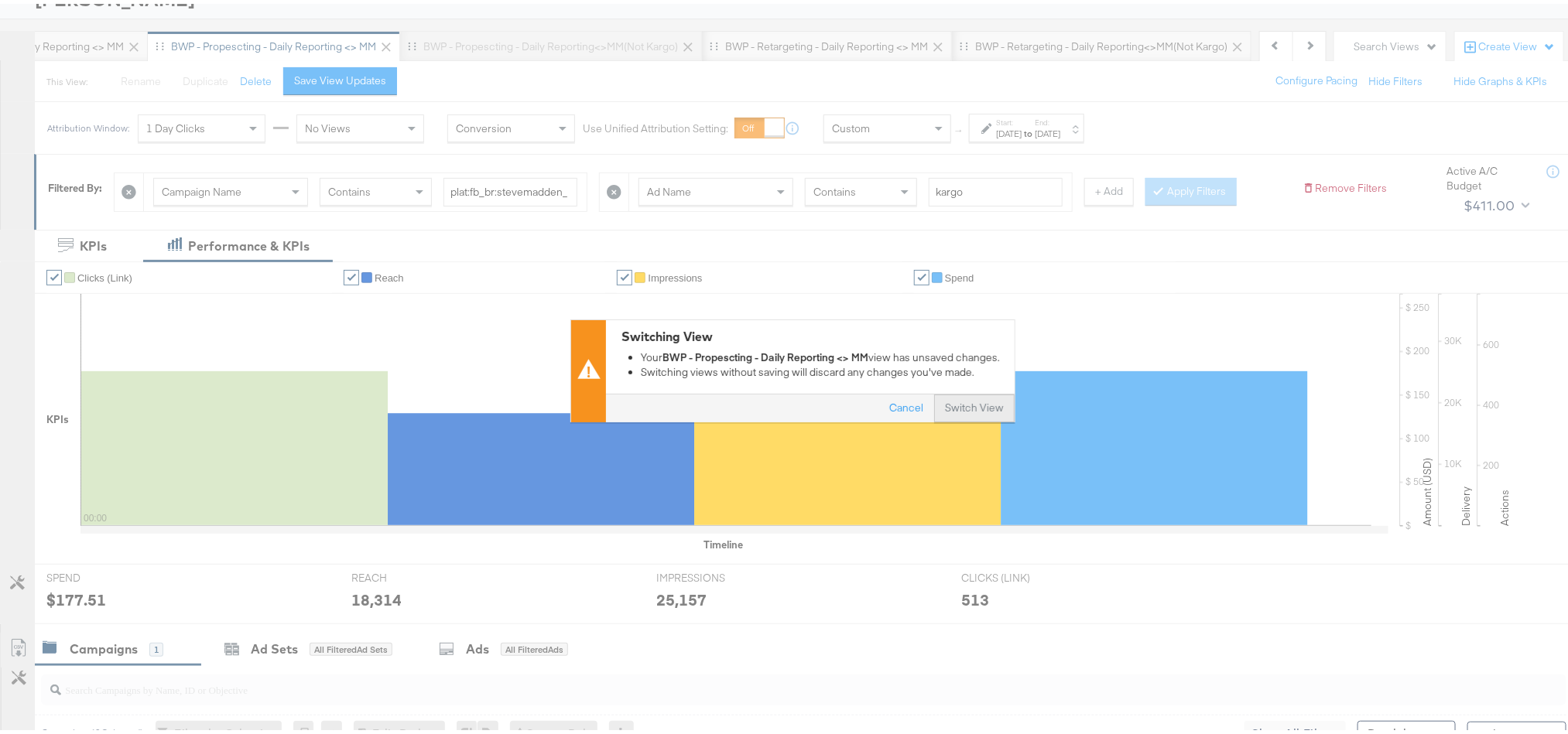
click at [974, 407] on button "Switch View" at bounding box center [974, 404] width 80 height 28
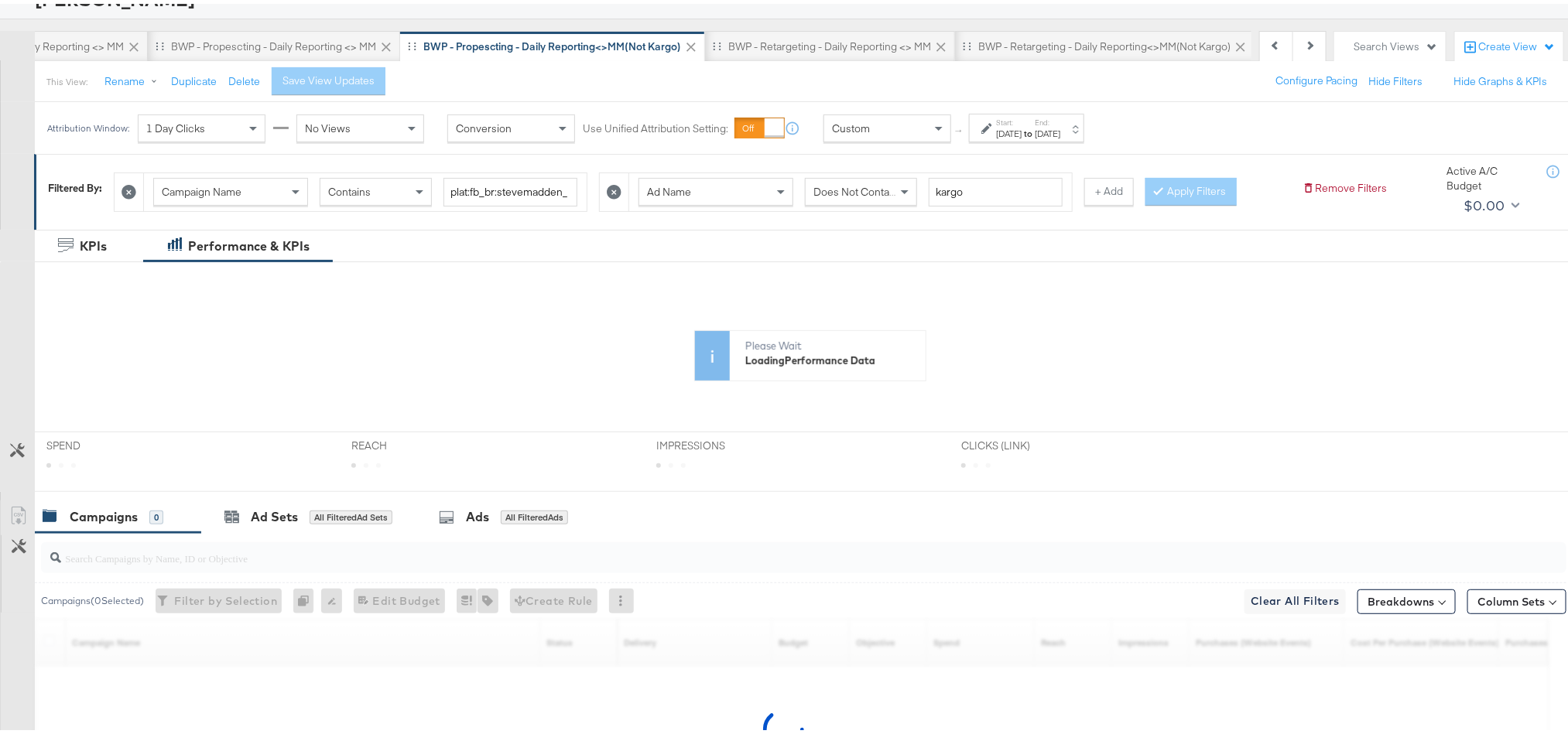
click at [1034, 130] on strong "to" at bounding box center [1028, 129] width 14 height 12
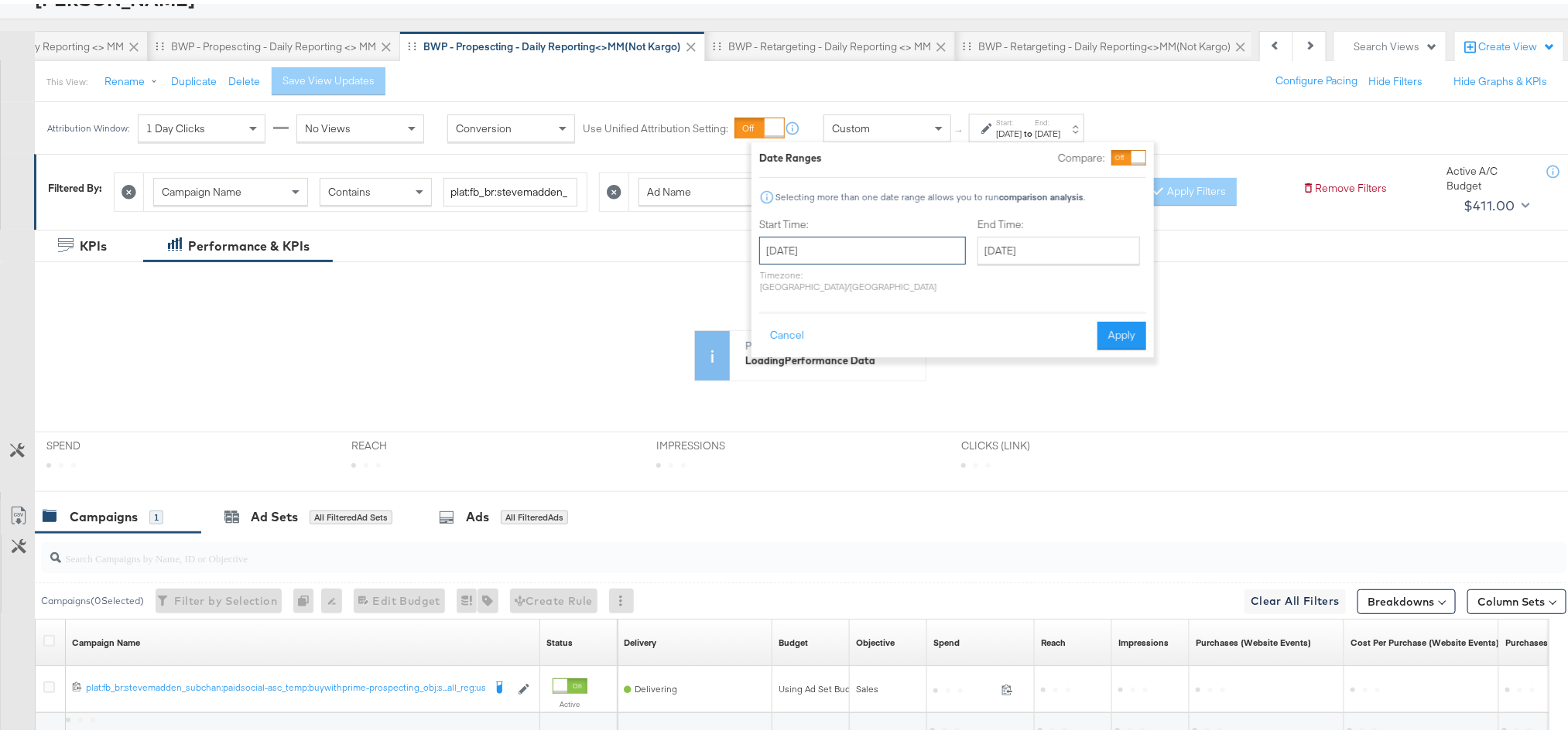
click at [878, 253] on input "[DATE]" at bounding box center [863, 247] width 207 height 28
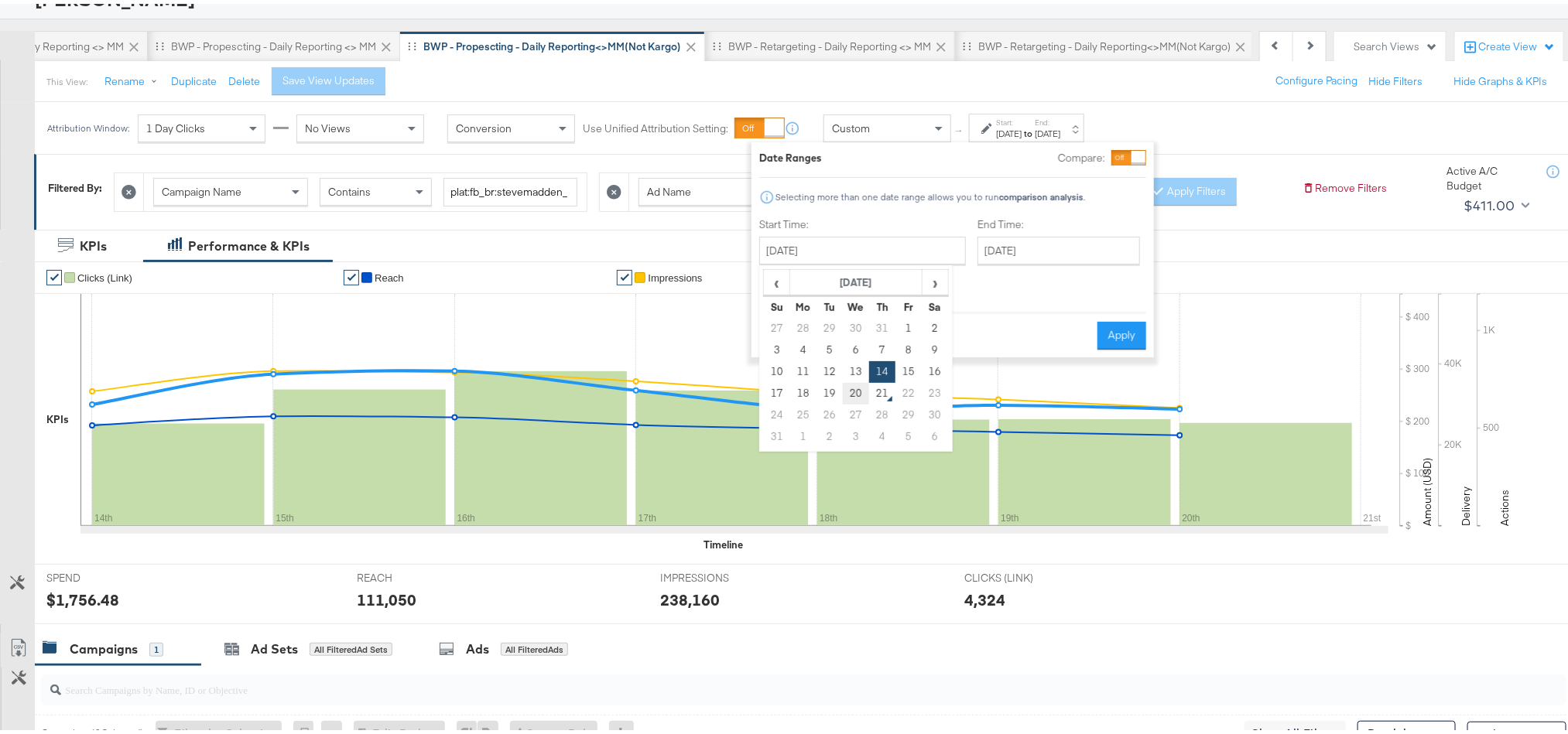
click at [867, 386] on td "20" at bounding box center [855, 390] width 26 height 22
type input "[DATE]"
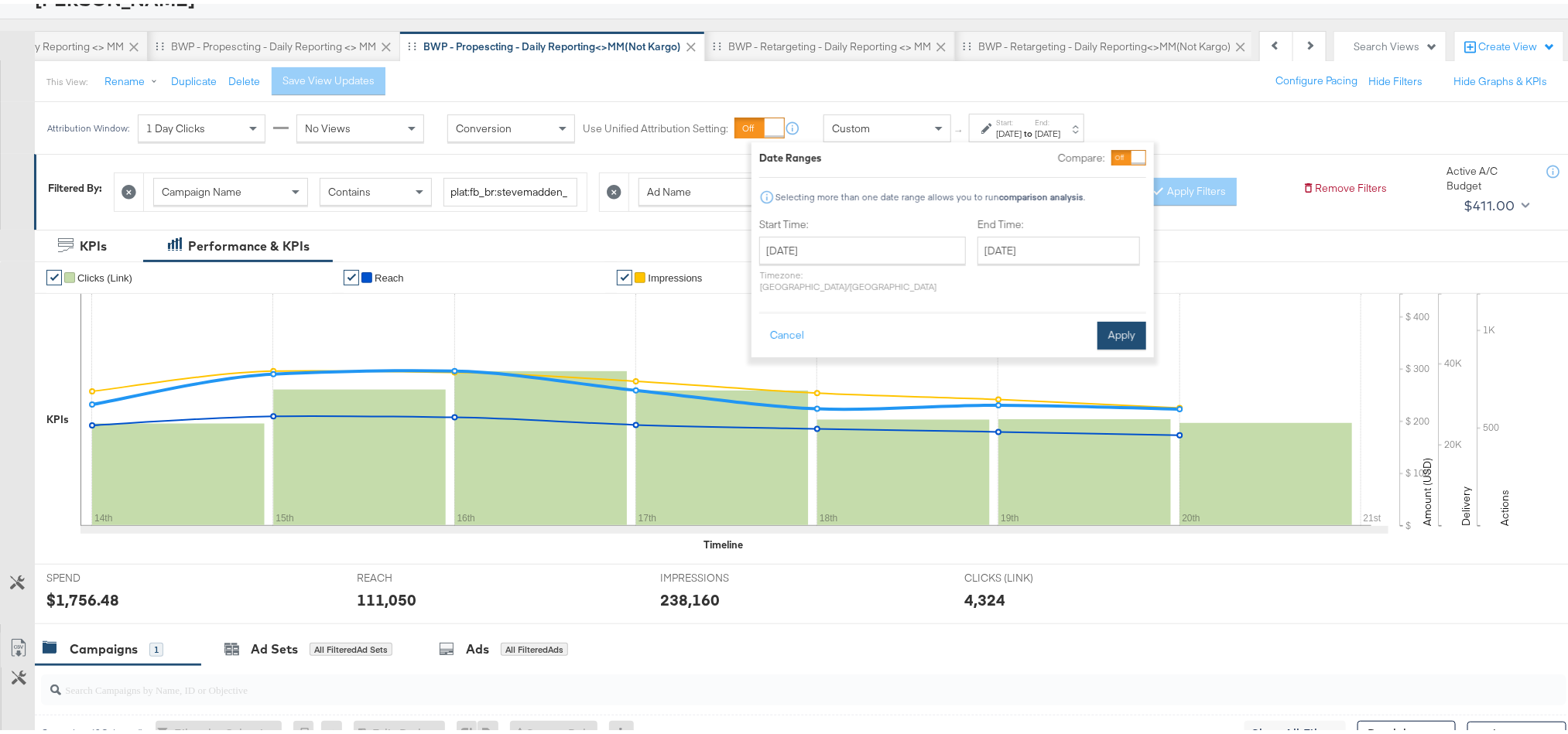
click at [1105, 318] on button "Apply" at bounding box center [1122, 332] width 49 height 28
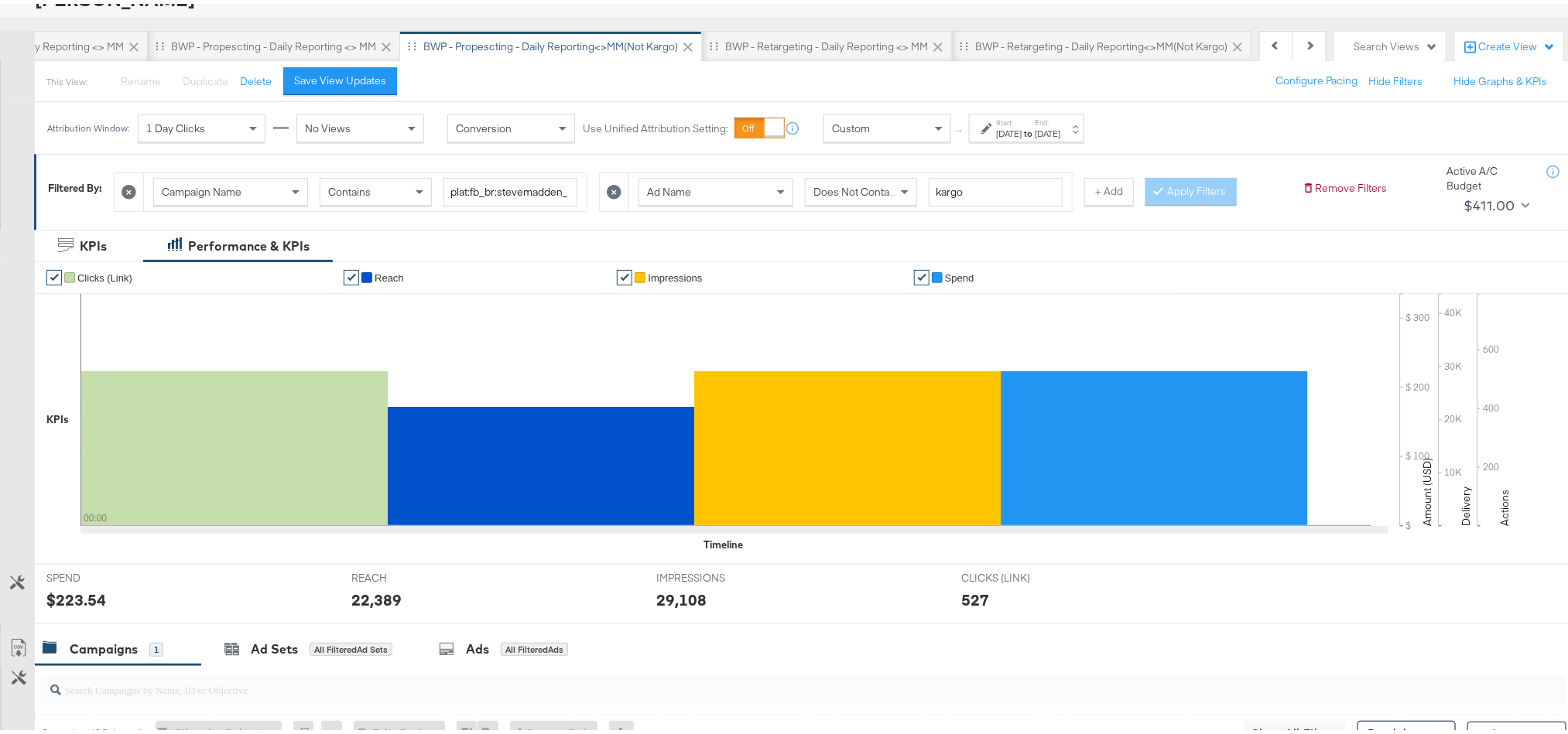
click at [63, 601] on div "$223.54" at bounding box center [76, 596] width 60 height 23
click at [383, 598] on div "22,389" at bounding box center [377, 596] width 51 height 23
click at [657, 599] on div "29,108" at bounding box center [682, 596] width 51 height 23
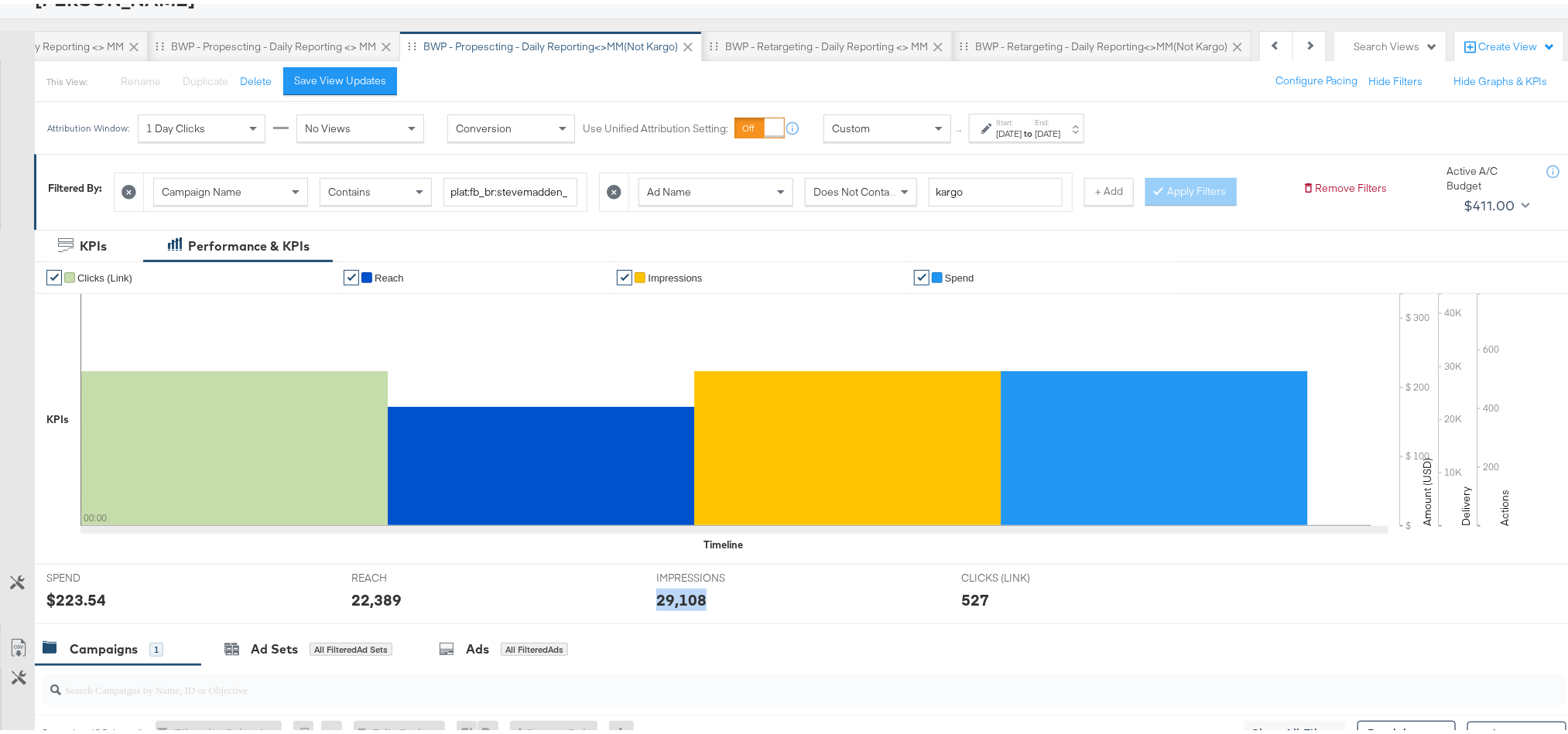
click at [657, 599] on div "29,108" at bounding box center [682, 596] width 51 height 23
click at [761, 49] on div "BWP - Retargeting - Daily Reporting <> MM" at bounding box center [827, 42] width 203 height 14
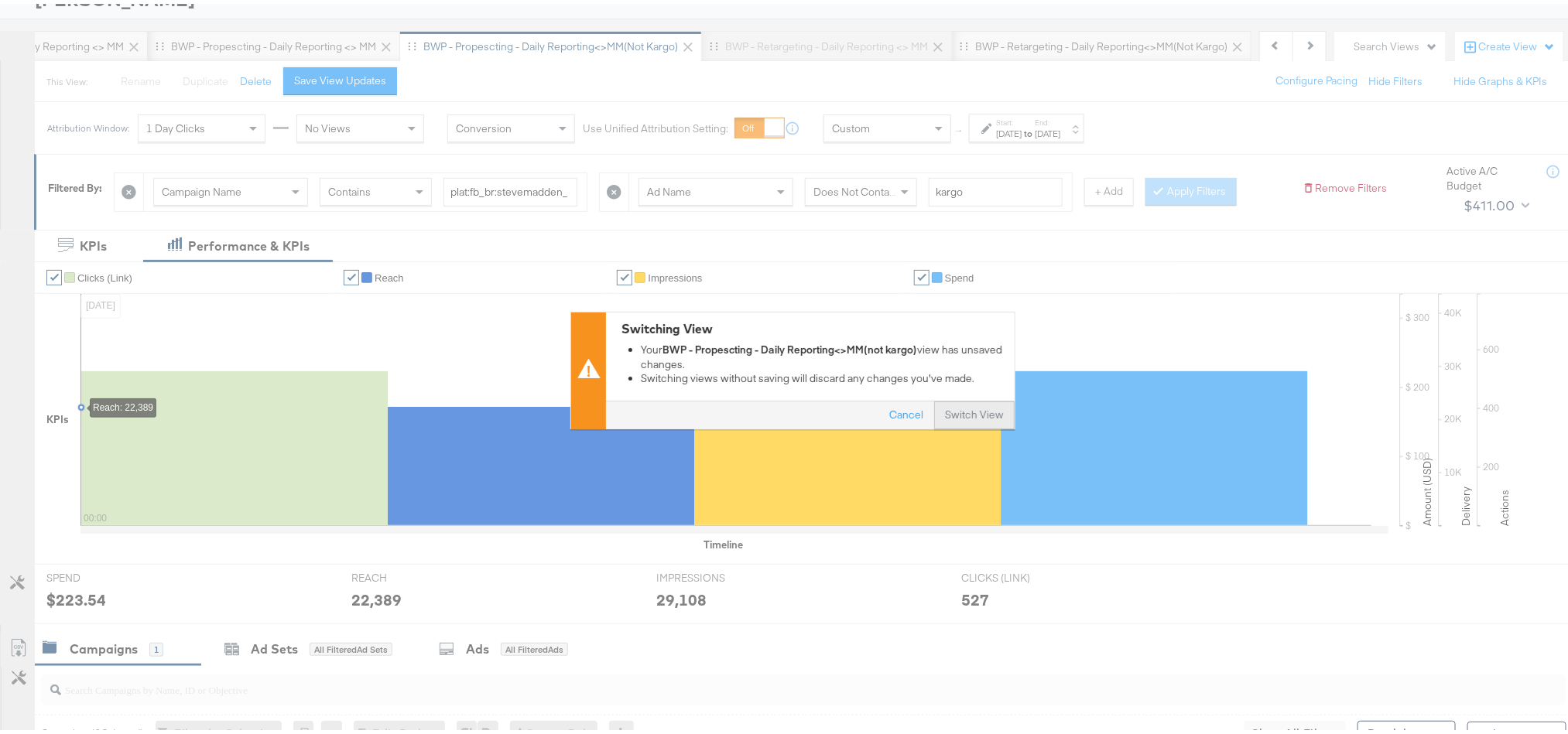
click at [985, 409] on button "Switch View" at bounding box center [974, 412] width 80 height 28
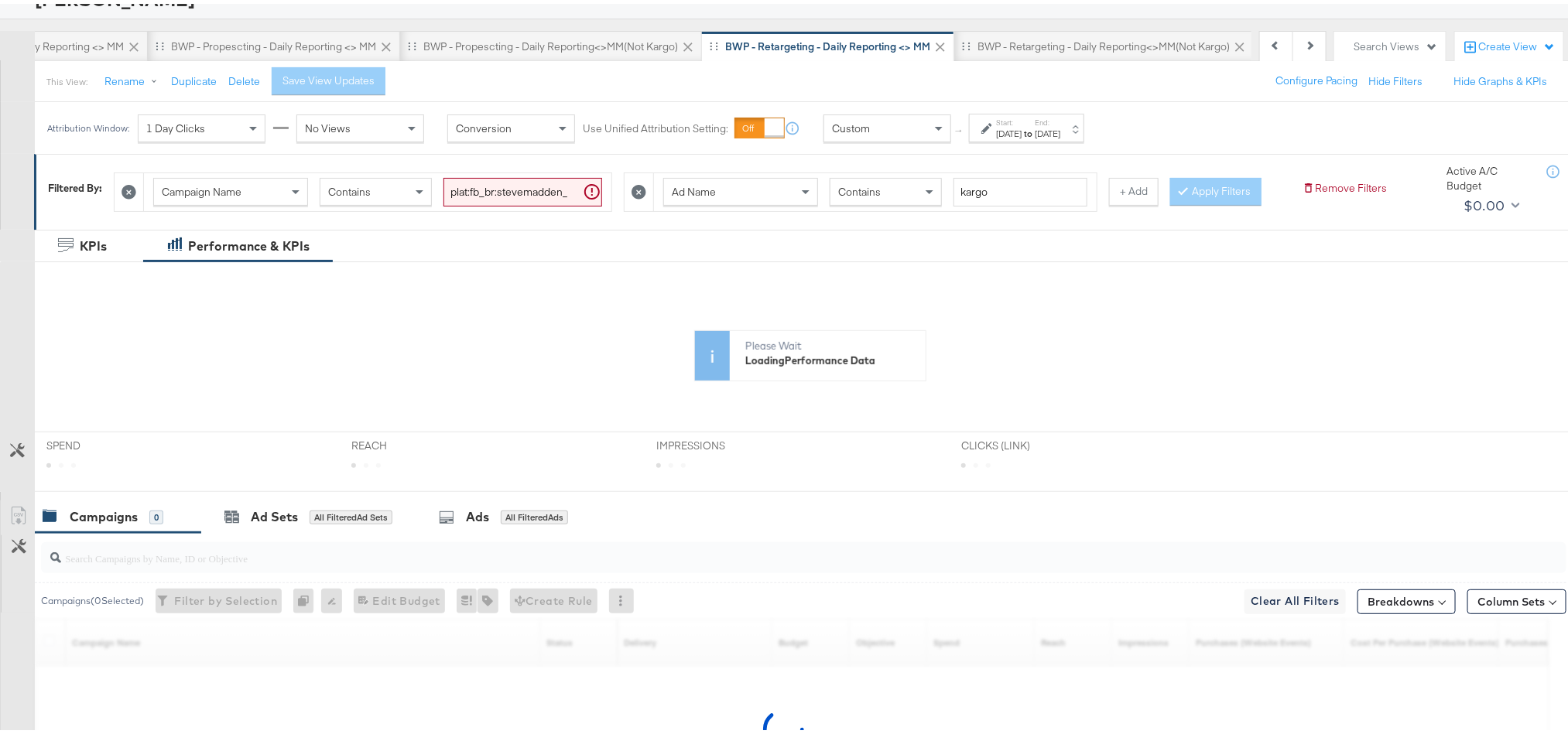
click at [1060, 127] on div "[DATE]" at bounding box center [1047, 130] width 25 height 13
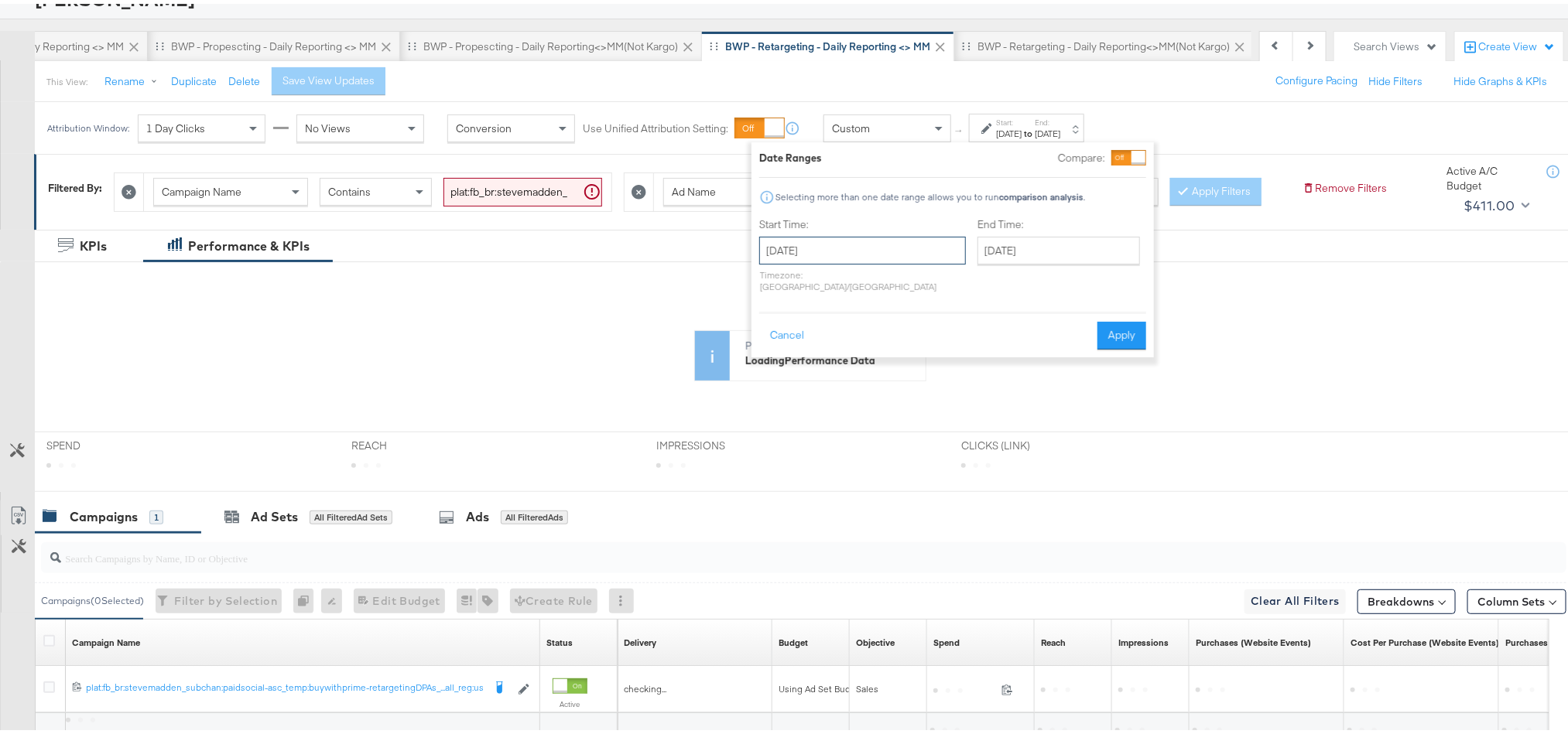
click at [878, 246] on input "[DATE]" at bounding box center [863, 247] width 207 height 28
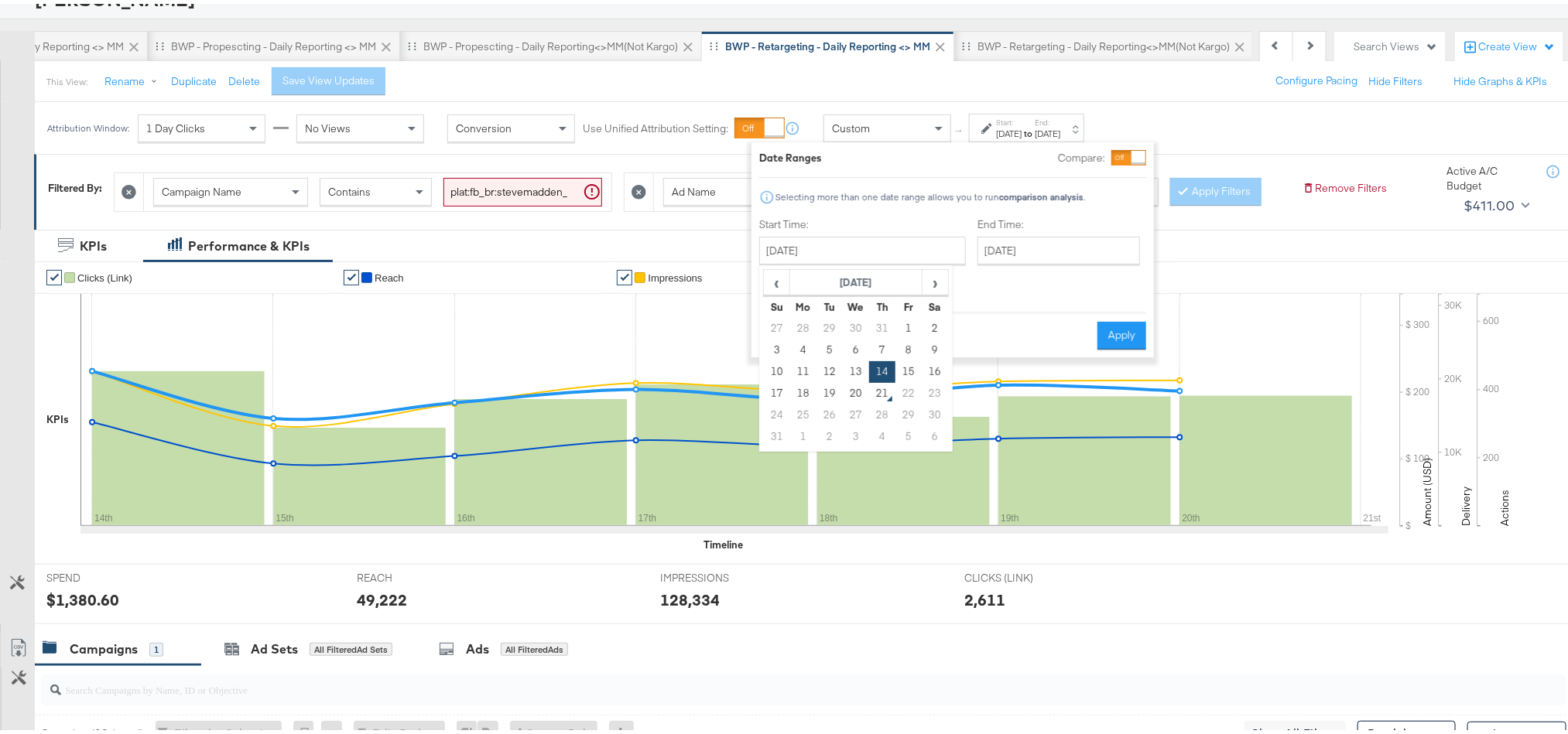
click at [851, 391] on td "20" at bounding box center [855, 390] width 26 height 22
type input "[DATE]"
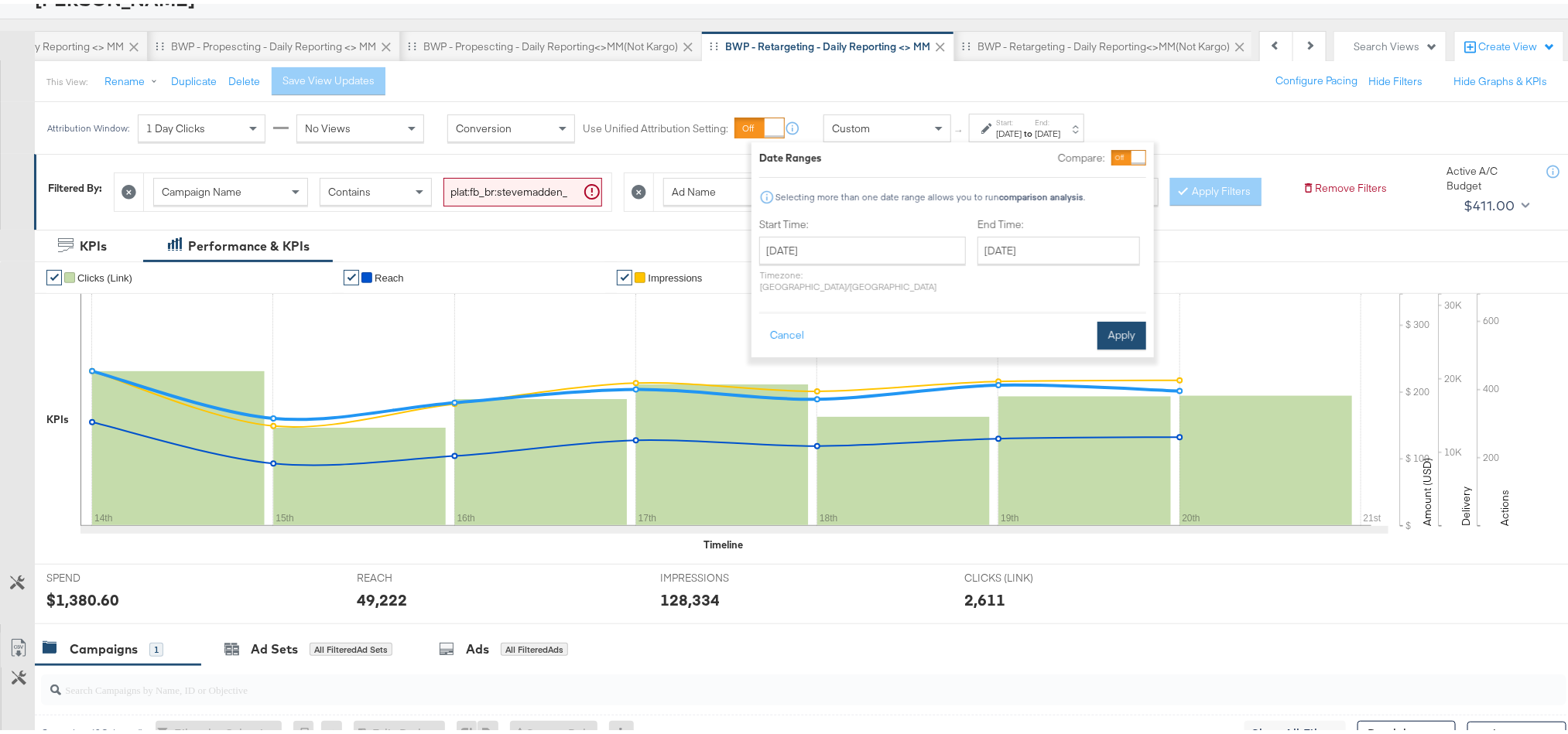
click at [1119, 318] on button "Apply" at bounding box center [1122, 332] width 49 height 28
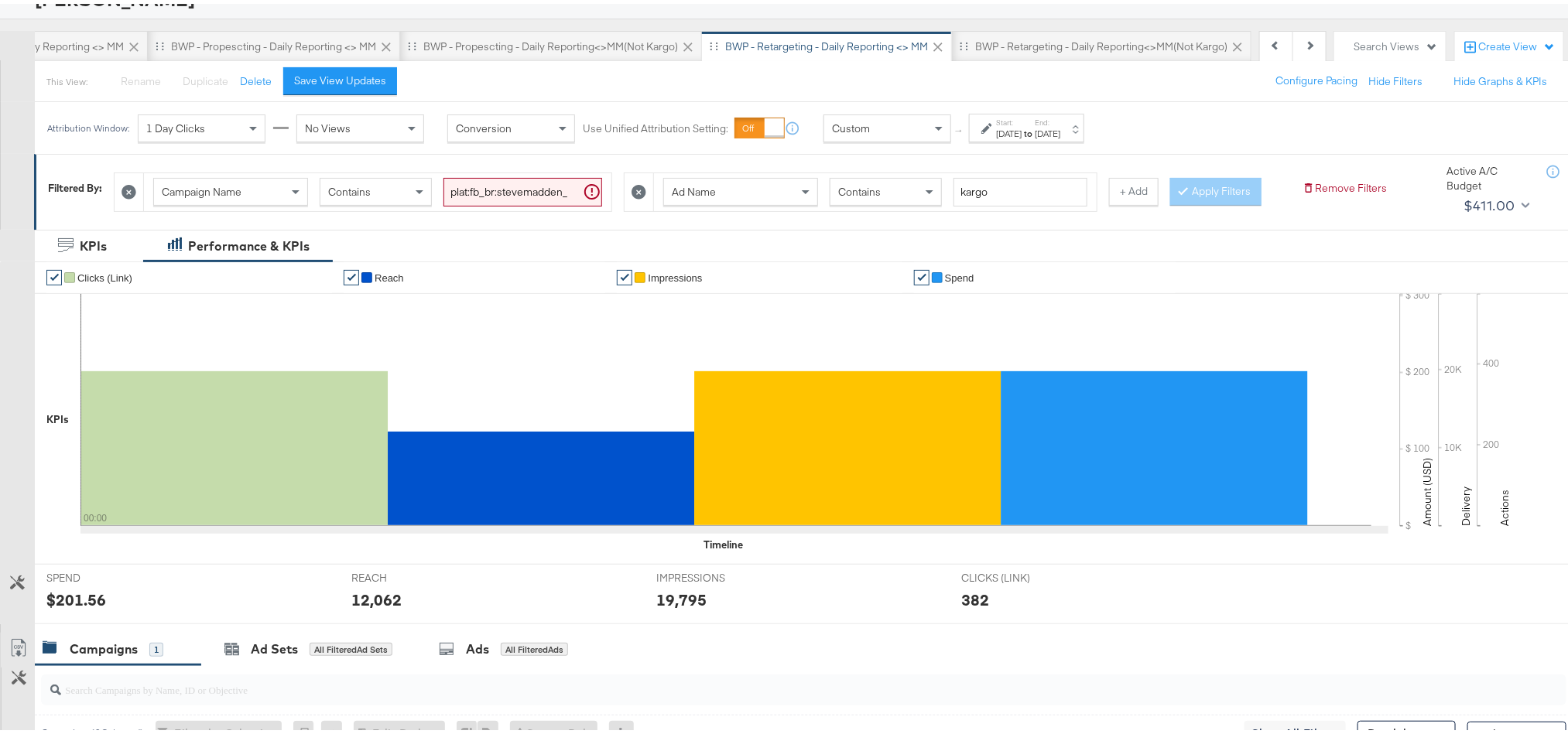
click at [67, 610] on div "SPEND SPEND $201.56" at bounding box center [187, 589] width 305 height 59
click at [72, 607] on div "$201.56" at bounding box center [76, 596] width 60 height 23
click at [379, 607] on div "12,062" at bounding box center [377, 596] width 51 height 23
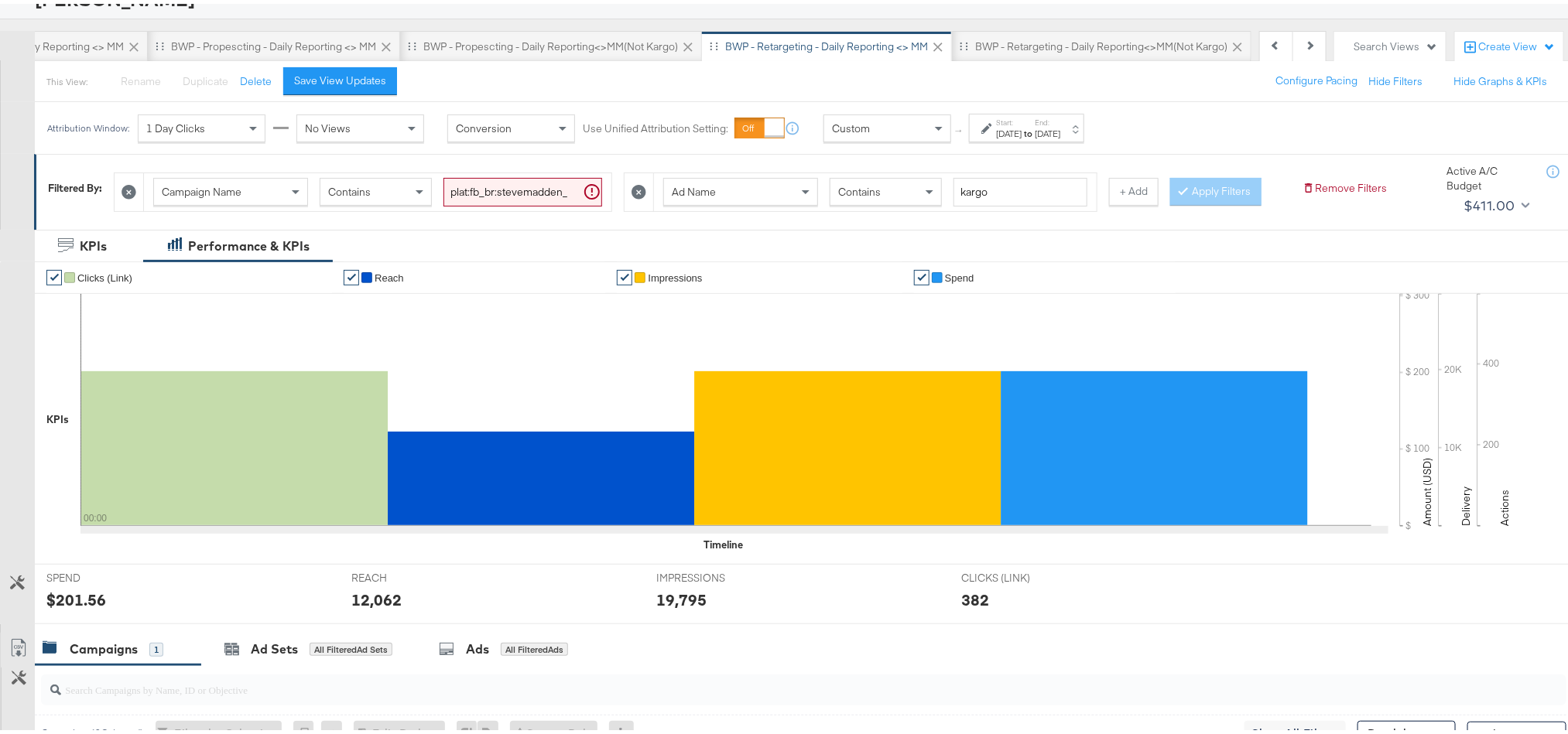
click at [665, 607] on div "19,795" at bounding box center [682, 596] width 51 height 23
click at [1015, 53] on div "BWP - Retargeting - Daily Reporting<>MM(not kargo)" at bounding box center [1101, 42] width 299 height 31
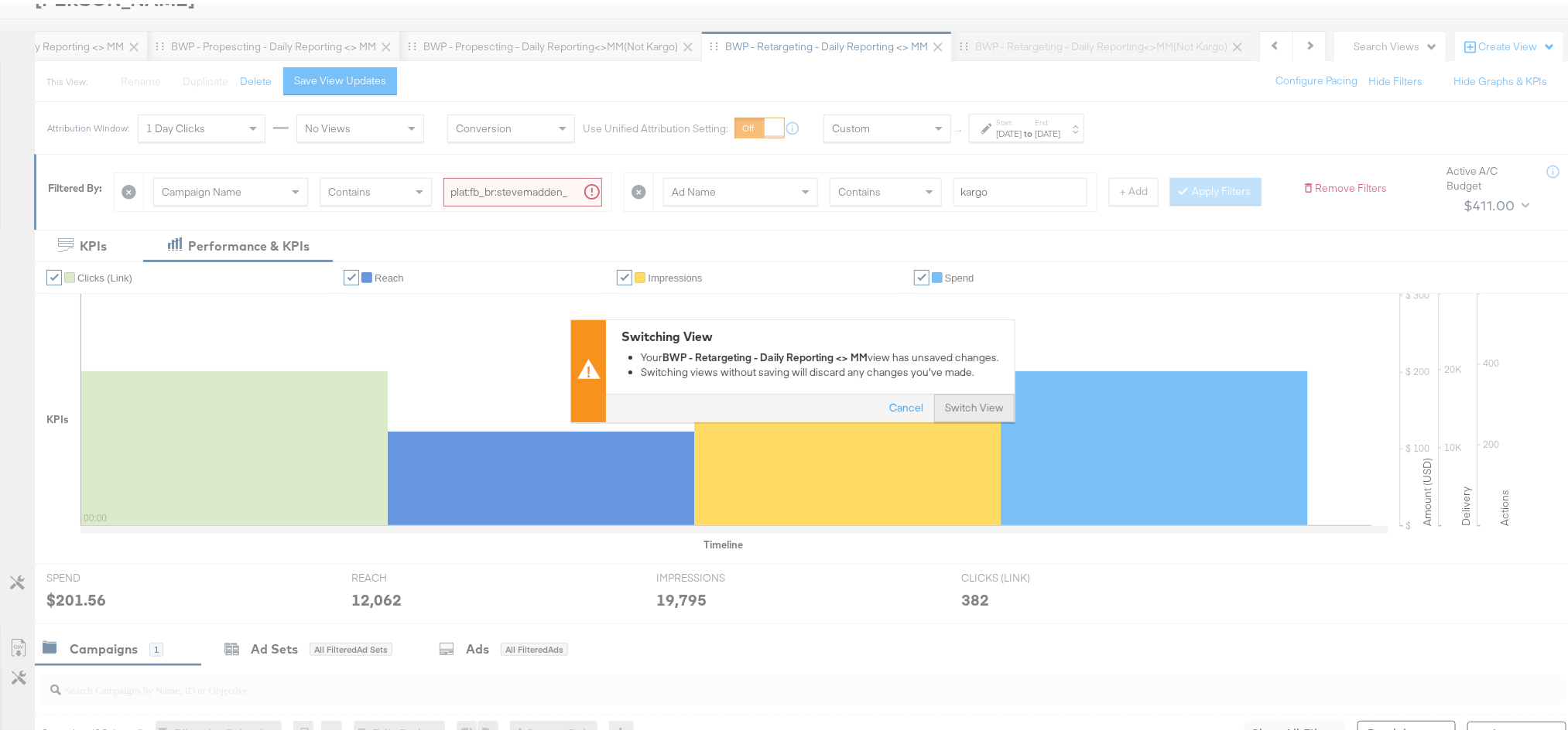
click at [978, 404] on button "Switch View" at bounding box center [974, 404] width 80 height 28
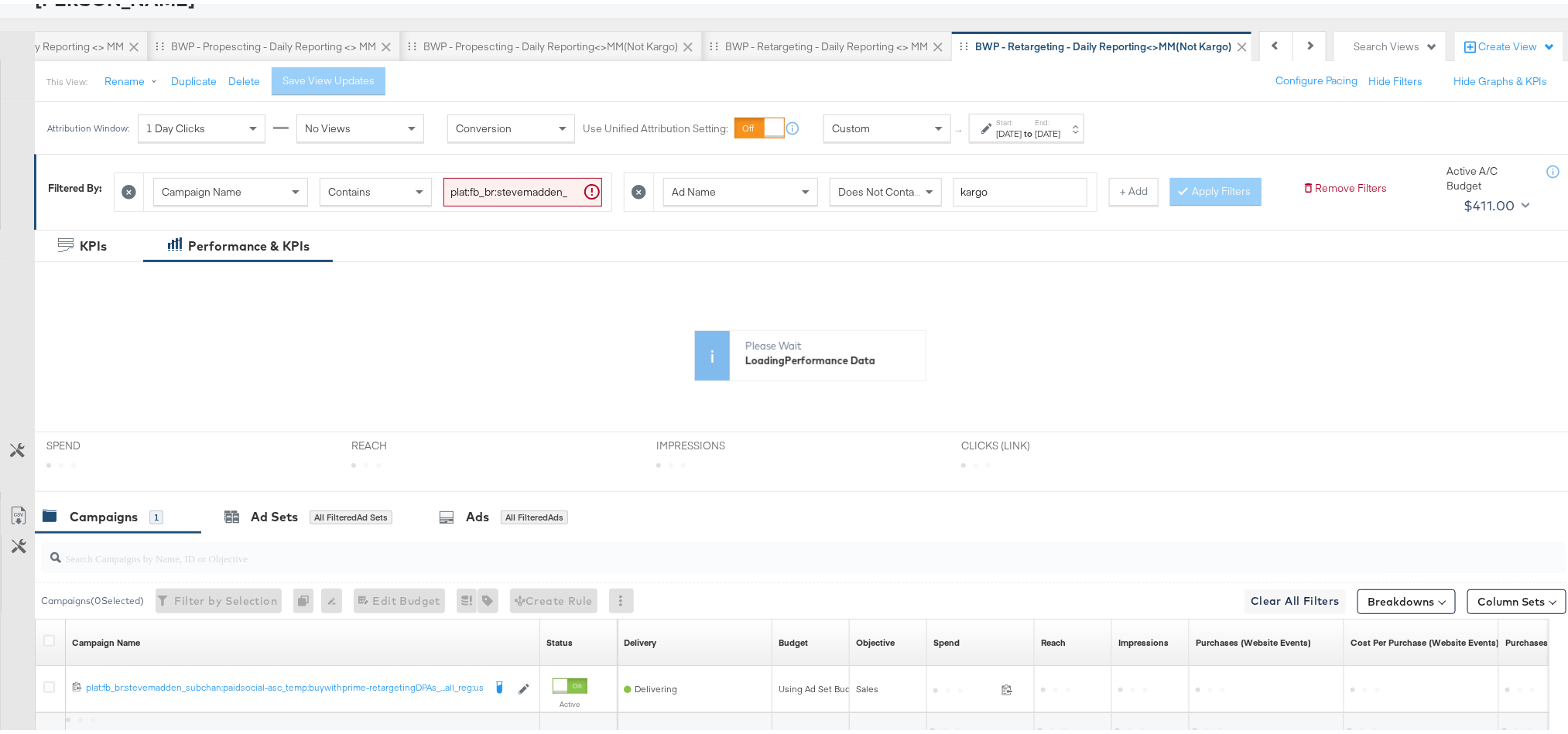
click at [1022, 121] on label "Start:" at bounding box center [1008, 118] width 25 height 10
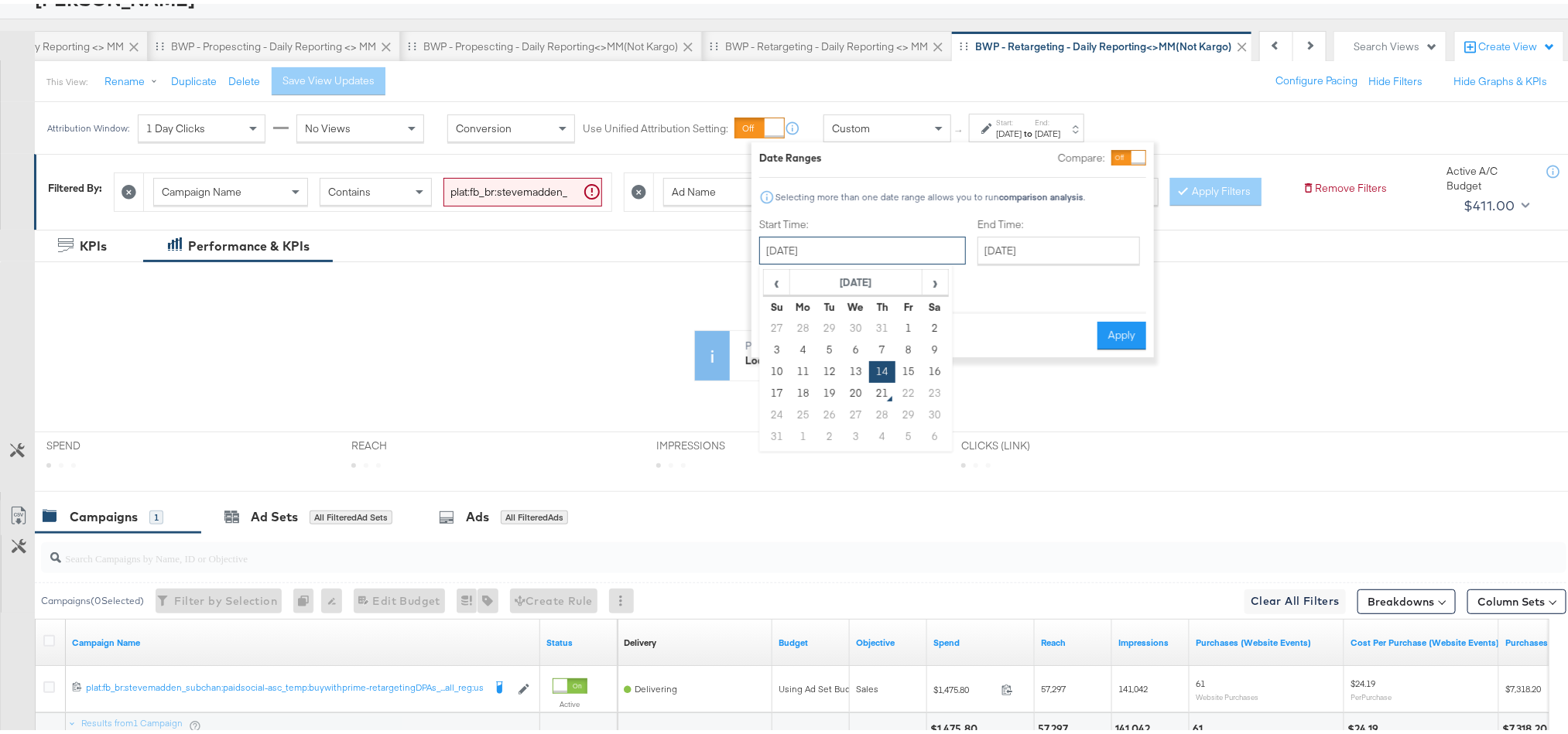
click at [857, 253] on input "[DATE]" at bounding box center [863, 247] width 207 height 28
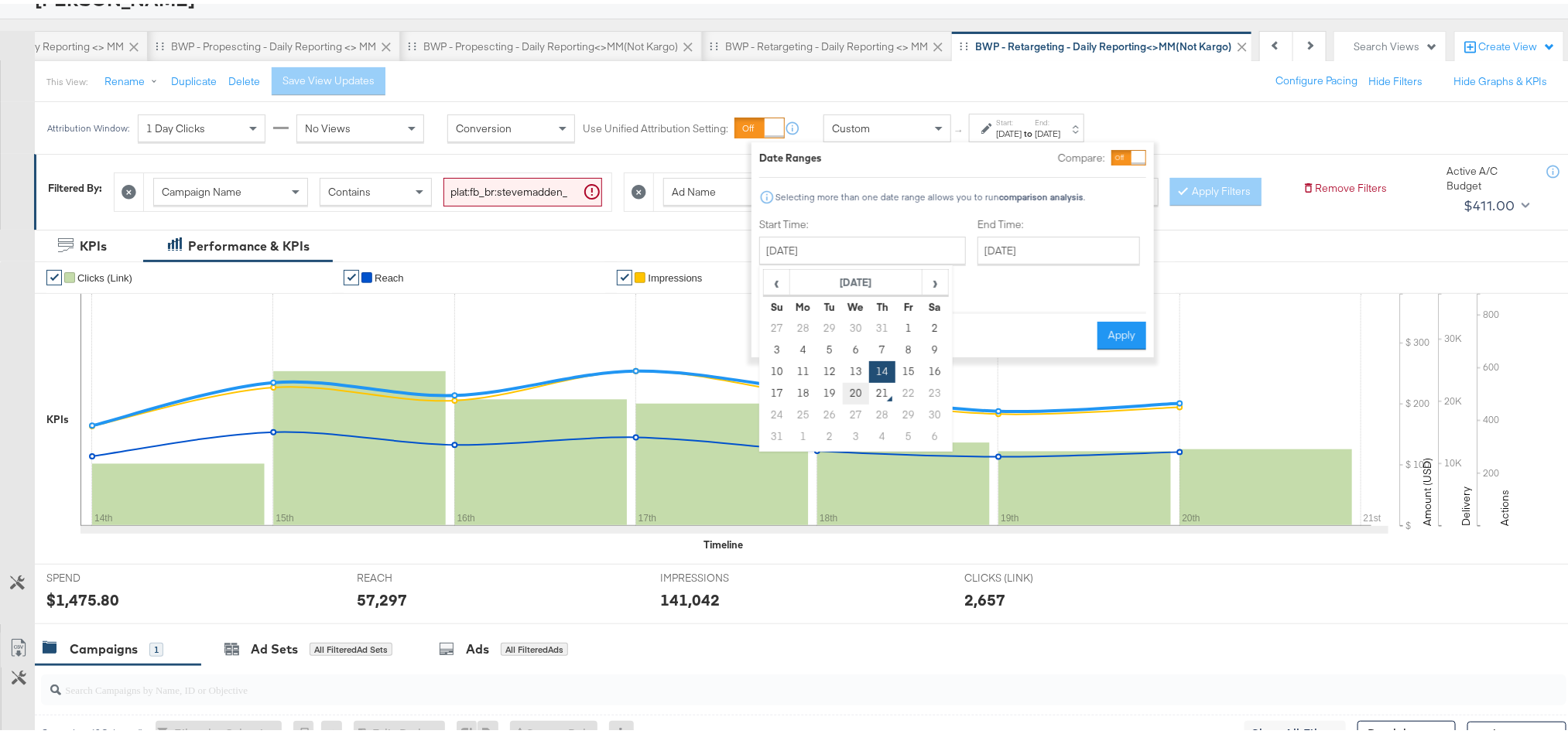
click at [857, 390] on td "20" at bounding box center [855, 390] width 26 height 22
type input "[DATE]"
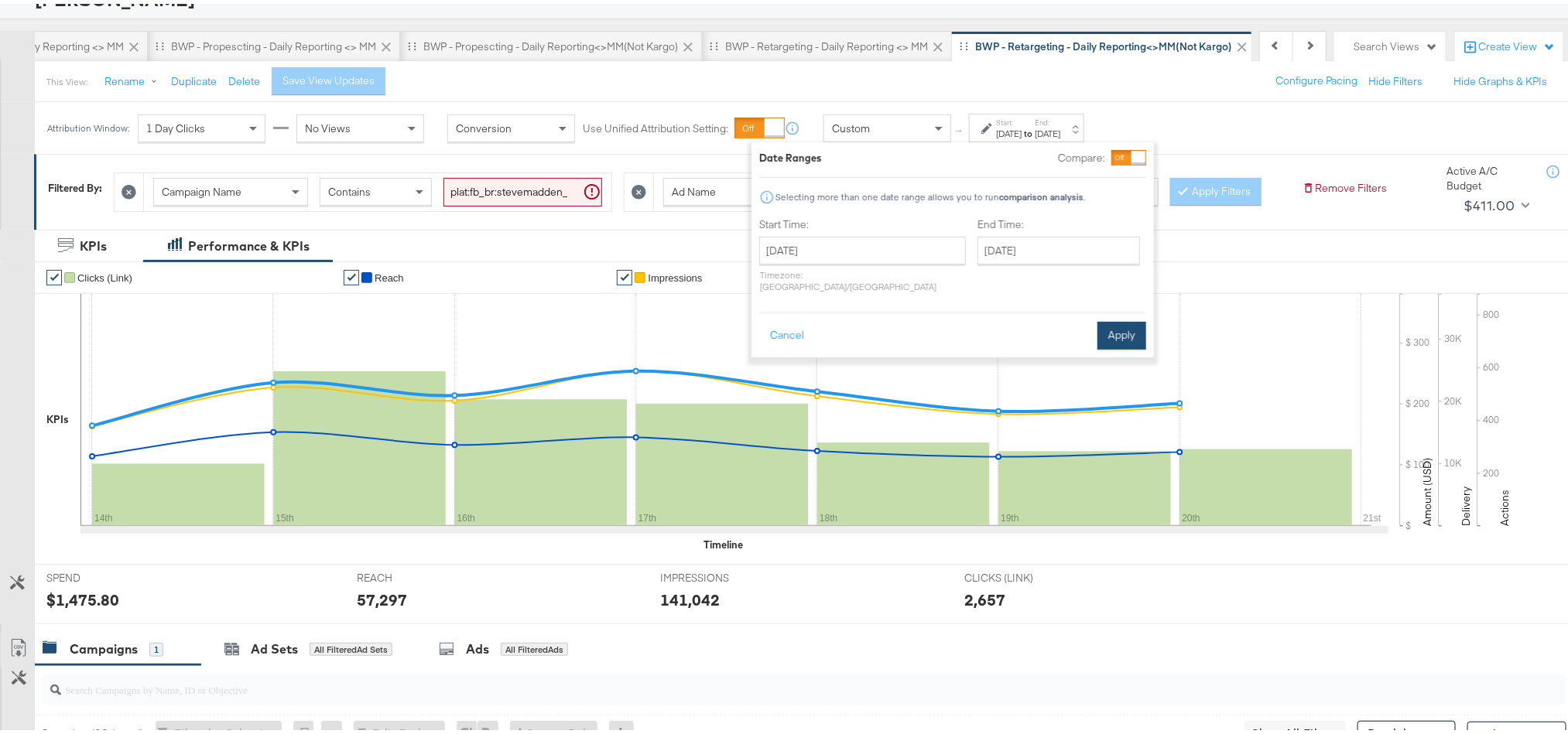
click at [1114, 318] on button "Apply" at bounding box center [1122, 332] width 49 height 28
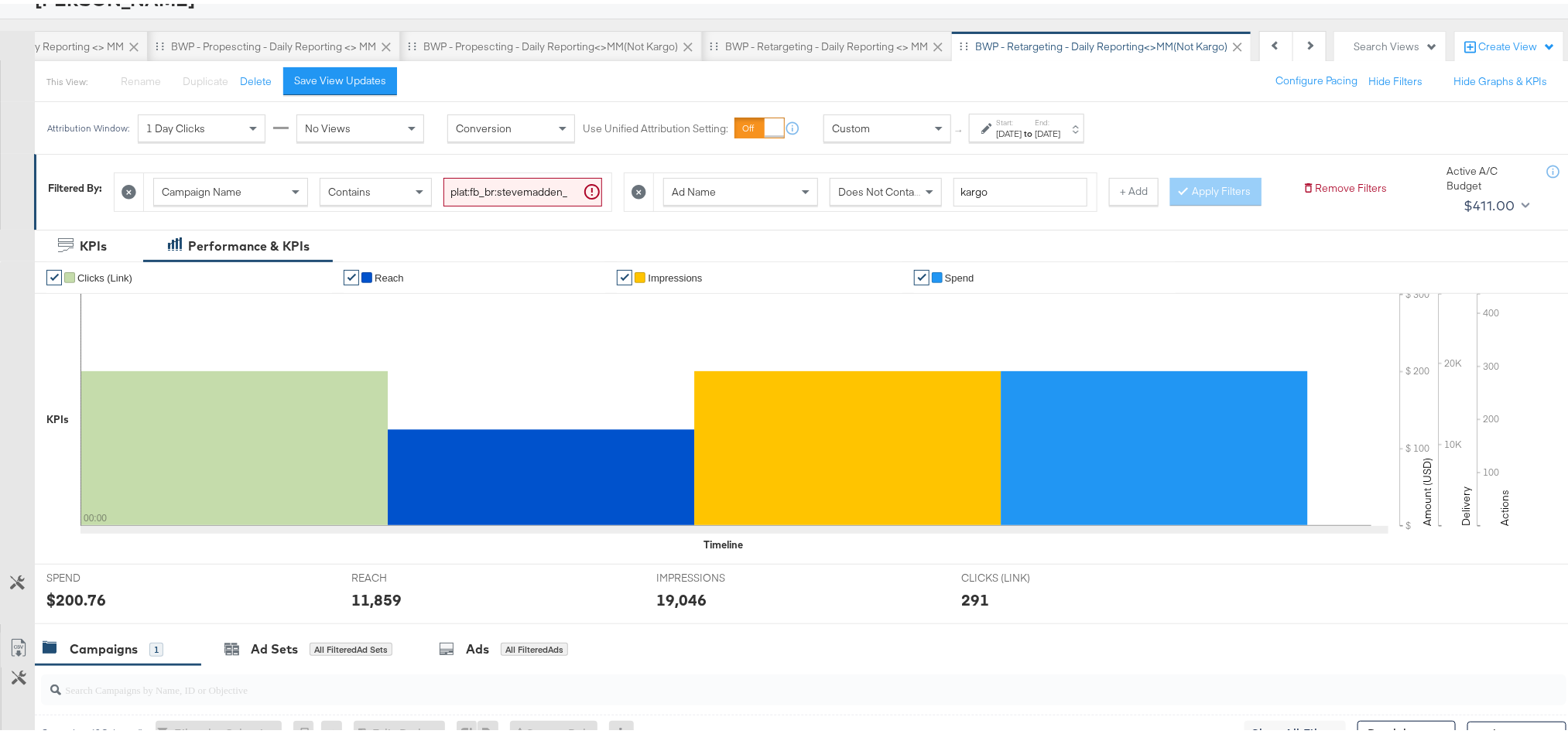
click at [58, 607] on div "$200.76" at bounding box center [76, 596] width 60 height 23
click at [382, 607] on div "11,859" at bounding box center [377, 596] width 51 height 23
click at [674, 607] on div "19,046" at bounding box center [682, 596] width 51 height 23
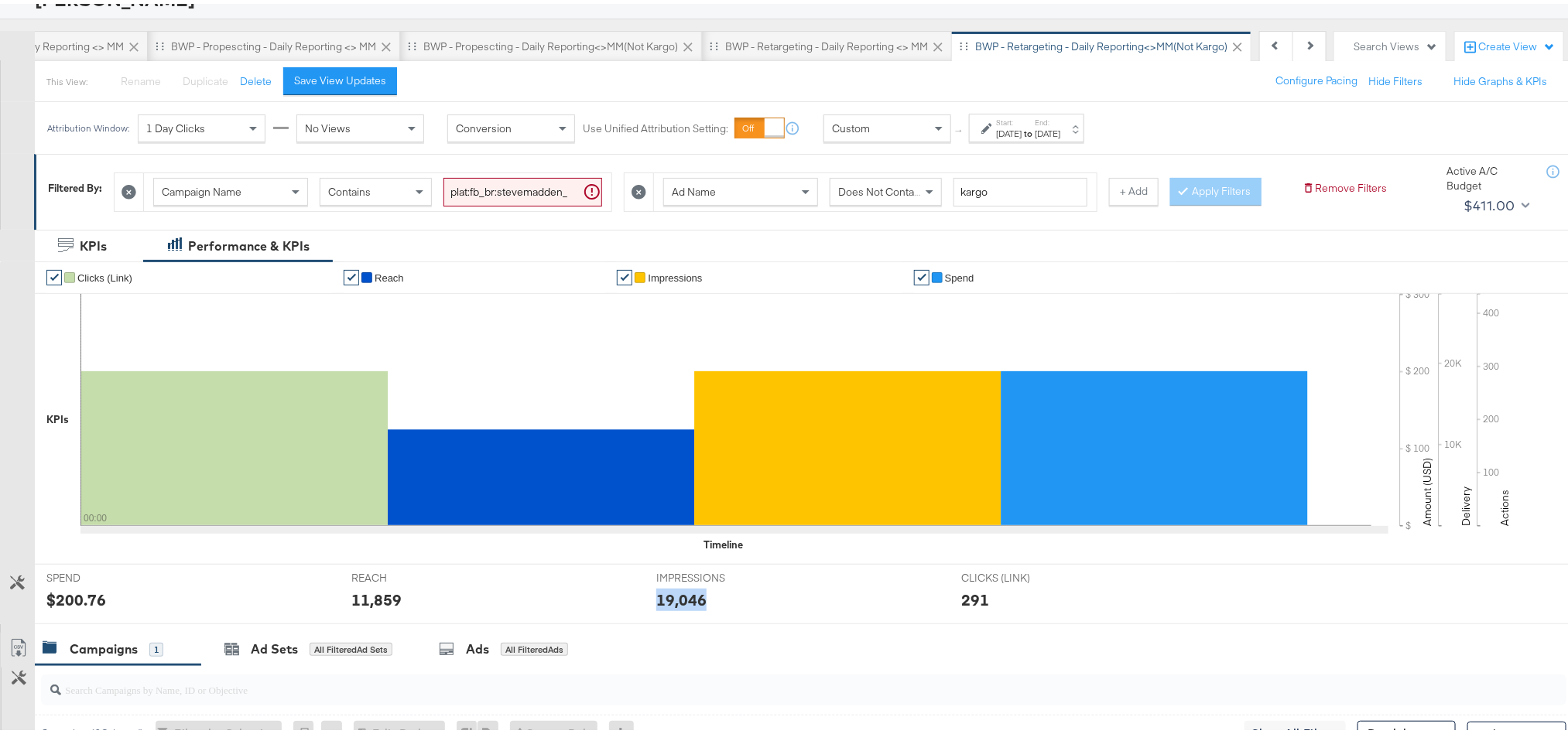
click at [674, 607] on div "19,046" at bounding box center [682, 596] width 51 height 23
